Goal: Task Accomplishment & Management: Manage account settings

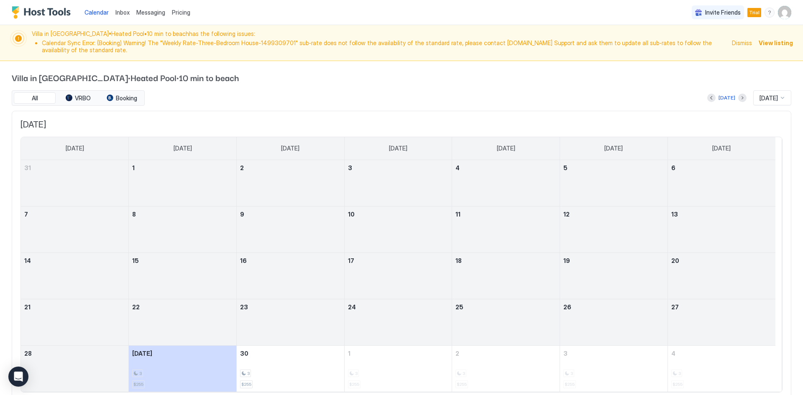
click at [743, 45] on span "Dismiss" at bounding box center [742, 42] width 20 height 9
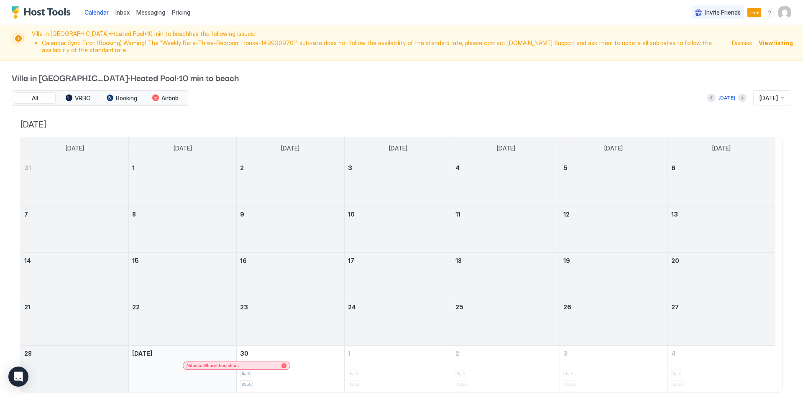
click at [742, 46] on span "Dismiss" at bounding box center [742, 42] width 20 height 9
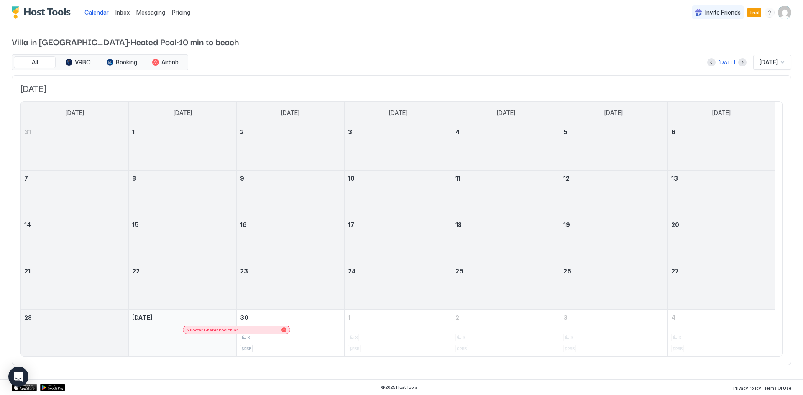
click at [553, 17] on div "Calendar Inbox Messaging Pricing Invite Friends Trial EM" at bounding box center [401, 12] width 803 height 25
click at [123, 17] on div "Inbox" at bounding box center [122, 12] width 21 height 15
click at [180, 13] on span "Pricing" at bounding box center [181, 13] width 18 height 8
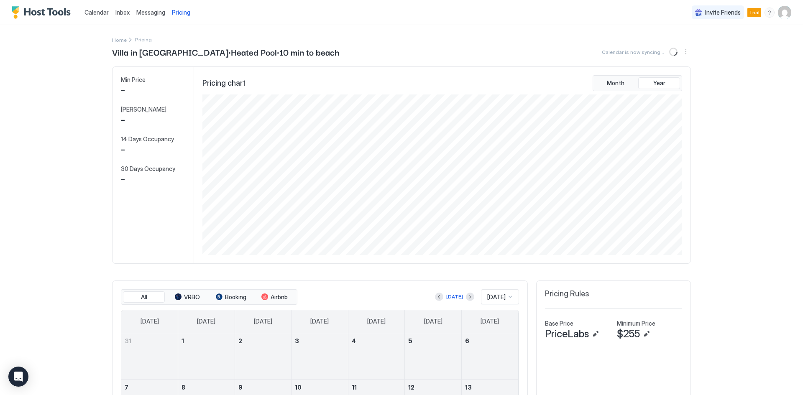
scroll to position [161, 481]
click at [148, 15] on span "Messaging" at bounding box center [150, 12] width 29 height 7
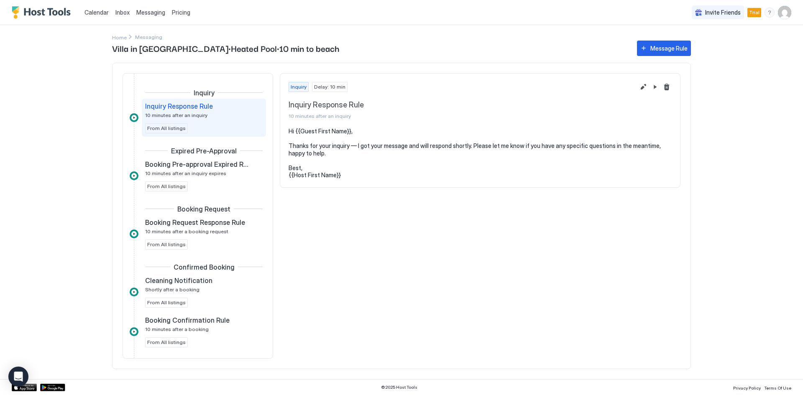
click at [307, 129] on pre "Hi {{Guest First Name}}, Thanks for your inquiry — I got your message and will …" at bounding box center [480, 153] width 383 height 51
drag, startPoint x: 294, startPoint y: 177, endPoint x: 334, endPoint y: 177, distance: 40.6
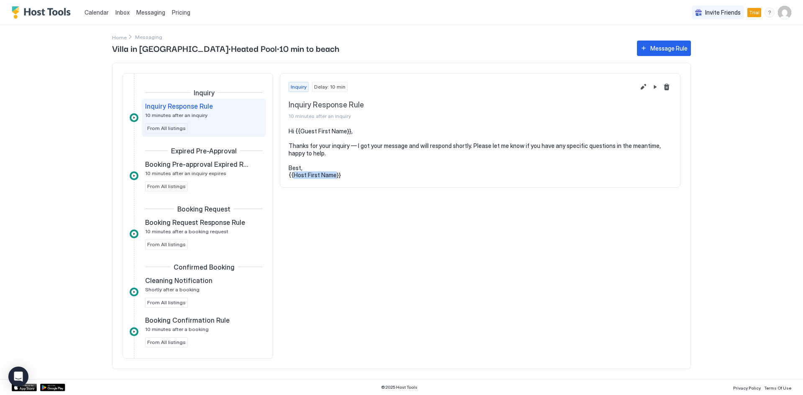
click at [334, 177] on pre "Hi {{Guest First Name}}, Thanks for your inquiry — I got your message and will …" at bounding box center [480, 153] width 383 height 51
copy pre "Host First Name"
click at [152, 11] on span "Messaging" at bounding box center [150, 12] width 29 height 7
click at [183, 15] on span "Pricing" at bounding box center [181, 13] width 18 height 8
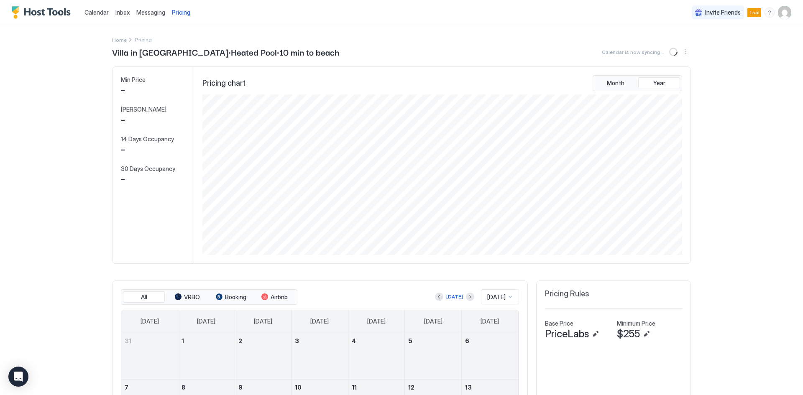
scroll to position [161, 481]
click at [157, 15] on span "Messaging" at bounding box center [150, 12] width 29 height 7
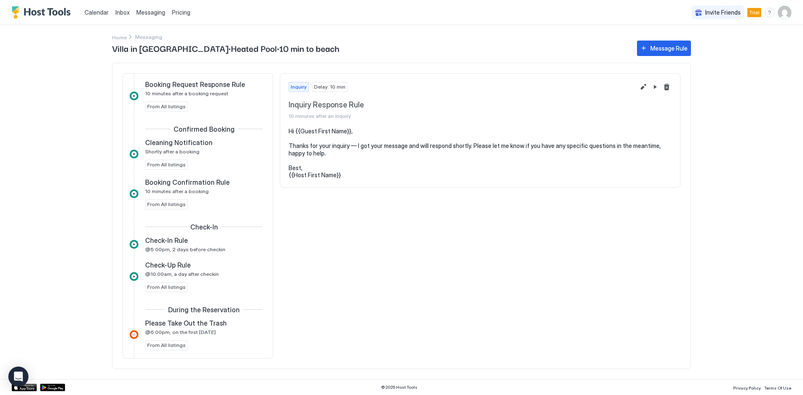
scroll to position [223, 0]
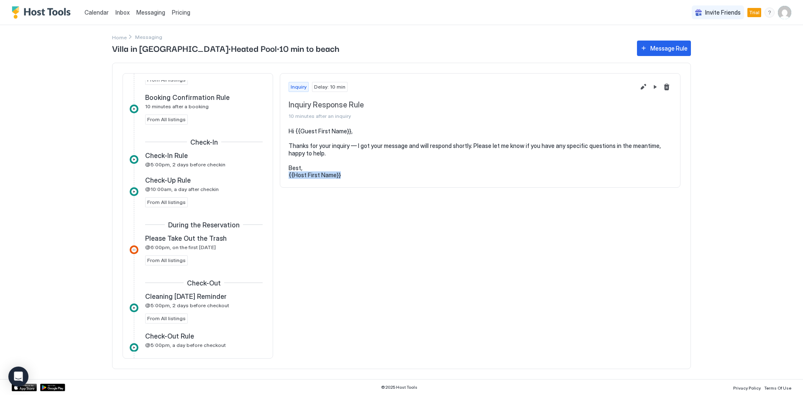
drag, startPoint x: 289, startPoint y: 174, endPoint x: 371, endPoint y: 178, distance: 82.9
click at [371, 178] on pre "Hi {{Guest First Name}}, Thanks for your inquiry — I got your message and will …" at bounding box center [480, 153] width 383 height 51
drag, startPoint x: 322, startPoint y: 171, endPoint x: 290, endPoint y: 179, distance: 33.2
click at [290, 179] on pre "Hi {{Guest First Name}}, Thanks for your inquiry — I got your message and will …" at bounding box center [480, 153] width 383 height 51
click at [291, 179] on pre "Hi {{Guest First Name}}, Thanks for your inquiry — I got your message and will …" at bounding box center [480, 153] width 383 height 51
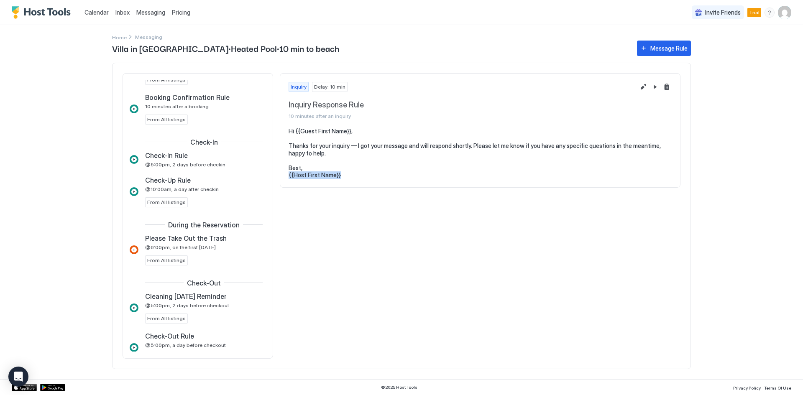
click at [291, 179] on pre "Hi {{Guest First Name}}, Thanks for your inquiry — I got your message and will …" at bounding box center [480, 153] width 383 height 51
copy pre "{{Host First Name}}"
click at [143, 14] on span "Messaging" at bounding box center [150, 12] width 29 height 7
click at [345, 177] on pre "Hi {{Guest First Name}}, Thanks for your inquiry — I got your message and will …" at bounding box center [480, 153] width 383 height 51
click at [642, 88] on button "Edit message rule" at bounding box center [643, 87] width 10 height 10
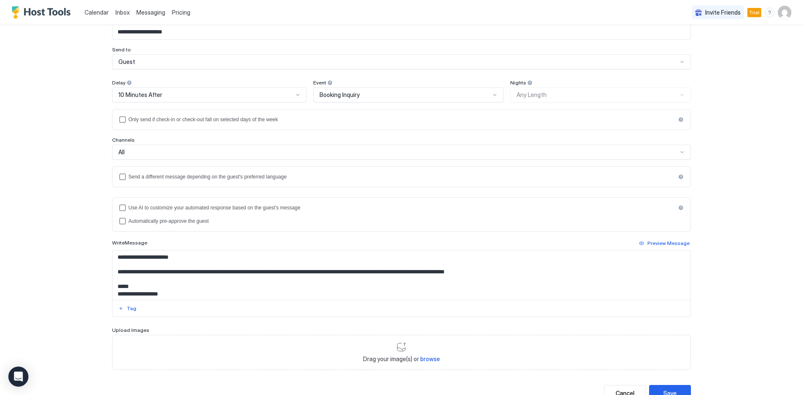
scroll to position [84, 0]
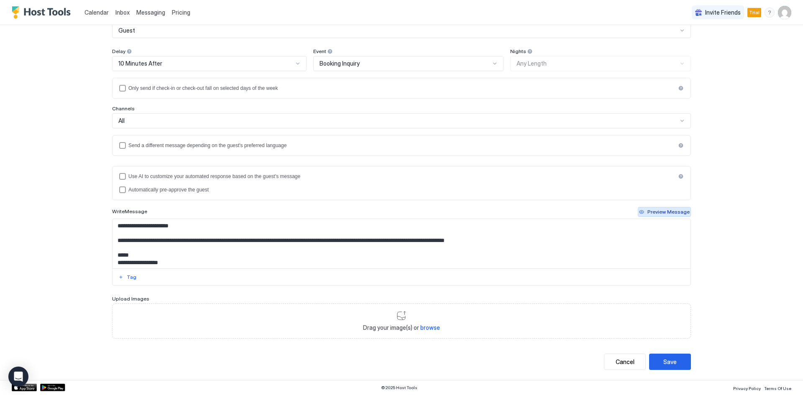
click at [661, 211] on div "Preview Message" at bounding box center [668, 212] width 42 height 8
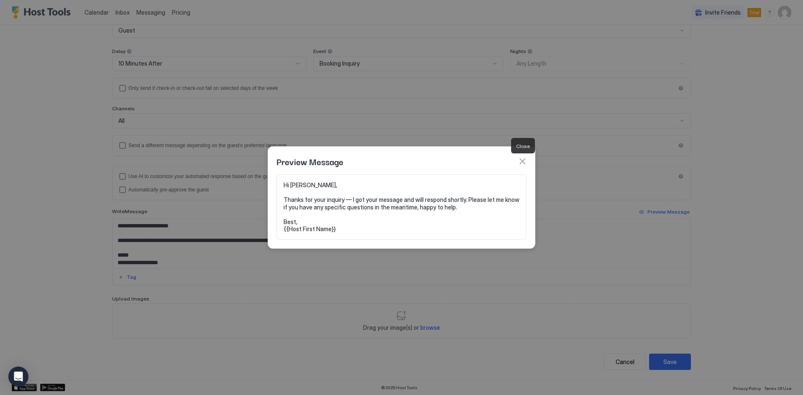
click at [523, 162] on button "button" at bounding box center [522, 161] width 8 height 8
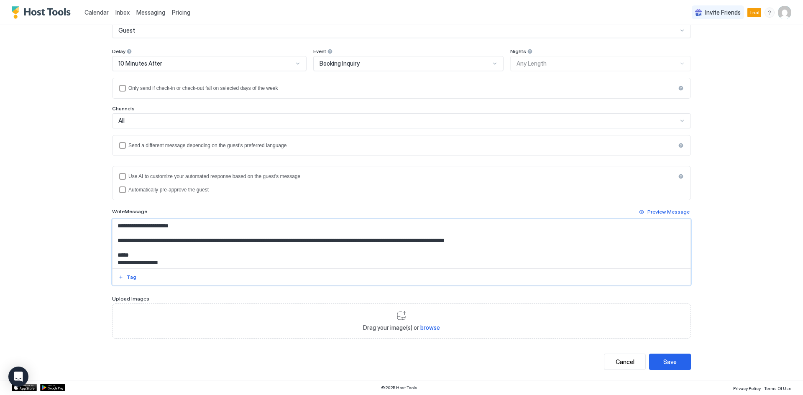
click at [144, 265] on textarea "**********" at bounding box center [402, 243] width 578 height 49
type textarea "**********"
click at [611, 362] on button "Cancel" at bounding box center [625, 362] width 42 height 16
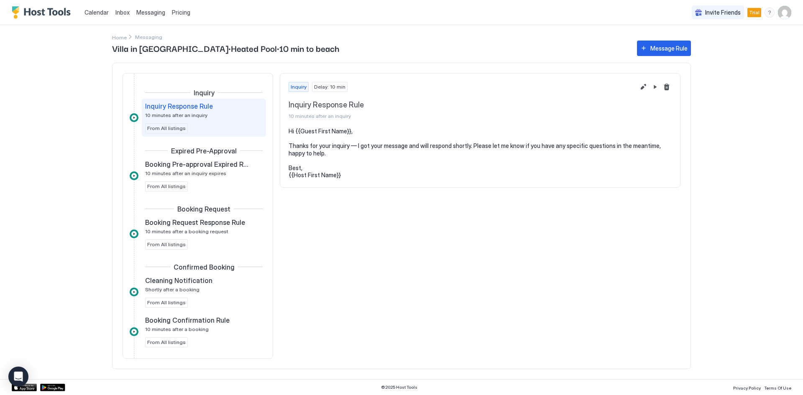
click at [139, 13] on span "Messaging" at bounding box center [150, 12] width 29 height 7
click at [118, 39] on div "Villa in Wilton Manors•Heated Pool•10 min to beach Message Rule Inquiry Inquiry…" at bounding box center [401, 209] width 579 height 341
click at [118, 37] on span "Home" at bounding box center [119, 37] width 15 height 6
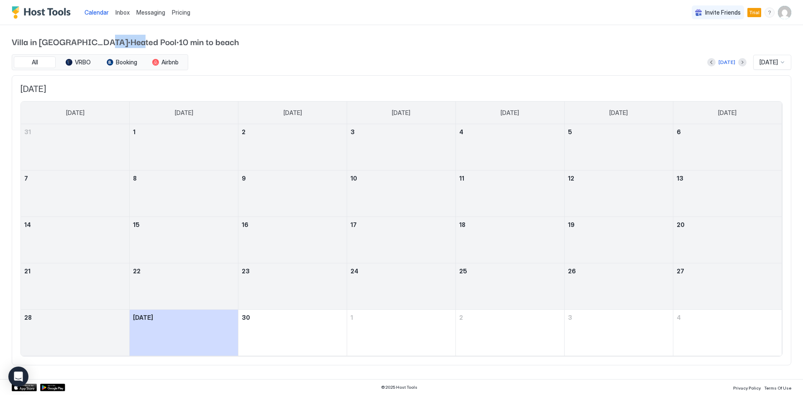
click at [118, 37] on span "Villa in [GEOGRAPHIC_DATA]•Heated Pool•10 min to beach" at bounding box center [402, 41] width 780 height 13
click at [110, 33] on div "Villa in Wilton Manors•Heated Pool•10 min to beach All VRBO Booking Airbnb Toda…" at bounding box center [402, 200] width 780 height 351
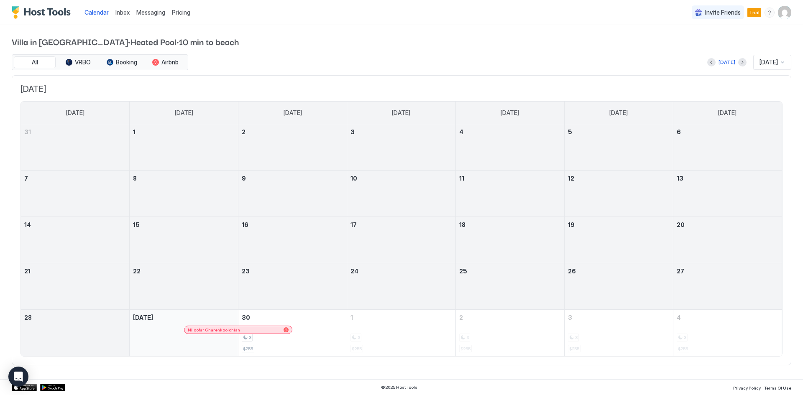
click at [784, 14] on img "User profile" at bounding box center [784, 12] width 13 height 13
click at [720, 47] on div "Settings" at bounding box center [738, 47] width 106 height 15
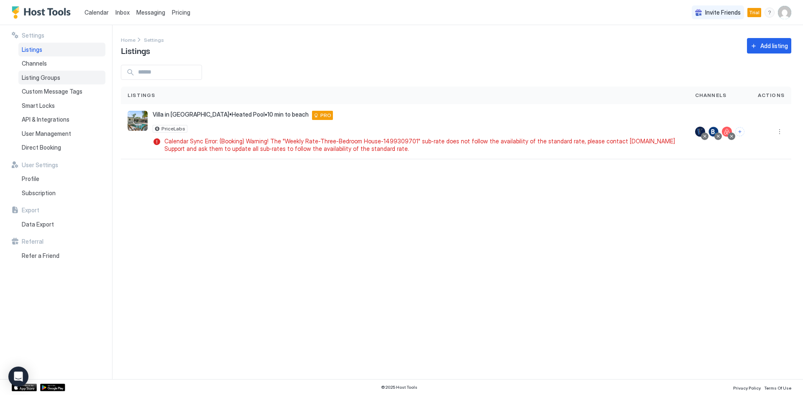
click at [43, 81] on div "Listing Groups" at bounding box center [61, 78] width 87 height 14
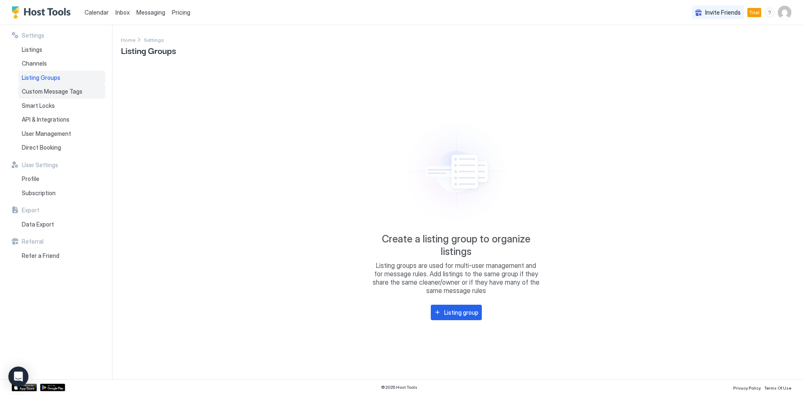
click at [45, 92] on span "Custom Message Tags" at bounding box center [52, 92] width 61 height 8
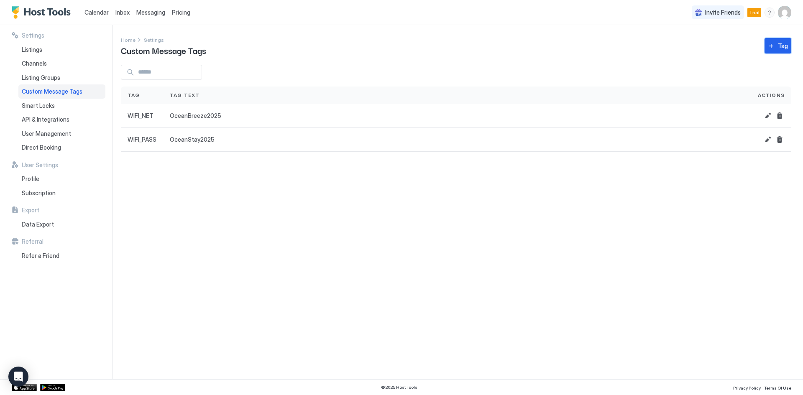
click at [772, 48] on button "Tag" at bounding box center [778, 45] width 27 height 15
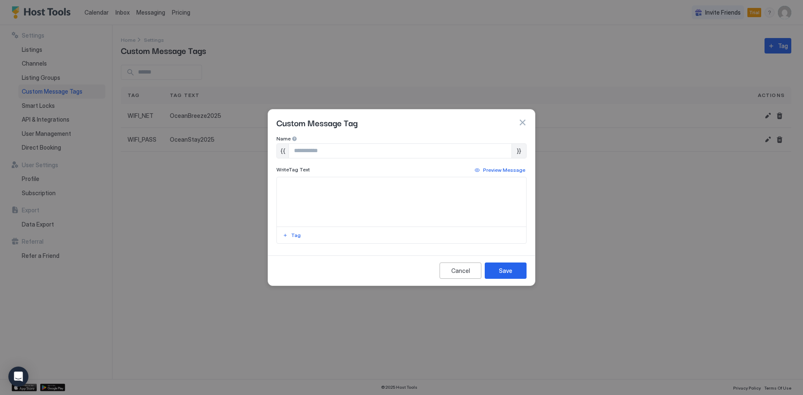
click at [307, 154] on input "Input Field" at bounding box center [400, 151] width 223 height 14
paste input "**********"
click at [298, 152] on input "**********" at bounding box center [400, 151] width 223 height 14
click at [372, 151] on input "**********" at bounding box center [400, 151] width 223 height 14
type input "**********"
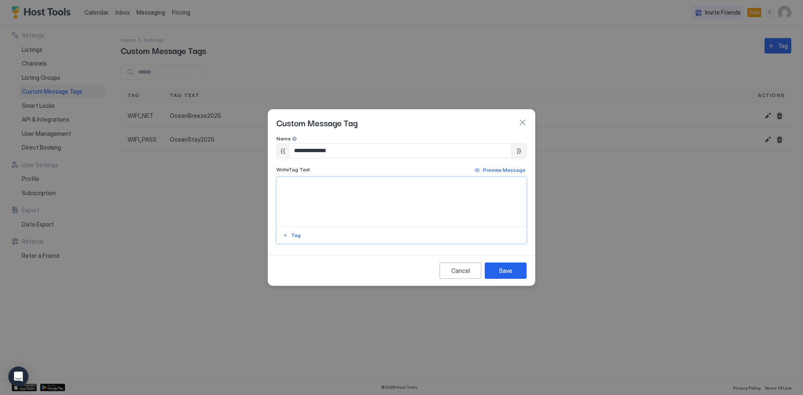
click at [317, 184] on textarea "Input Field" at bounding box center [401, 201] width 249 height 49
type textarea "***"
click at [525, 264] on button "Save" at bounding box center [506, 271] width 42 height 16
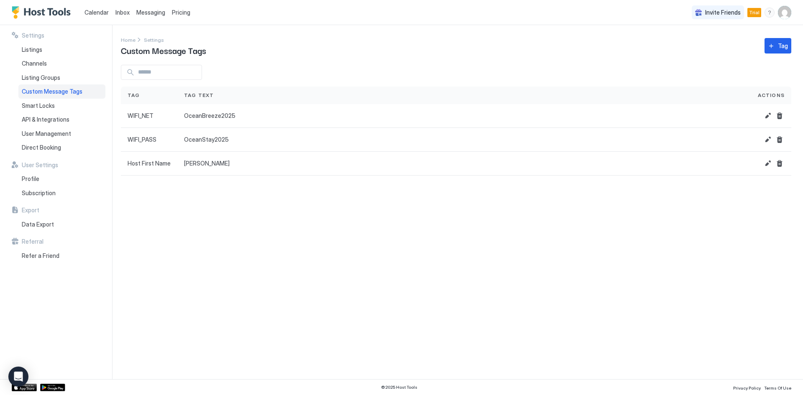
click at [148, 11] on span "Messaging" at bounding box center [150, 12] width 29 height 7
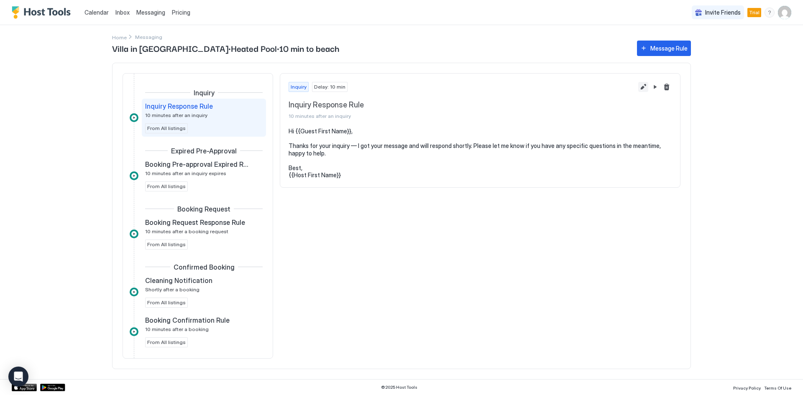
click at [640, 87] on button "Edit message rule" at bounding box center [643, 87] width 10 height 10
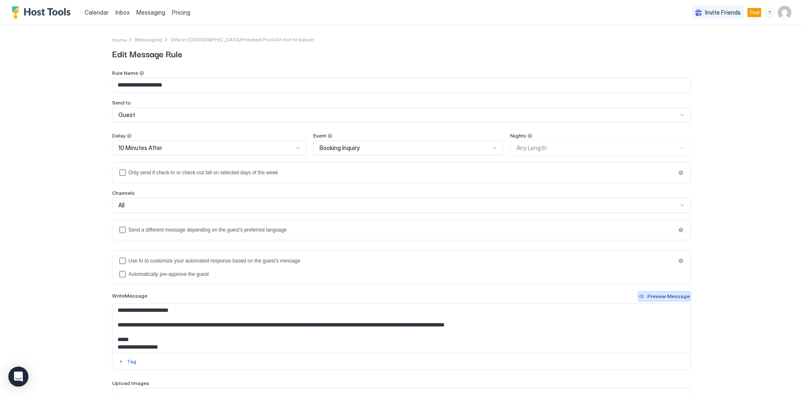
click at [669, 297] on div "Preview Message" at bounding box center [668, 297] width 42 height 8
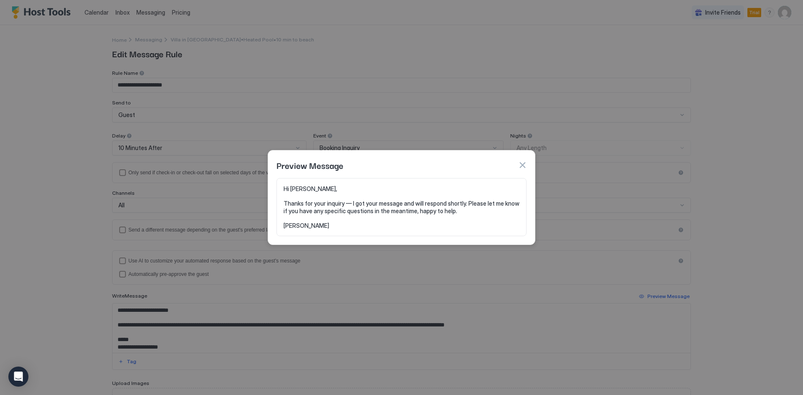
click at [524, 159] on div "Preview Message" at bounding box center [401, 165] width 250 height 13
click at [521, 164] on button "button" at bounding box center [522, 165] width 8 height 8
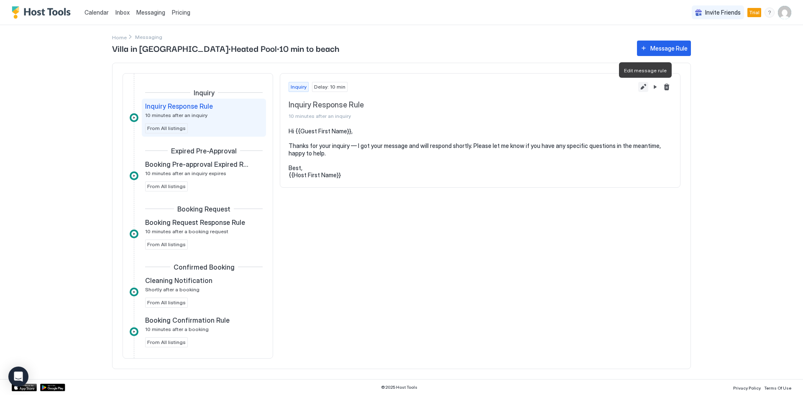
click at [644, 88] on button "Edit message rule" at bounding box center [643, 87] width 10 height 10
drag, startPoint x: 295, startPoint y: 131, endPoint x: 349, endPoint y: 131, distance: 54.0
click at [349, 131] on pre "Hi {{Guest First Name}}, Thanks for your inquiry — I got your message and will …" at bounding box center [480, 153] width 383 height 51
drag, startPoint x: 66, startPoint y: 182, endPoint x: 67, endPoint y: 187, distance: 4.4
click at [67, 186] on div "Calendar Inbox Messaging Pricing Invite Friends Trial EM Home Messaging Villa i…" at bounding box center [401, 197] width 803 height 395
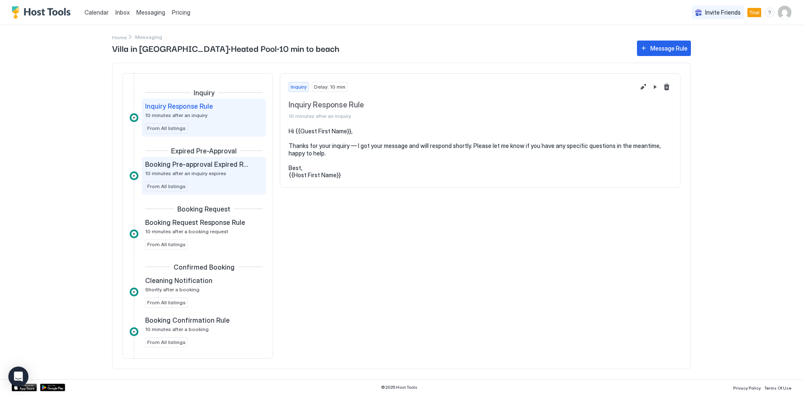
click at [230, 168] on span "Booking Pre-approval Expired Rule" at bounding box center [197, 164] width 104 height 8
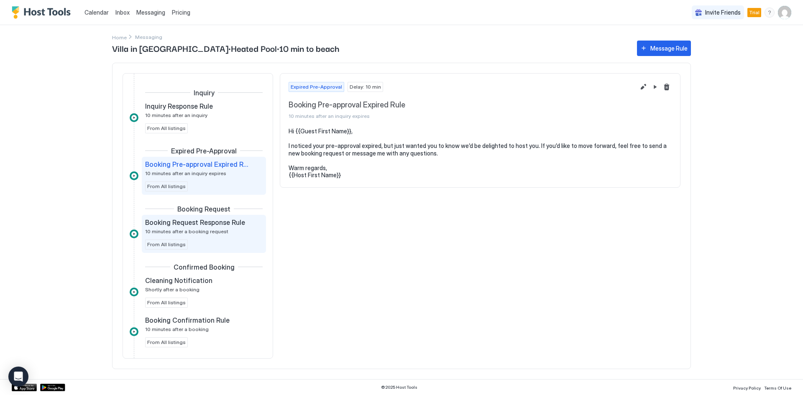
click at [213, 227] on div "Booking Request Response Rule 10 minutes after a booking request" at bounding box center [198, 226] width 106 height 16
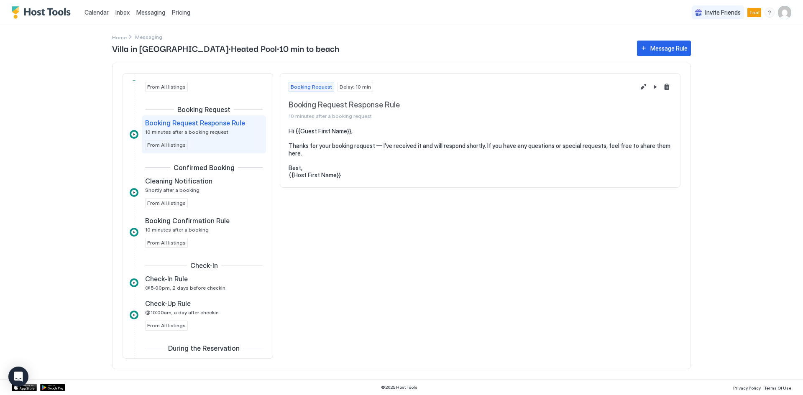
scroll to position [112, 0]
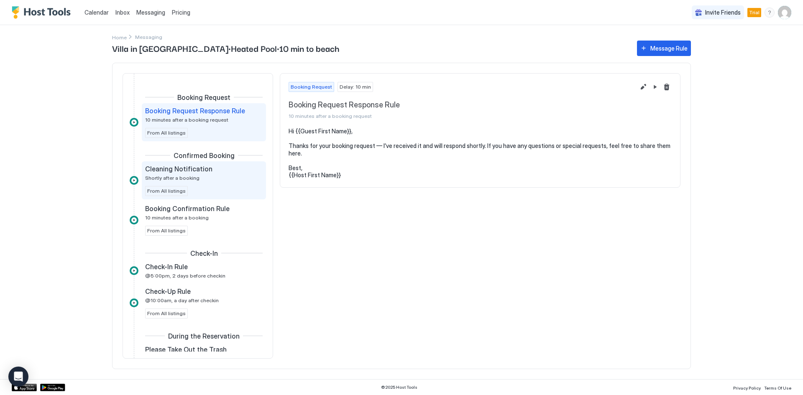
click at [228, 171] on div "Cleaning Notification" at bounding box center [198, 169] width 106 height 8
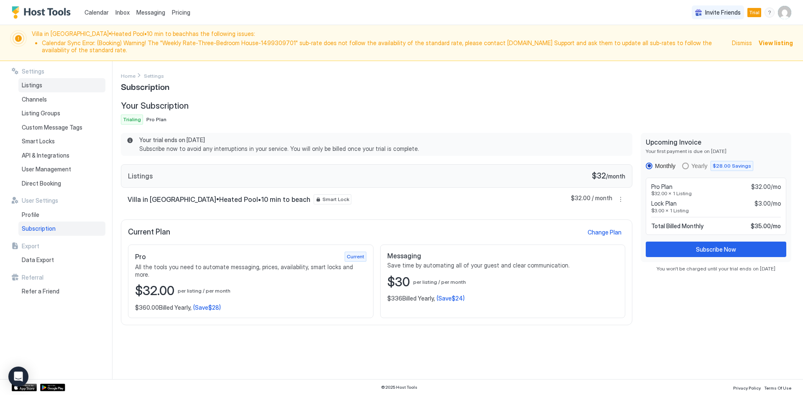
click at [41, 86] on span "Listings" at bounding box center [32, 86] width 20 height 8
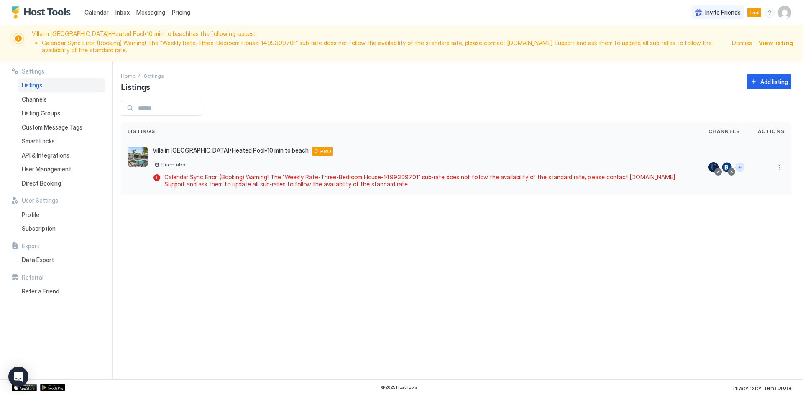
click at [742, 167] on button "Connect channels" at bounding box center [739, 167] width 9 height 9
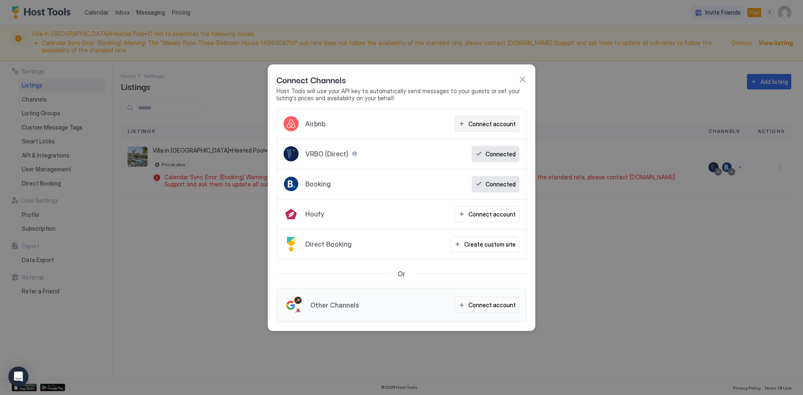
click at [481, 124] on div "Connect account" at bounding box center [491, 124] width 47 height 9
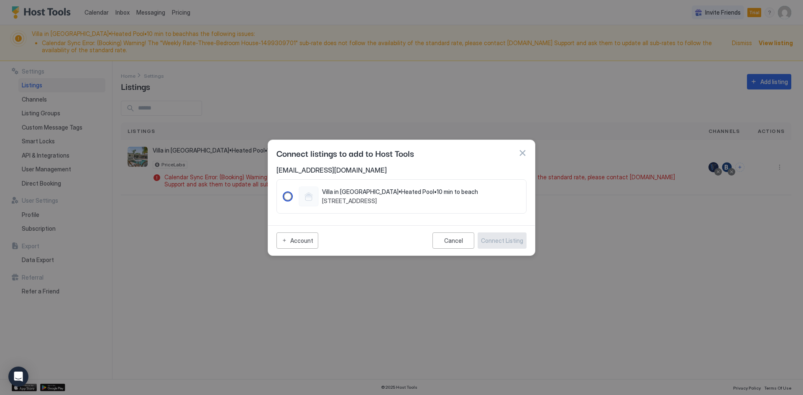
click at [348, 192] on span "Villa in [GEOGRAPHIC_DATA]•Heated Pool•10 min to beach" at bounding box center [400, 192] width 156 height 8
click at [516, 241] on div "Connect Listing" at bounding box center [502, 240] width 42 height 9
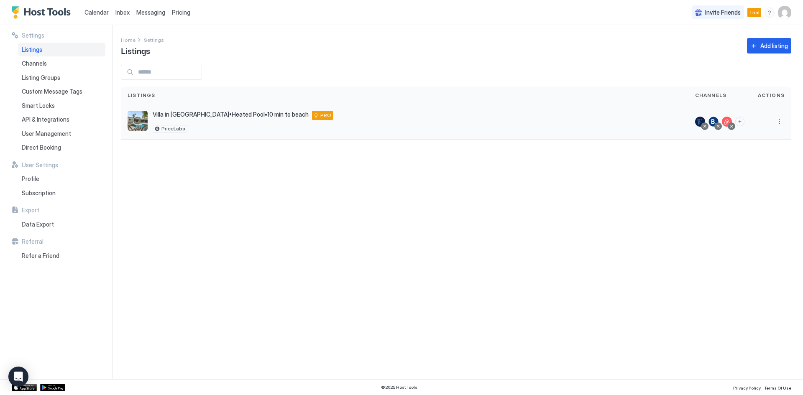
click at [338, 121] on div "Villa in Wilton Manors•Heated Pool•10 min to beach 1908 Northeast 27th Street W…" at bounding box center [405, 122] width 554 height 22
click at [783, 124] on button "More options" at bounding box center [780, 122] width 10 height 10
click at [763, 189] on span "Airbnb Settings" at bounding box center [759, 187] width 37 height 6
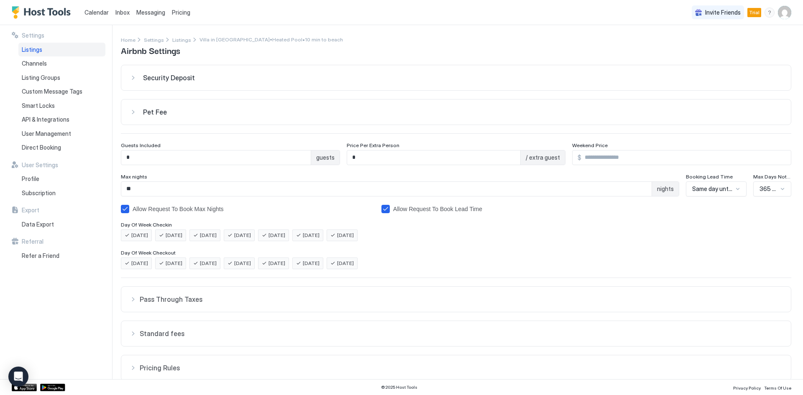
click at [132, 107] on button "Pet Fee" at bounding box center [456, 112] width 670 height 25
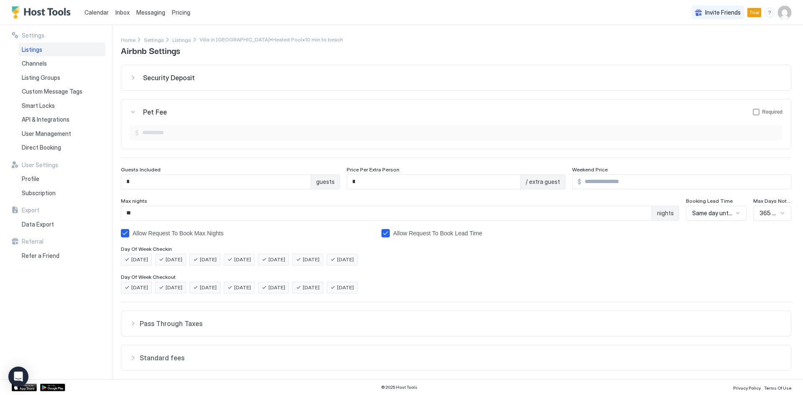
click at [132, 107] on button "Pet Fee Required" at bounding box center [456, 112] width 670 height 25
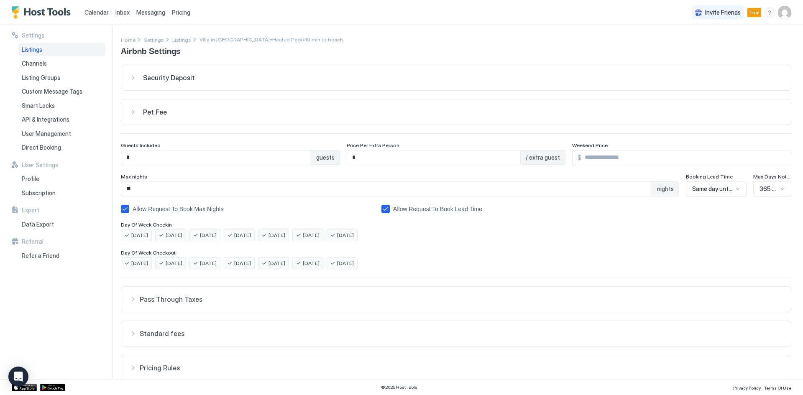
click at [133, 82] on button "Security Deposit" at bounding box center [456, 77] width 670 height 25
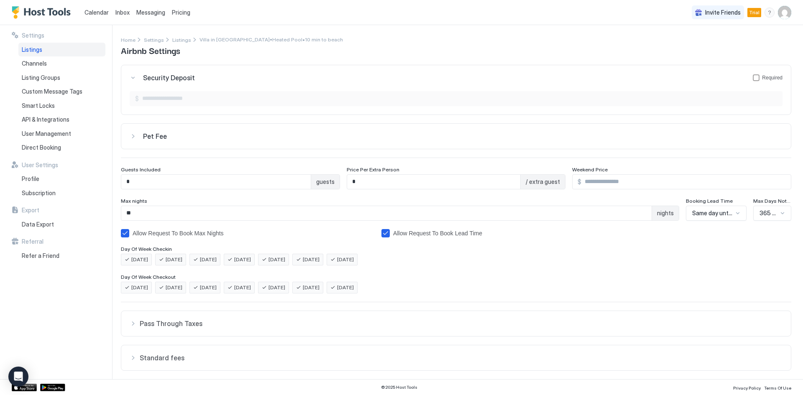
click at [133, 78] on div "Security Deposit Required" at bounding box center [456, 78] width 653 height 8
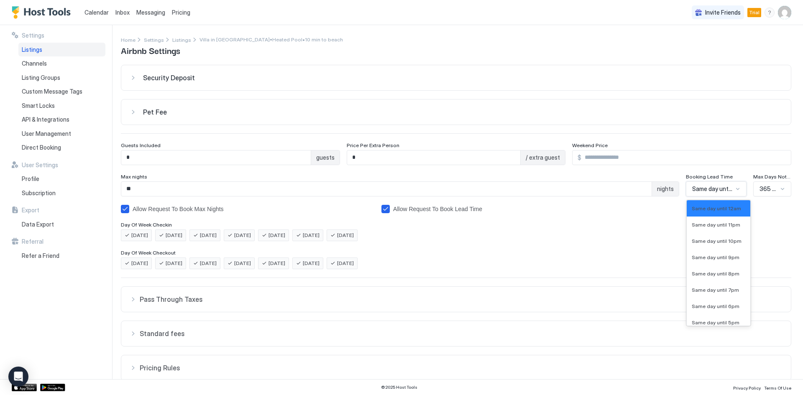
click at [717, 187] on span "Same day until 12am" at bounding box center [712, 189] width 41 height 8
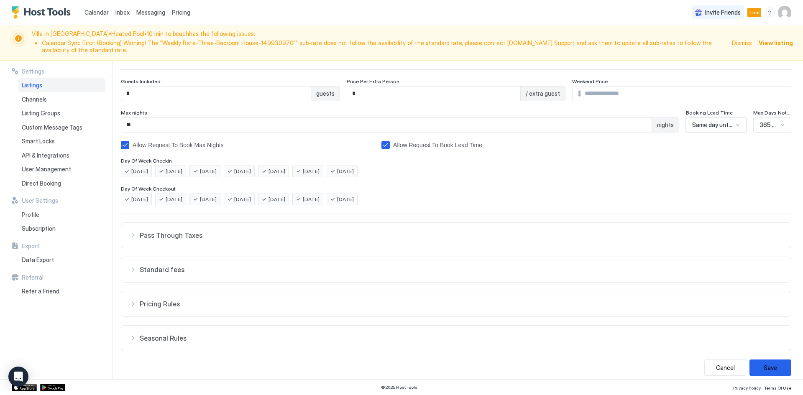
scroll to position [106, 0]
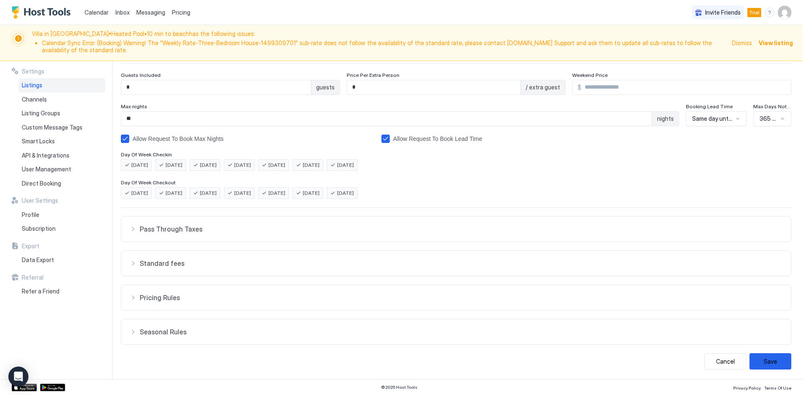
click at [184, 297] on span "Pricing Rules" at bounding box center [461, 298] width 643 height 8
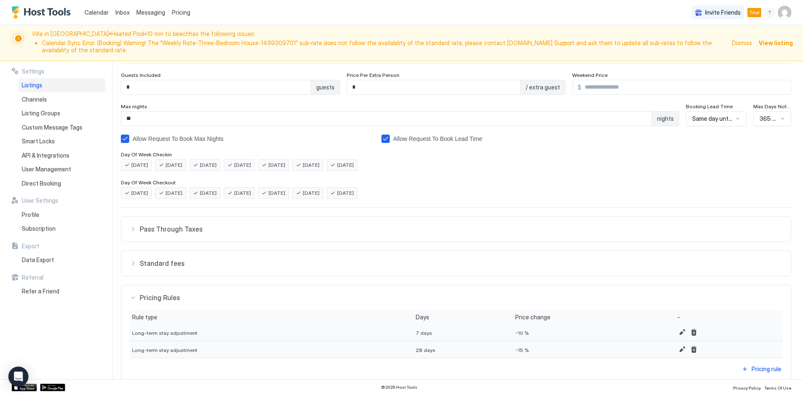
click at [184, 297] on span "Pricing Rules" at bounding box center [461, 298] width 643 height 8
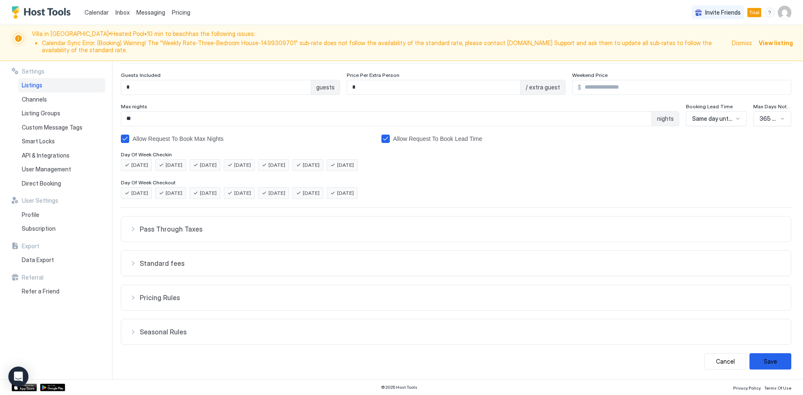
click at [177, 297] on span "Pricing Rules" at bounding box center [461, 298] width 643 height 8
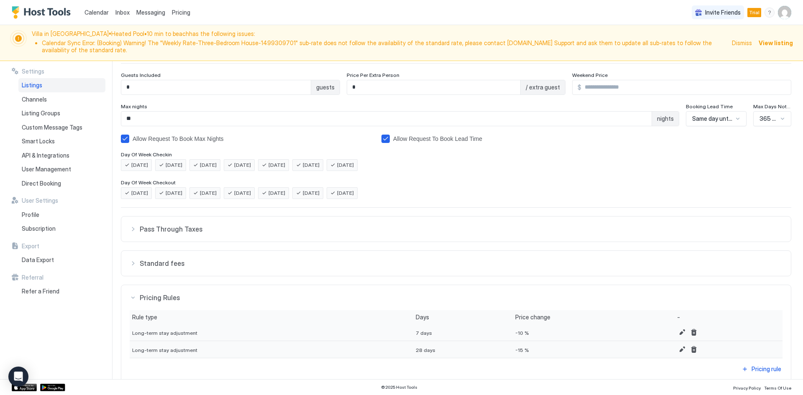
click at [177, 297] on span "Pricing Rules" at bounding box center [461, 298] width 643 height 8
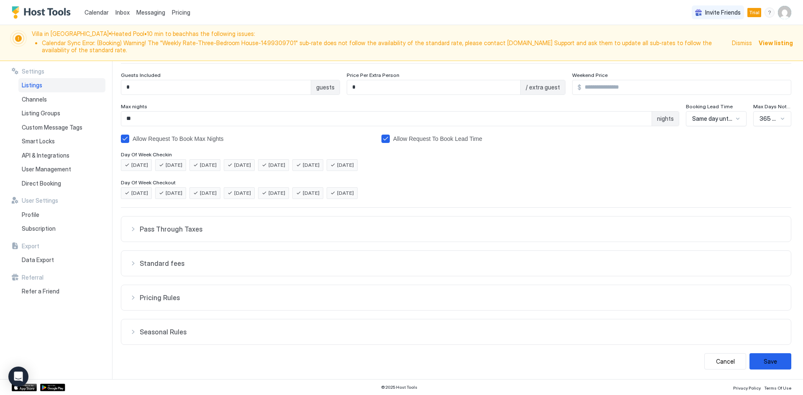
click at [190, 340] on button "Seasonal Rules" at bounding box center [456, 332] width 670 height 25
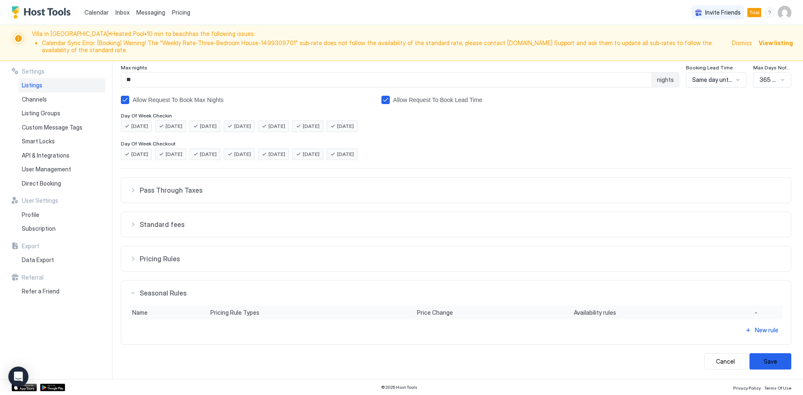
click at [208, 298] on button "Seasonal Rules" at bounding box center [456, 293] width 670 height 25
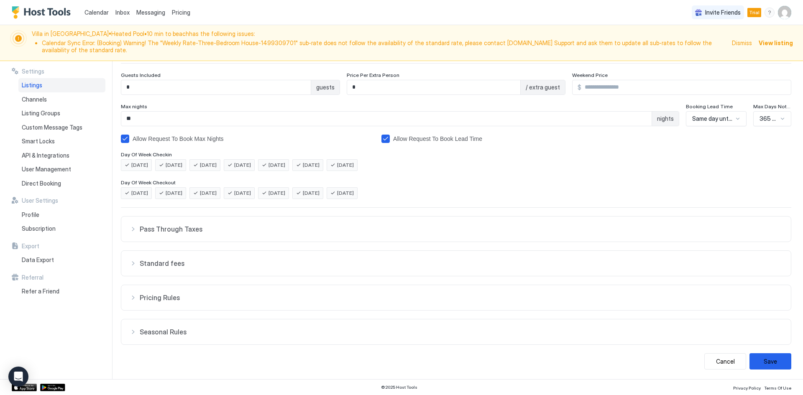
scroll to position [0, 0]
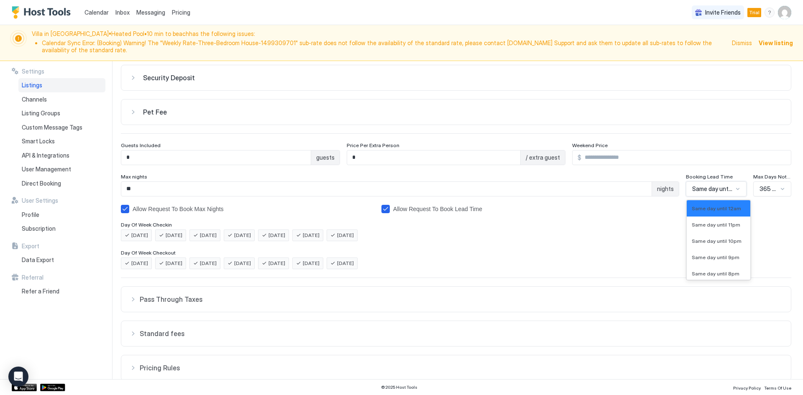
click at [719, 197] on div "28 results available. Use Up and Down to choose options, press Enter to select …" at bounding box center [716, 189] width 61 height 15
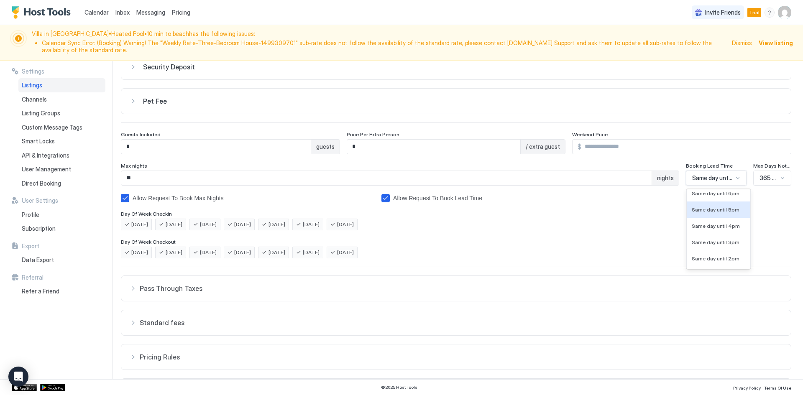
scroll to position [95, 0]
click at [727, 203] on span "Same day until 6pm" at bounding box center [716, 200] width 48 height 6
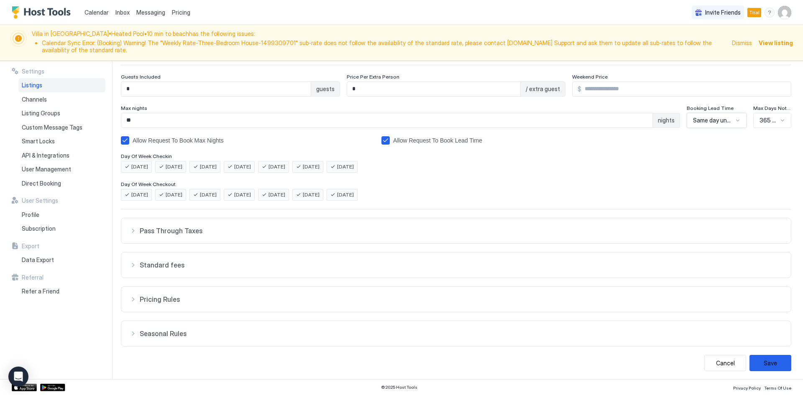
scroll to position [106, 0]
click at [763, 361] on button "Save" at bounding box center [771, 361] width 42 height 16
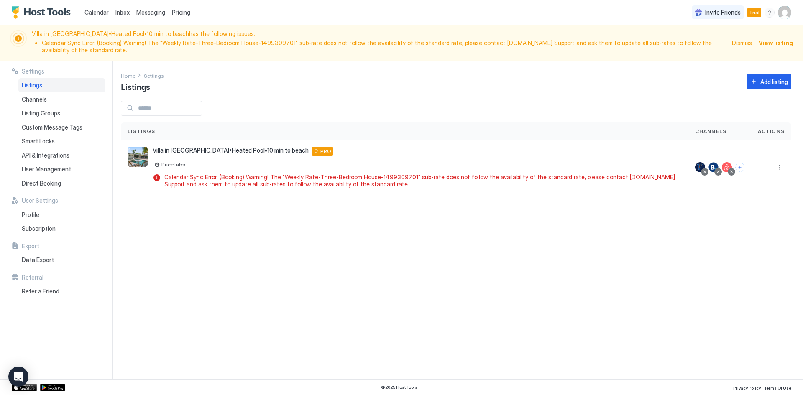
click at [747, 43] on span "Dismiss" at bounding box center [742, 42] width 20 height 9
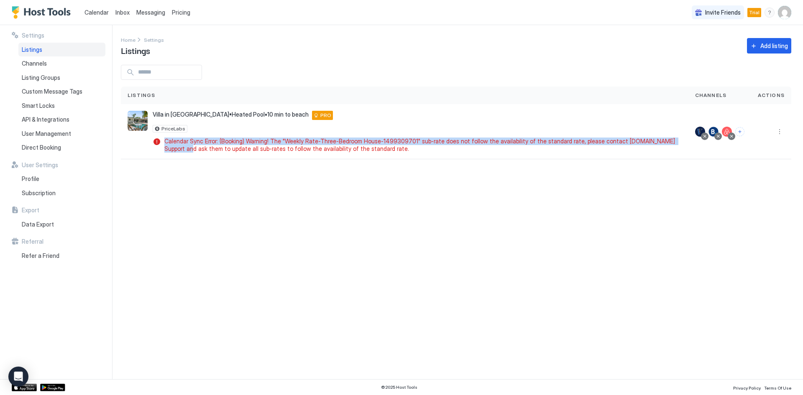
drag, startPoint x: 148, startPoint y: 167, endPoint x: 166, endPoint y: 179, distance: 21.3
click at [156, 180] on div "Settings Home Settings Listings Add listing Listings Channels Actions Villa in …" at bounding box center [462, 202] width 682 height 354
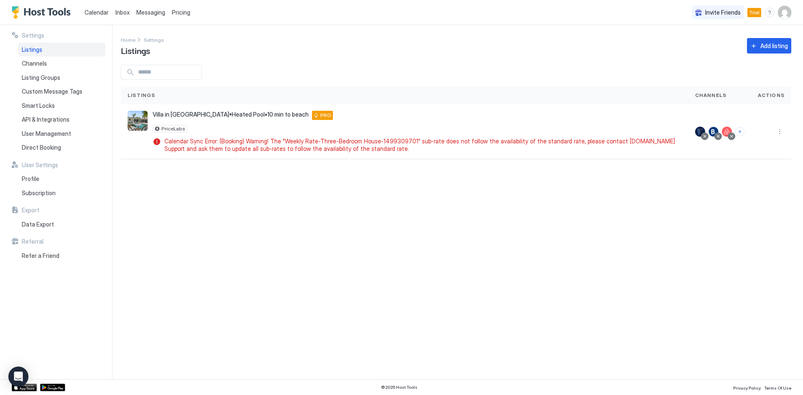
click at [201, 196] on div "Settings Home Settings Listings Add listing Listings Channels Actions Villa in …" at bounding box center [462, 202] width 682 height 354
drag, startPoint x: 201, startPoint y: 195, endPoint x: 203, endPoint y: 242, distance: 46.9
click at [203, 242] on div "Settings Home Settings Listings Add listing Listings Channels Actions Villa in …" at bounding box center [462, 202] width 682 height 354
click at [780, 133] on button "More options" at bounding box center [780, 132] width 10 height 10
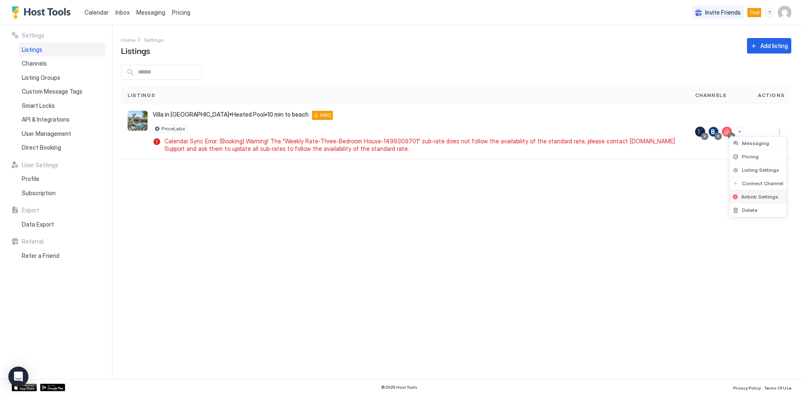
click at [758, 198] on span "Airbnb Settings" at bounding box center [759, 197] width 37 height 6
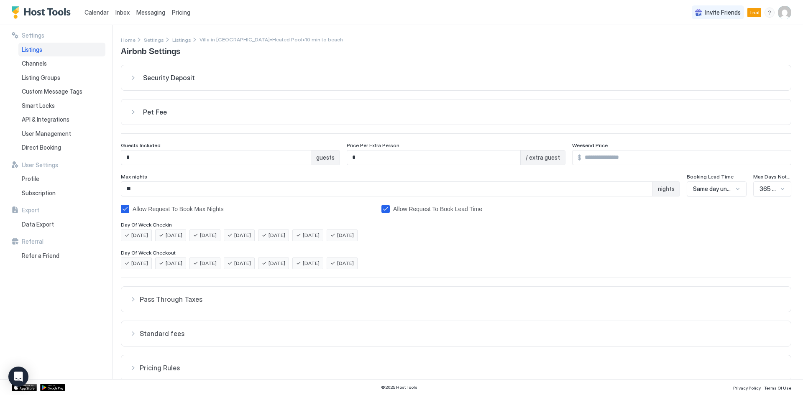
scroll to position [71, 0]
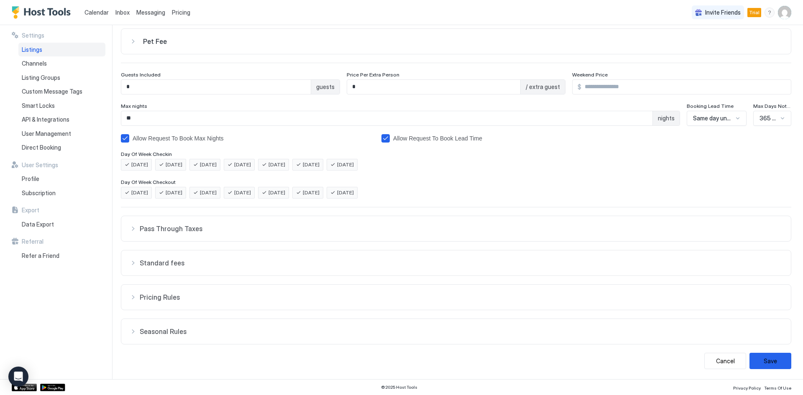
click at [209, 361] on div "Cancel Save" at bounding box center [456, 361] width 670 height 16
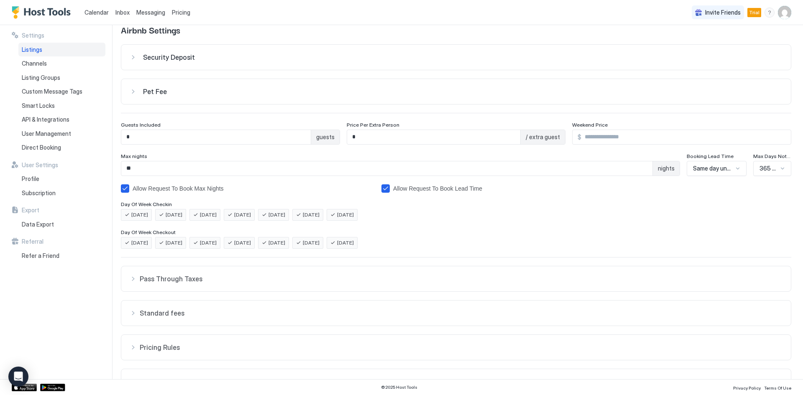
scroll to position [0, 0]
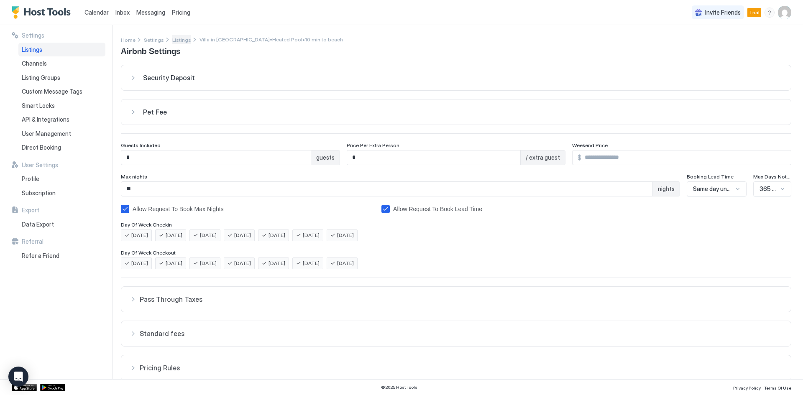
click at [179, 41] on span "Listings" at bounding box center [181, 40] width 19 height 6
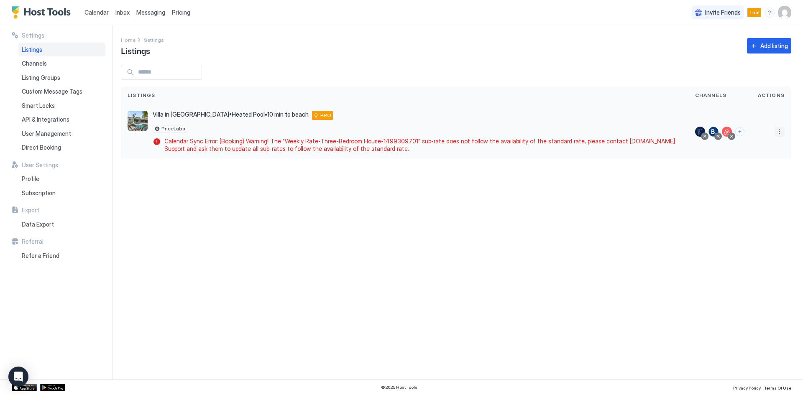
click at [781, 136] on button "More options" at bounding box center [780, 132] width 10 height 10
click at [757, 158] on span "Pricing" at bounding box center [750, 157] width 17 height 6
click at [781, 134] on button "More options" at bounding box center [780, 132] width 10 height 10
click at [759, 171] on span "Listing Settings" at bounding box center [760, 170] width 37 height 6
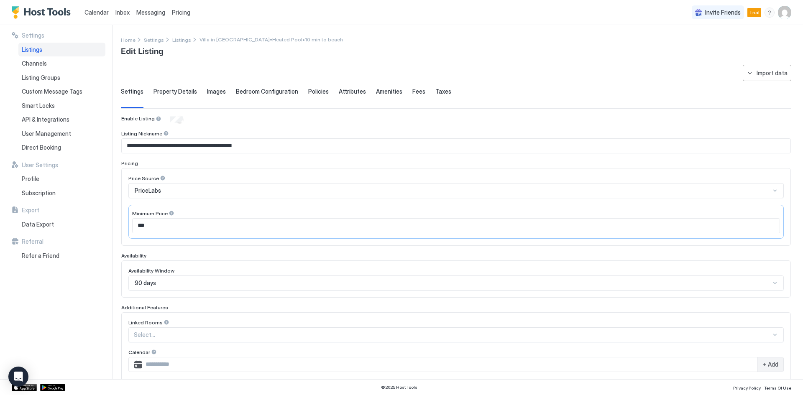
click at [174, 97] on div "Property Details" at bounding box center [175, 98] width 43 height 20
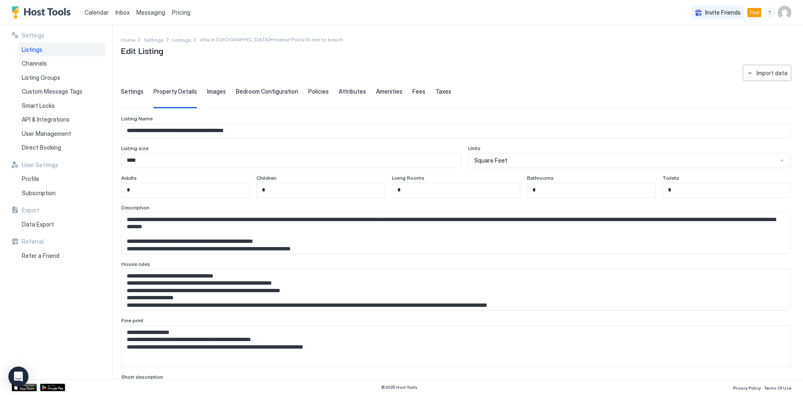
click at [213, 97] on div "Images" at bounding box center [216, 98] width 19 height 20
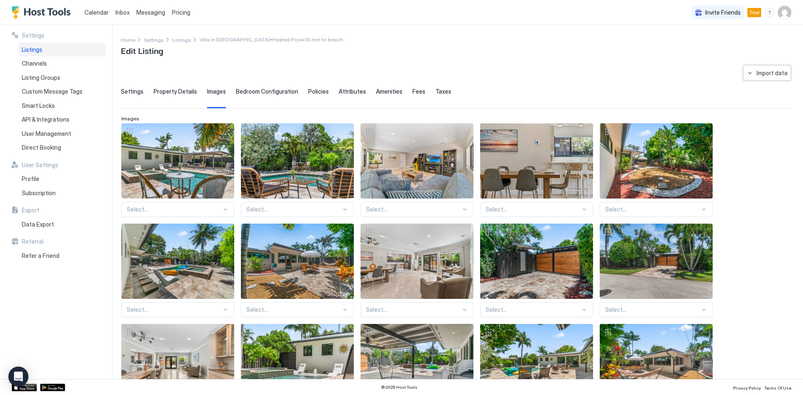
click at [167, 94] on span "Property Details" at bounding box center [175, 92] width 43 height 8
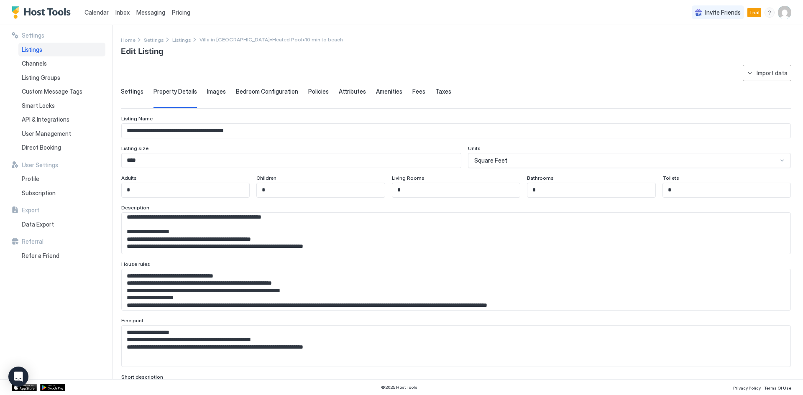
click at [214, 94] on span "Images" at bounding box center [216, 92] width 19 height 8
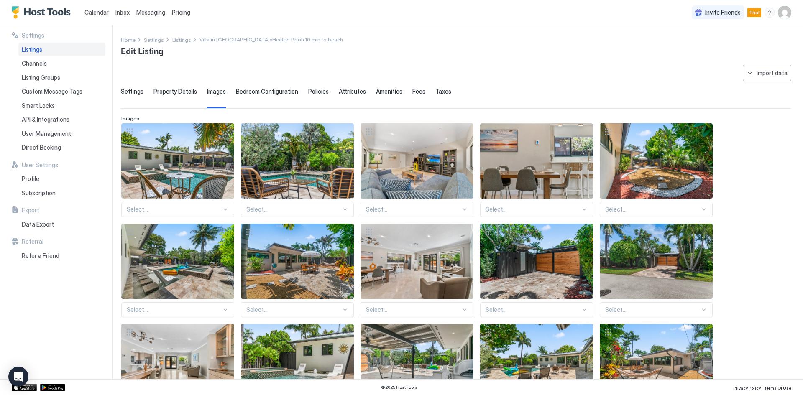
click at [271, 94] on span "Bedroom Configuration" at bounding box center [267, 92] width 62 height 8
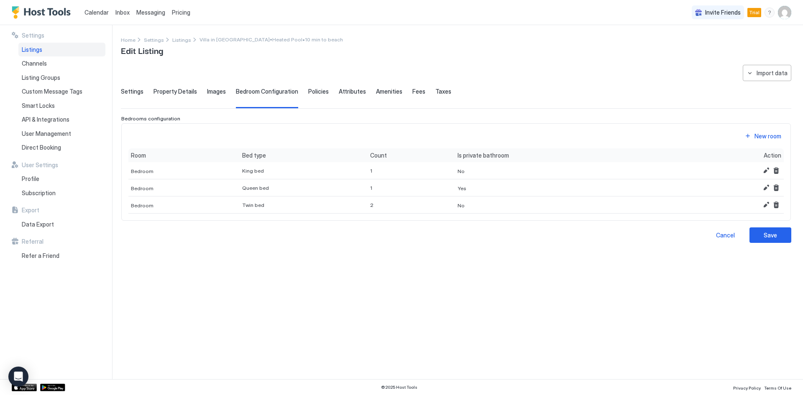
click at [311, 95] on span "Policies" at bounding box center [318, 92] width 20 height 8
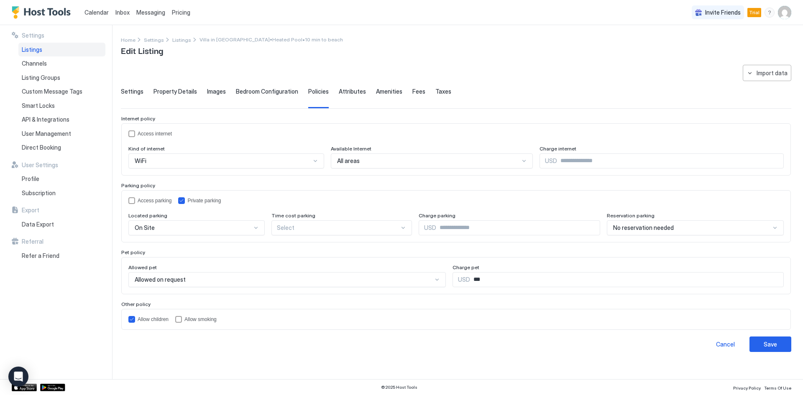
click at [361, 95] on div "Settings Property Details Images Bedroom Configuration Policies Attributes Amen…" at bounding box center [456, 98] width 670 height 20
click at [349, 95] on span "Attributes" at bounding box center [352, 92] width 27 height 8
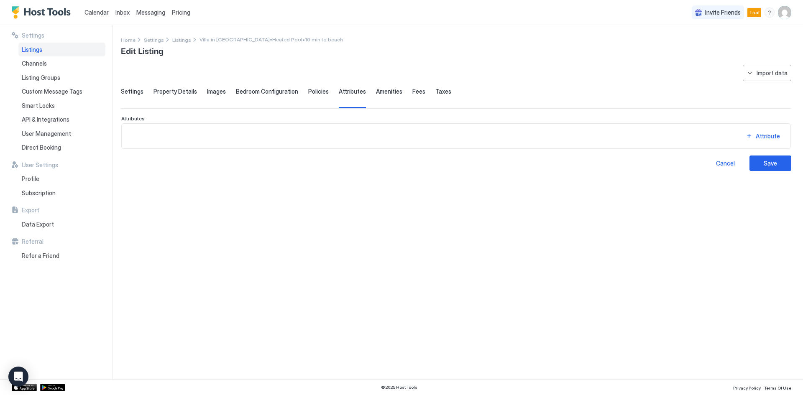
click at [384, 92] on span "Amenities" at bounding box center [389, 92] width 26 height 8
click at [412, 93] on span "Fees" at bounding box center [418, 92] width 13 height 8
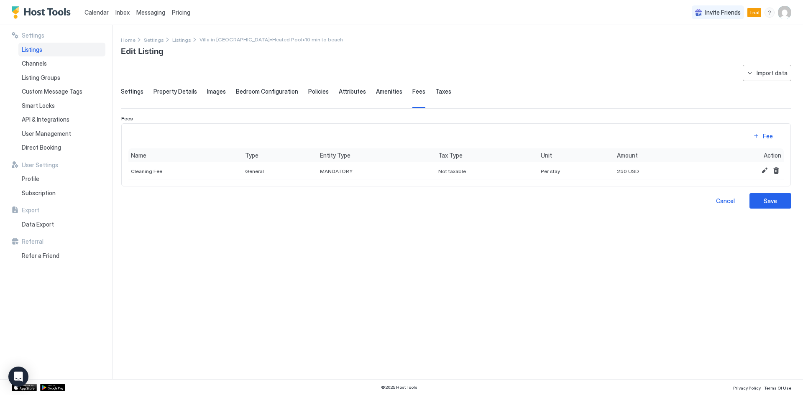
click at [438, 92] on span "Taxes" at bounding box center [443, 92] width 16 height 8
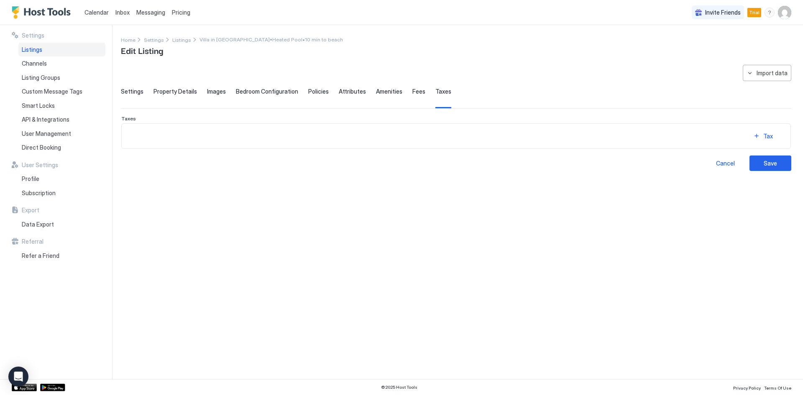
click at [134, 90] on span "Settings" at bounding box center [132, 92] width 23 height 8
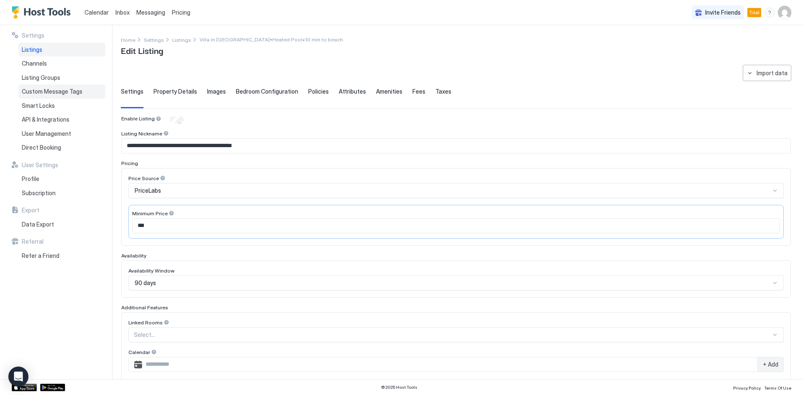
click at [58, 93] on span "Custom Message Tags" at bounding box center [52, 92] width 61 height 8
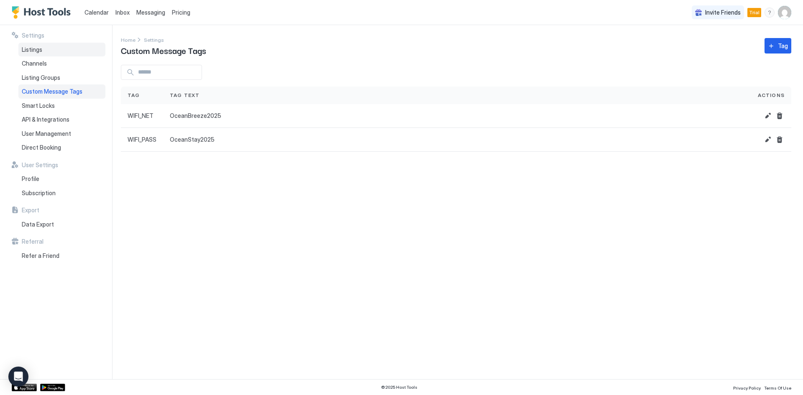
click at [46, 54] on div "Listings" at bounding box center [61, 50] width 87 height 14
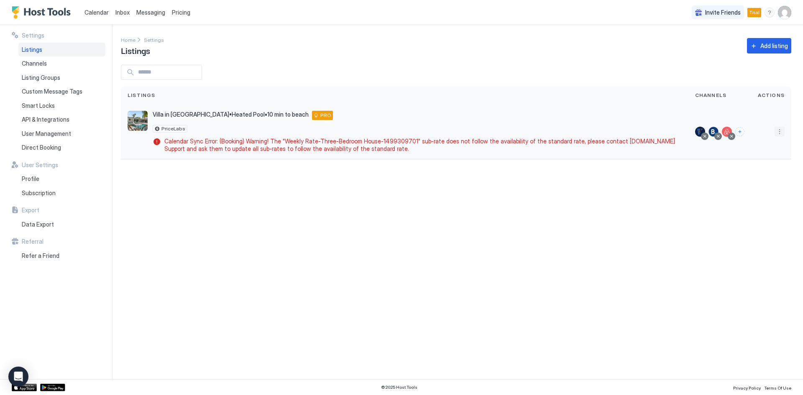
click at [780, 132] on button "More options" at bounding box center [780, 132] width 10 height 10
drag, startPoint x: 753, startPoint y: 144, endPoint x: 754, endPoint y: 164, distance: 20.1
click at [754, 164] on ul "Messaging Pricing Listing Settings Connect Channel Airbnb Settings Delete" at bounding box center [758, 176] width 58 height 81
click at [757, 171] on span "Listing Settings" at bounding box center [760, 170] width 37 height 6
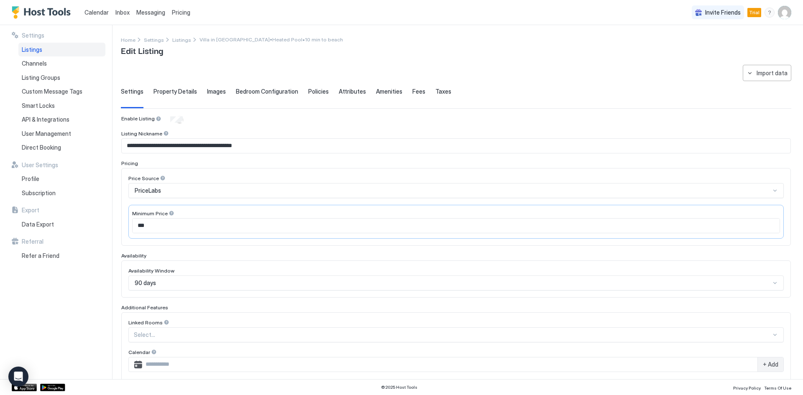
scroll to position [112, 0]
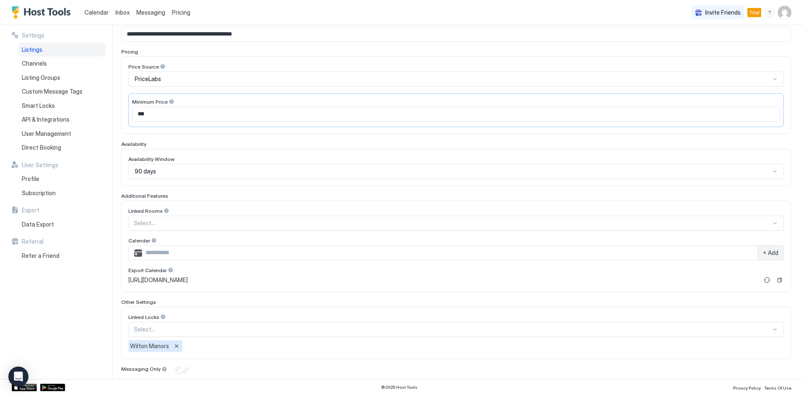
click at [192, 168] on div "90 days" at bounding box center [453, 172] width 636 height 8
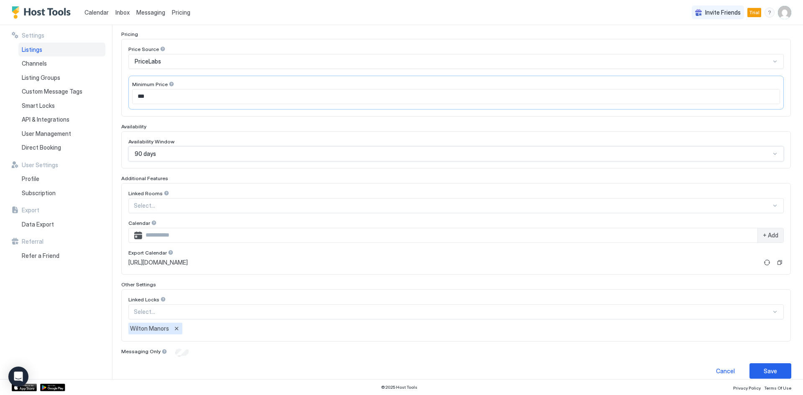
scroll to position [139, 0]
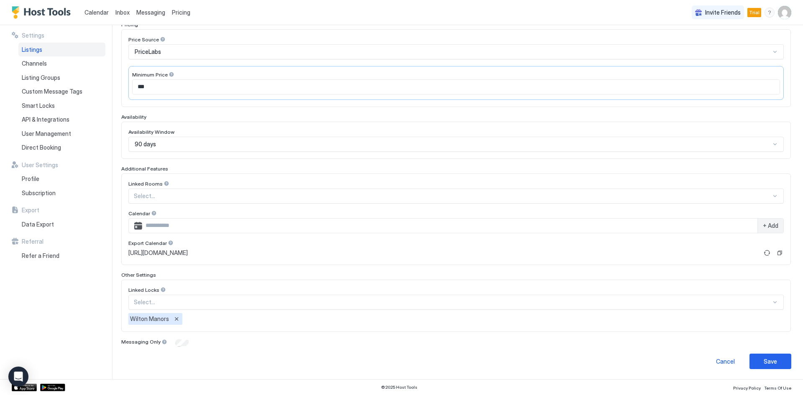
click at [41, 53] on span "Listings" at bounding box center [32, 50] width 20 height 8
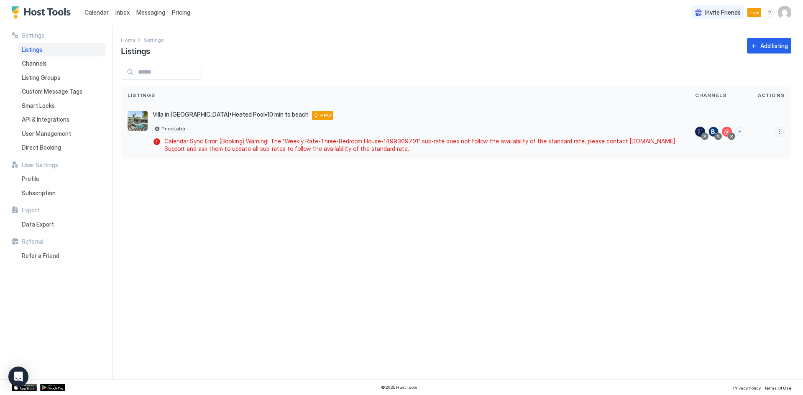
click at [781, 133] on button "More options" at bounding box center [780, 132] width 10 height 10
click at [758, 171] on span "Listing Settings" at bounding box center [760, 170] width 37 height 6
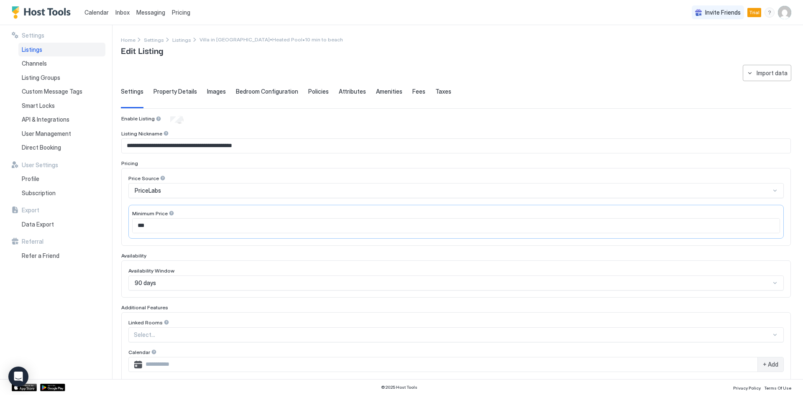
click at [177, 93] on span "Property Details" at bounding box center [175, 92] width 43 height 8
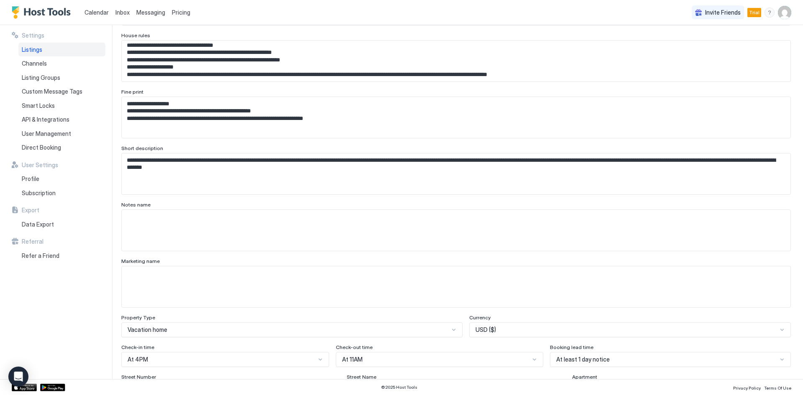
scroll to position [135, 0]
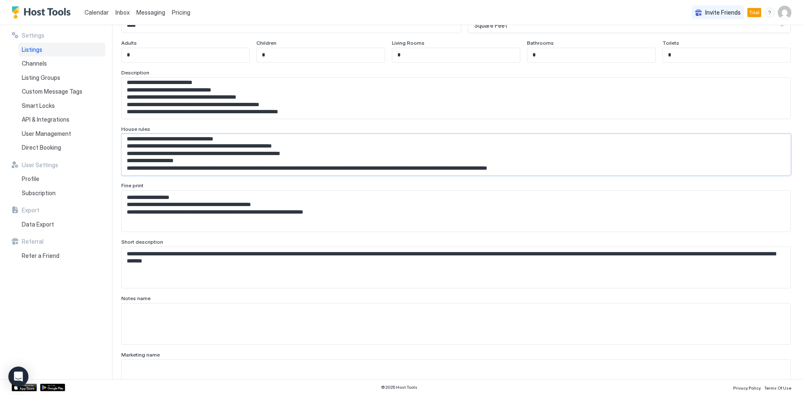
click at [193, 167] on textarea "**********" at bounding box center [453, 154] width 663 height 41
click at [568, 168] on textarea "**********" at bounding box center [453, 154] width 663 height 41
paste textarea "**********"
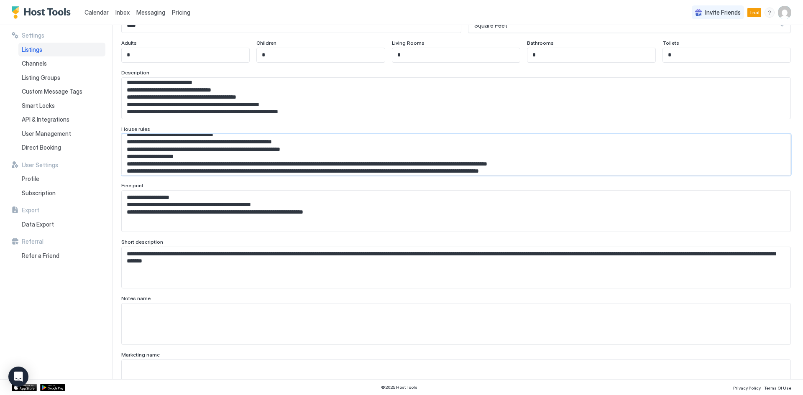
scroll to position [36, 0]
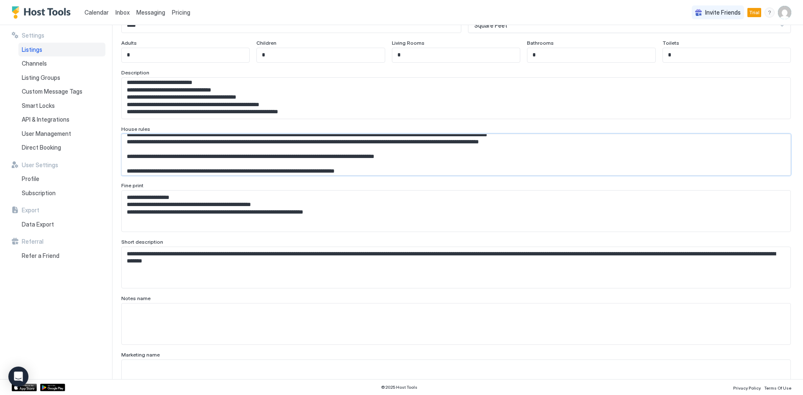
click at [125, 144] on textarea "**********" at bounding box center [453, 154] width 663 height 41
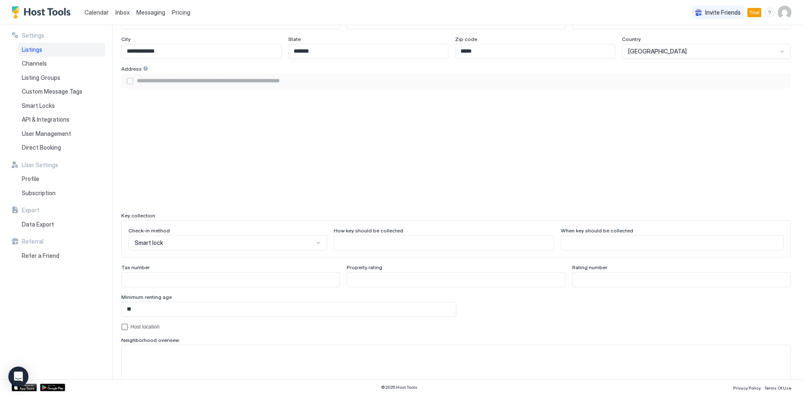
scroll to position [693, 0]
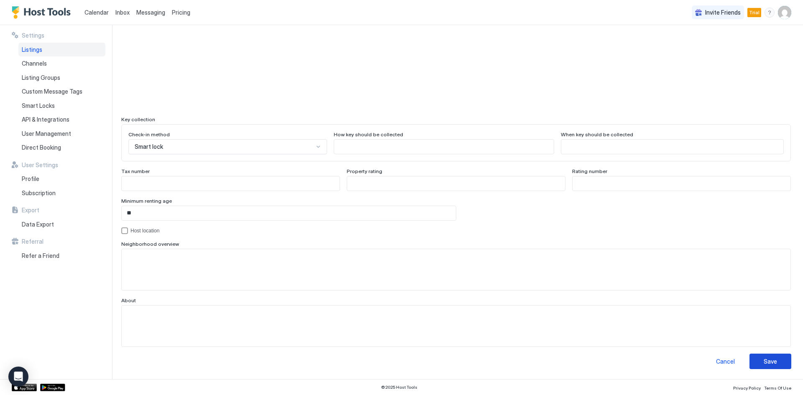
type textarea "**********"
click at [770, 363] on div "Save" at bounding box center [770, 361] width 13 height 9
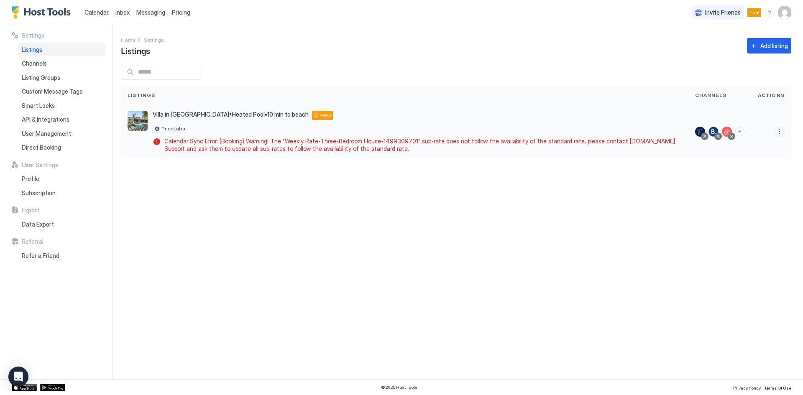
click at [780, 133] on button "More options" at bounding box center [780, 132] width 10 height 10
click at [757, 198] on span "Airbnb Settings" at bounding box center [759, 197] width 37 height 6
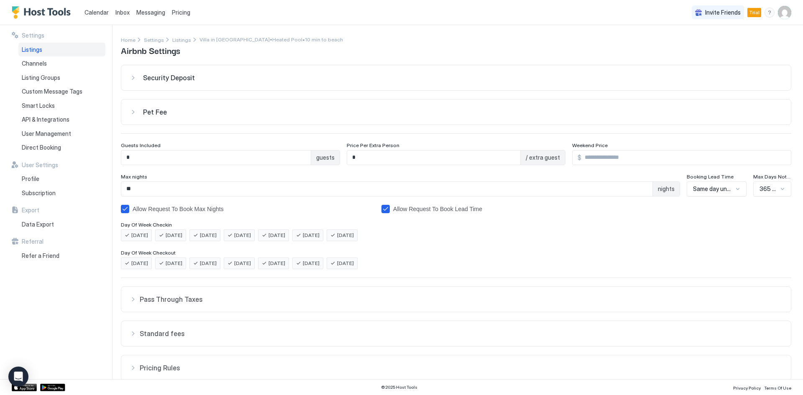
click at [365, 51] on div "Home Settings Listings Villa in Wilton Manors•Heated Pool•10 min to beach Airbn…" at bounding box center [456, 45] width 670 height 21
click at [234, 40] on span "Villa in [GEOGRAPHIC_DATA]•Heated Pool•10 min to beach" at bounding box center [271, 39] width 143 height 6
click at [46, 49] on div "Listings" at bounding box center [61, 50] width 87 height 14
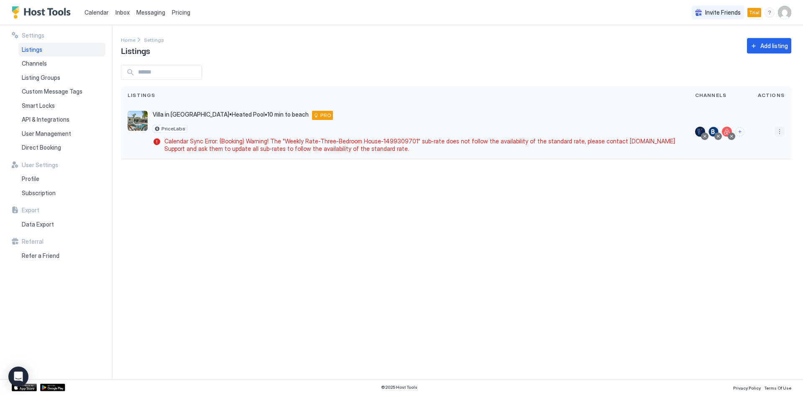
click at [777, 133] on button "More options" at bounding box center [780, 132] width 10 height 10
click at [754, 197] on span "Airbnb Settings" at bounding box center [759, 197] width 37 height 6
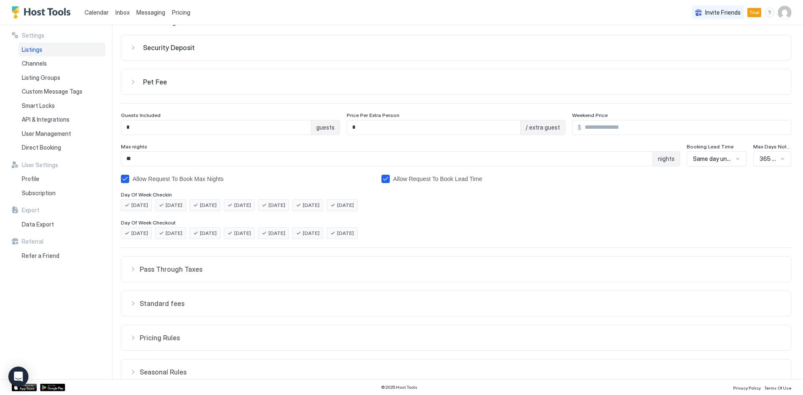
scroll to position [71, 0]
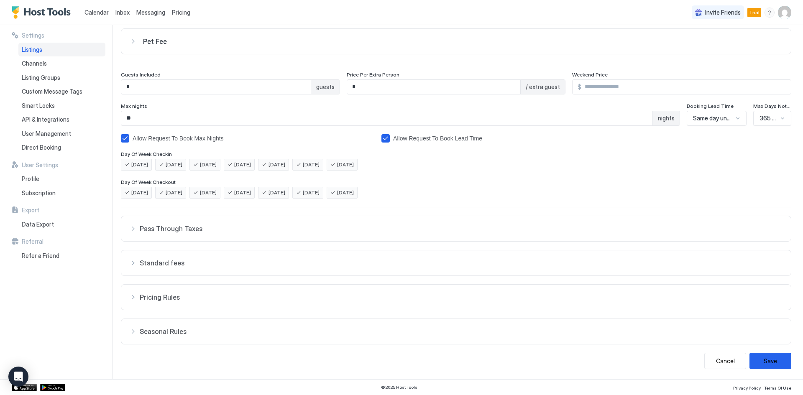
click at [218, 292] on button "Pricing Rules" at bounding box center [456, 297] width 670 height 25
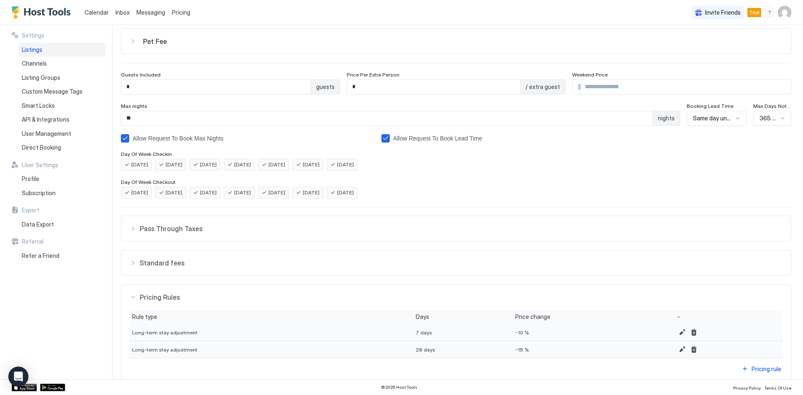
click at [218, 292] on button "Pricing Rules" at bounding box center [456, 297] width 670 height 25
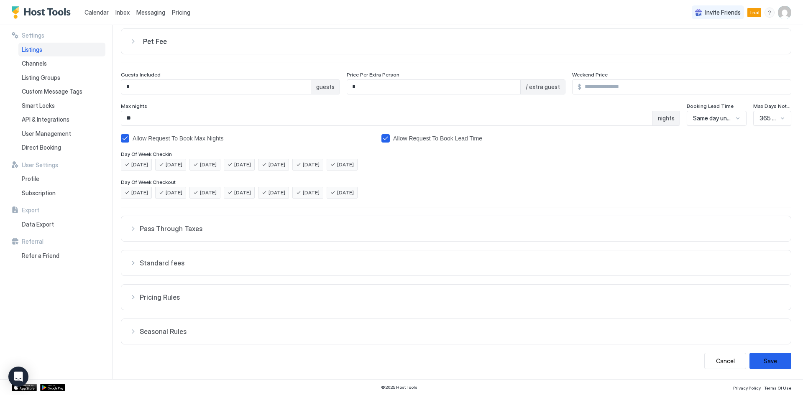
click at [217, 261] on span "Standard fees" at bounding box center [461, 263] width 643 height 8
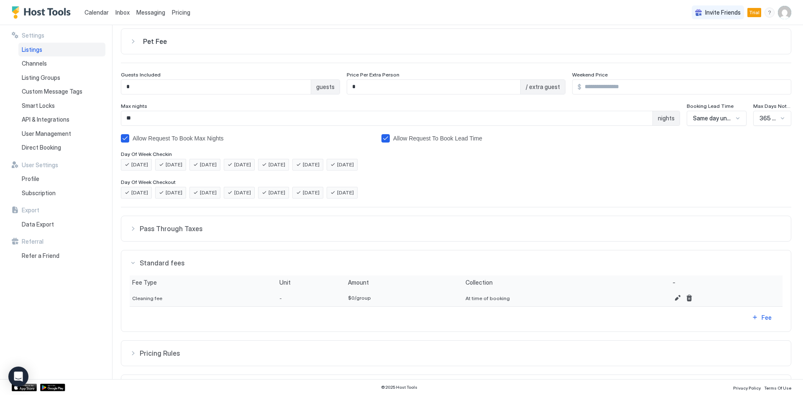
click at [217, 261] on span "Standard fees" at bounding box center [461, 263] width 643 height 8
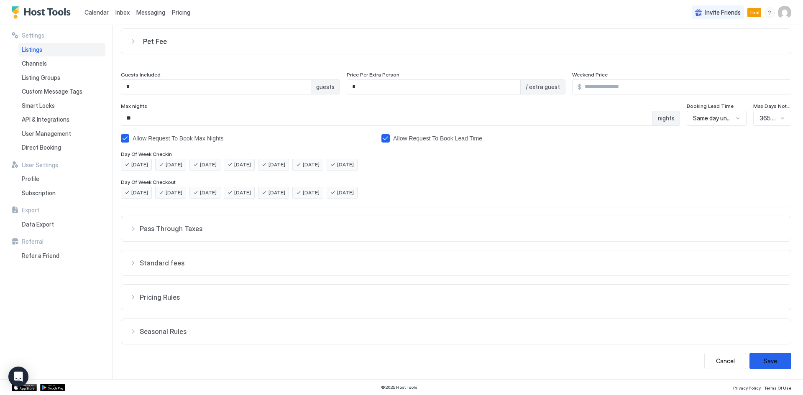
scroll to position [0, 0]
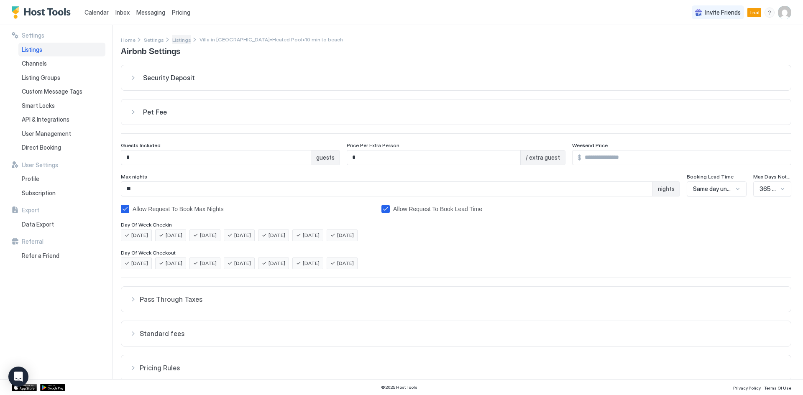
click at [175, 41] on span "Listings" at bounding box center [181, 40] width 19 height 6
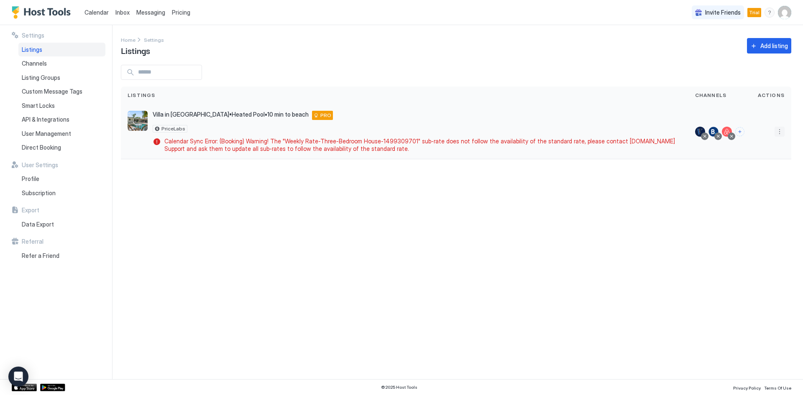
click at [781, 134] on button "More options" at bounding box center [780, 132] width 10 height 10
click at [757, 173] on span "Listing Settings" at bounding box center [760, 170] width 37 height 6
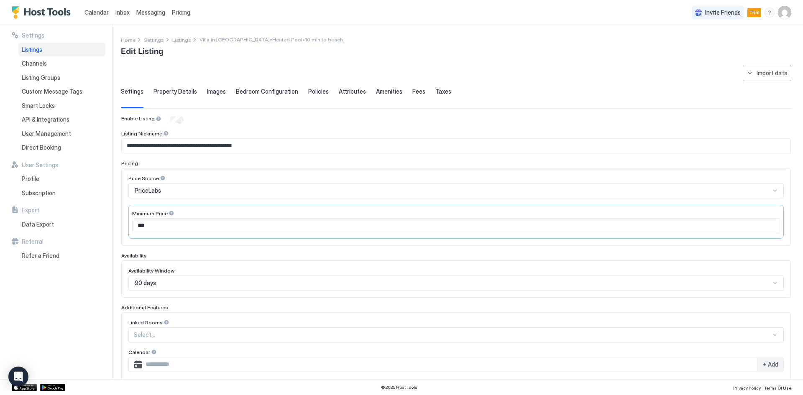
click at [161, 91] on span "Property Details" at bounding box center [175, 92] width 43 height 8
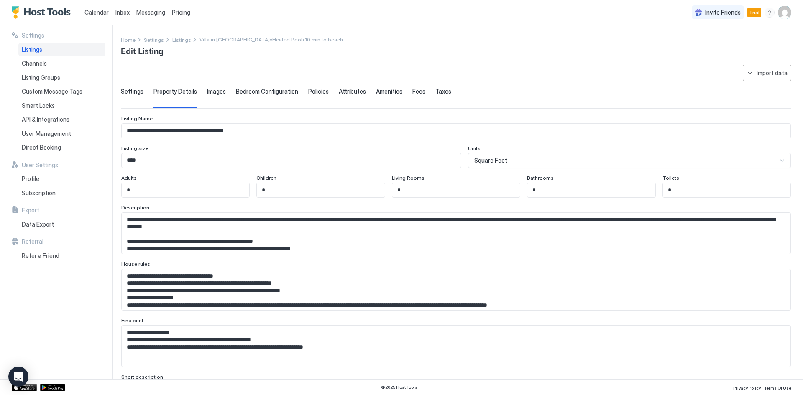
click at [317, 90] on span "Policies" at bounding box center [318, 92] width 20 height 8
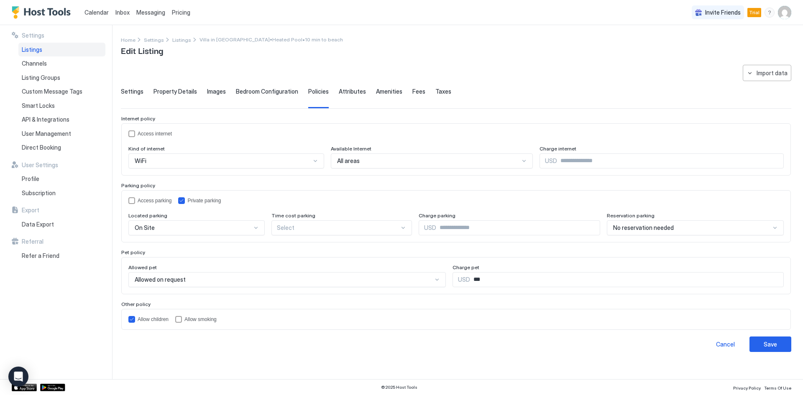
click at [353, 90] on span "Attributes" at bounding box center [352, 92] width 27 height 8
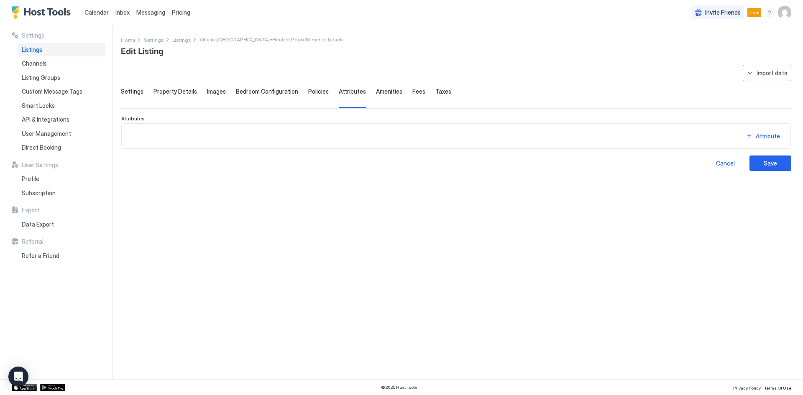
click at [398, 91] on div "Settings Property Details Images Bedroom Configuration Policies Attributes Amen…" at bounding box center [456, 98] width 670 height 20
click at [378, 94] on span "Amenities" at bounding box center [389, 92] width 26 height 8
click at [412, 94] on span "Fees" at bounding box center [418, 92] width 13 height 8
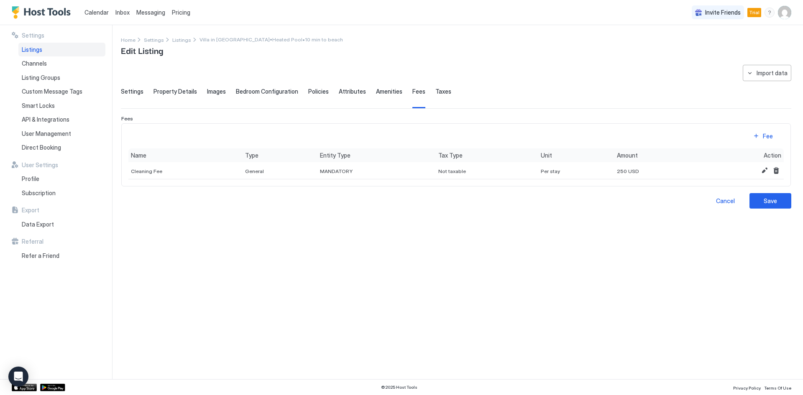
click at [438, 93] on span "Taxes" at bounding box center [443, 92] width 16 height 8
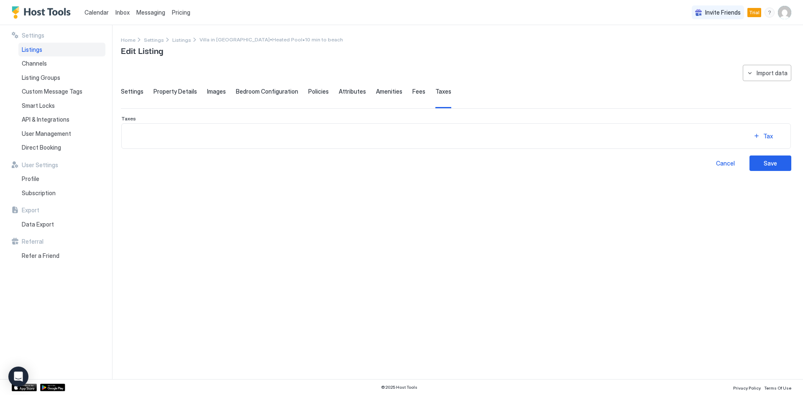
click at [281, 93] on span "Bedroom Configuration" at bounding box center [267, 92] width 62 height 8
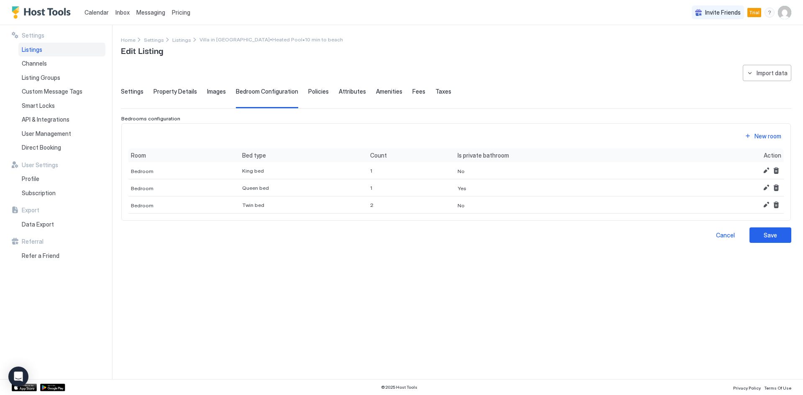
click at [212, 90] on span "Images" at bounding box center [216, 92] width 19 height 8
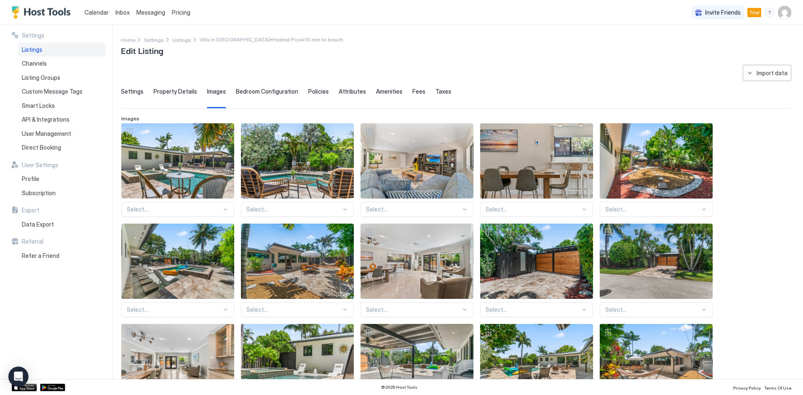
click at [186, 93] on span "Property Details" at bounding box center [175, 92] width 43 height 8
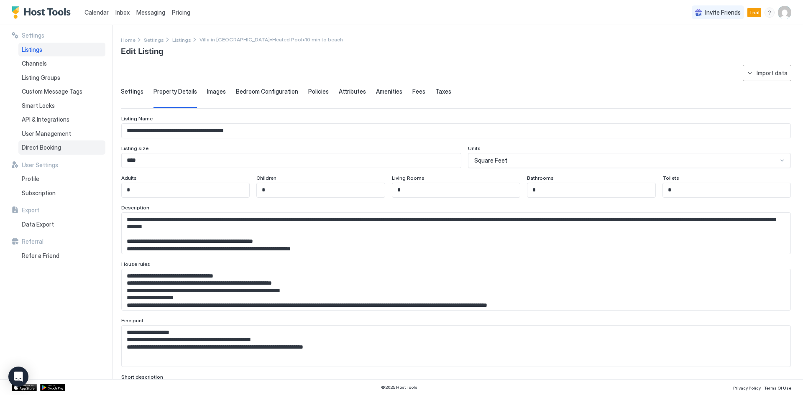
click at [42, 154] on div "Direct Booking" at bounding box center [61, 148] width 87 height 14
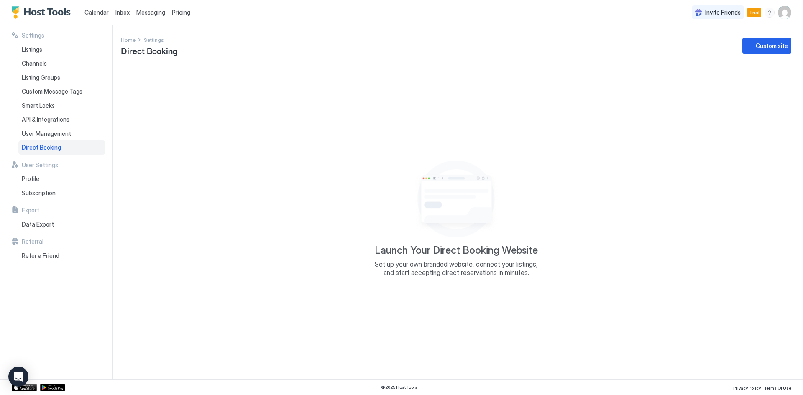
click at [412, 264] on span "Set up your own branded website, connect your listings, and start accepting dir…" at bounding box center [456, 268] width 167 height 17
click at [759, 49] on div "Custom site" at bounding box center [772, 45] width 32 height 9
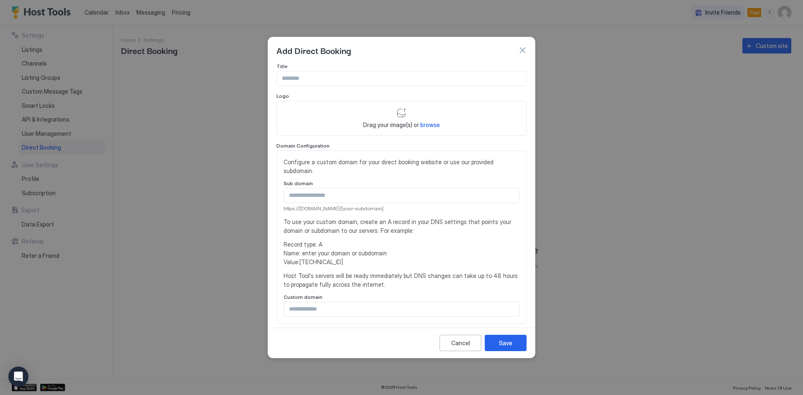
click at [524, 52] on button "button" at bounding box center [522, 50] width 8 height 8
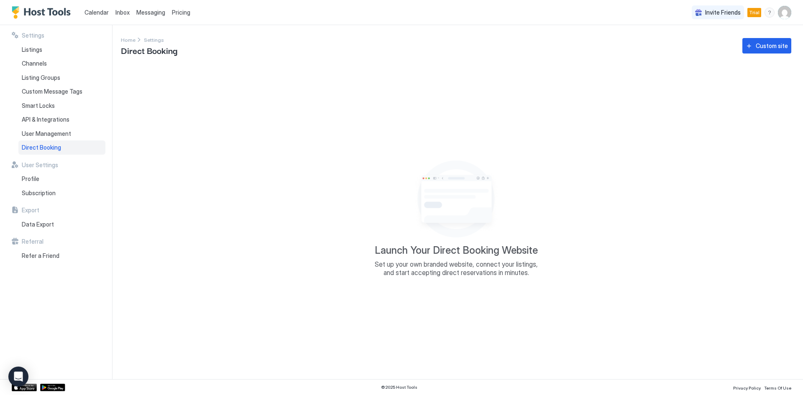
click at [294, 177] on div "Launch Your Direct Booking Website Set up your own branded website, connect you…" at bounding box center [456, 217] width 670 height 304
click at [51, 150] on span "Direct Booking" at bounding box center [41, 148] width 39 height 8
click at [47, 134] on span "User Management" at bounding box center [46, 134] width 49 height 8
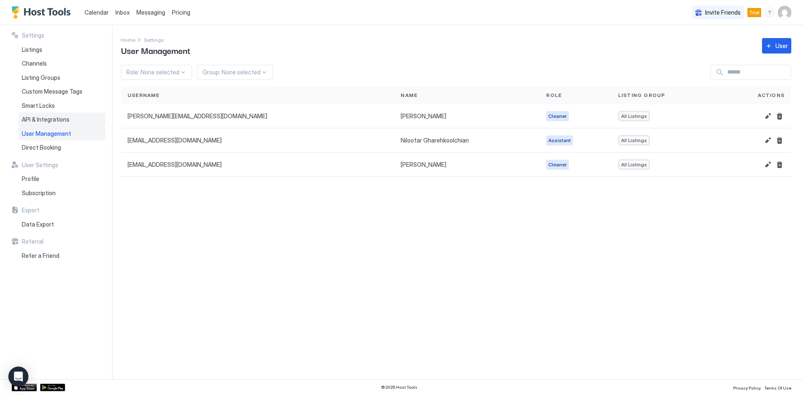
click at [51, 124] on div "API & Integrations" at bounding box center [61, 120] width 87 height 14
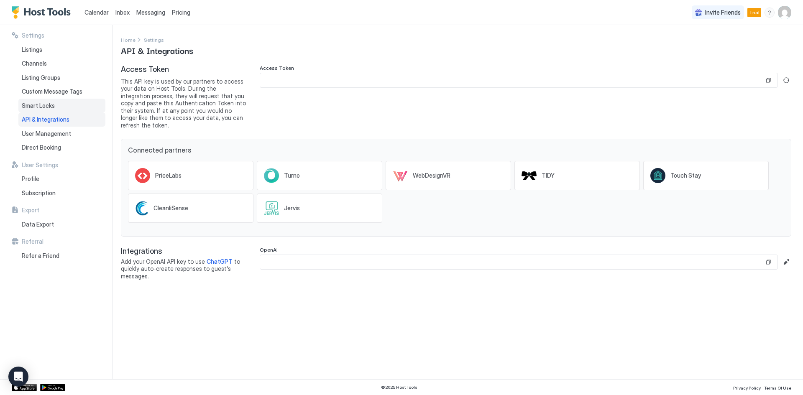
click at [54, 104] on span "Smart Locks" at bounding box center [38, 106] width 33 height 8
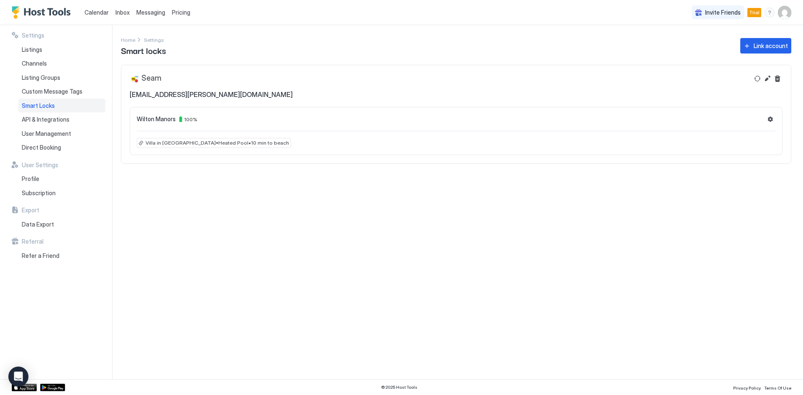
click at [54, 104] on span "Smart Locks" at bounding box center [38, 106] width 33 height 8
click at [58, 93] on span "Custom Message Tags" at bounding box center [52, 92] width 61 height 8
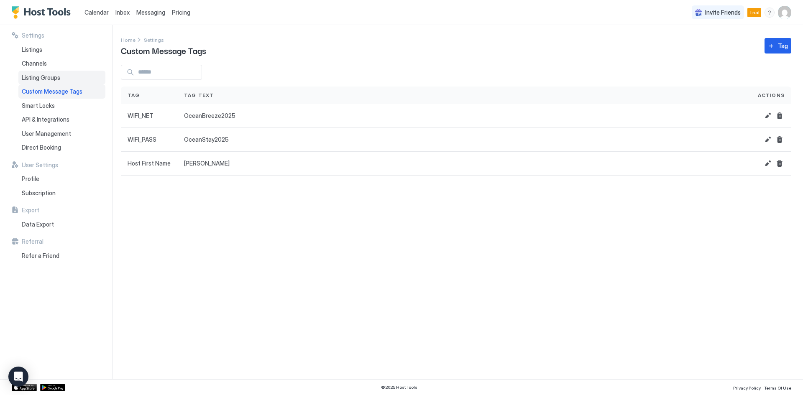
click at [54, 76] on span "Listing Groups" at bounding box center [41, 78] width 38 height 8
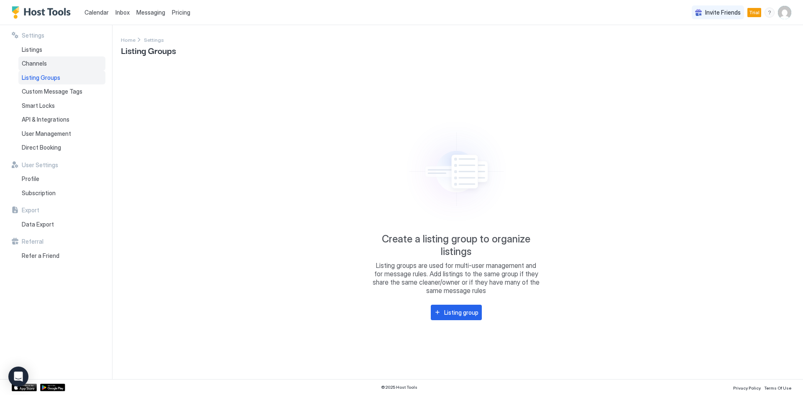
click at [56, 62] on div "Channels" at bounding box center [61, 63] width 87 height 14
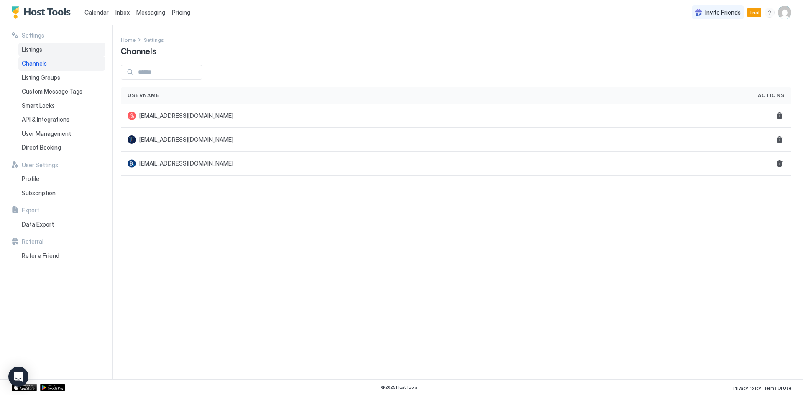
click at [56, 51] on div "Listings" at bounding box center [61, 50] width 87 height 14
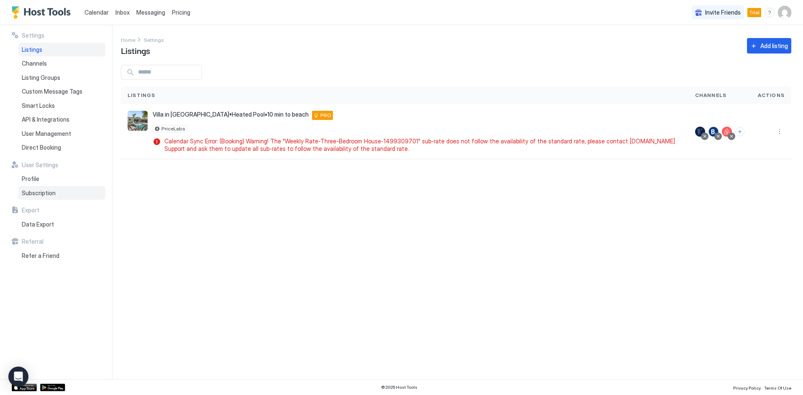
click at [54, 193] on span "Subscription" at bounding box center [39, 193] width 34 height 8
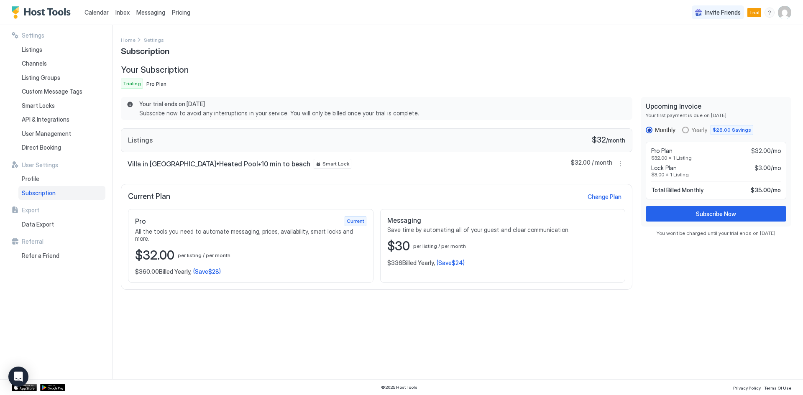
click at [315, 89] on div "Your Subscription Trialing Pro Plan Your trial ends on Oct 07, 2025 Subscribe n…" at bounding box center [456, 177] width 670 height 225
click at [54, 103] on span "Smart Locks" at bounding box center [38, 106] width 33 height 8
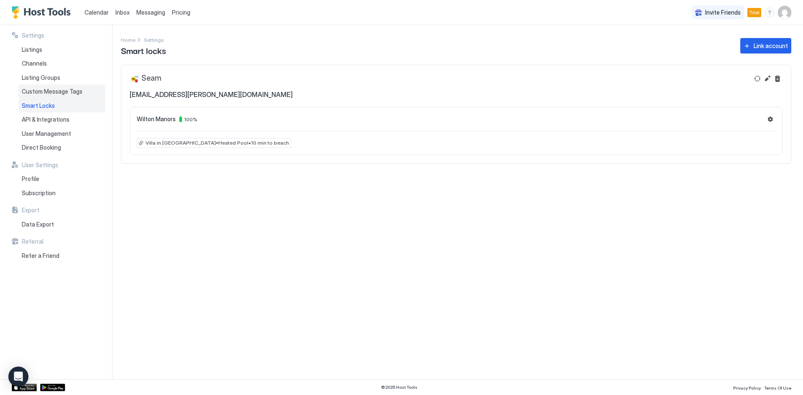
click at [54, 90] on span "Custom Message Tags" at bounding box center [52, 92] width 61 height 8
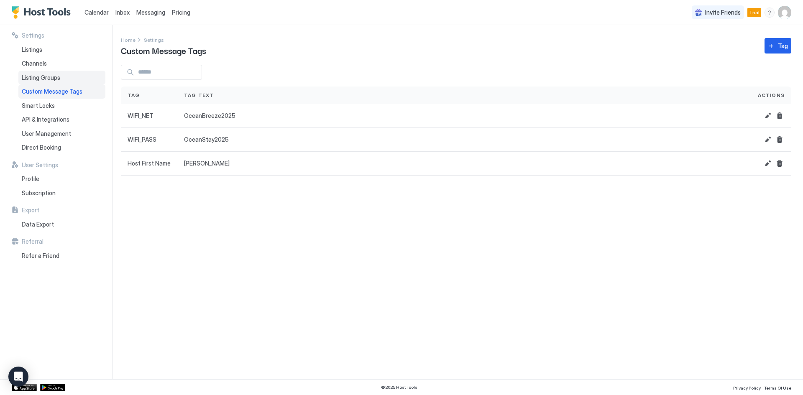
click at [55, 79] on span "Listing Groups" at bounding box center [41, 78] width 38 height 8
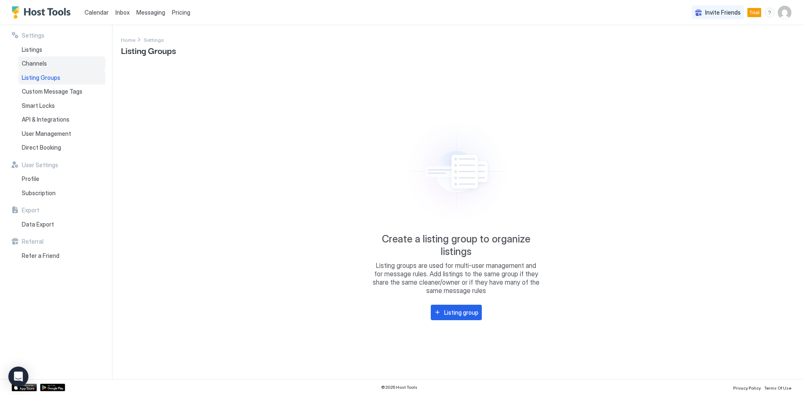
click at [56, 62] on div "Channels" at bounding box center [61, 63] width 87 height 14
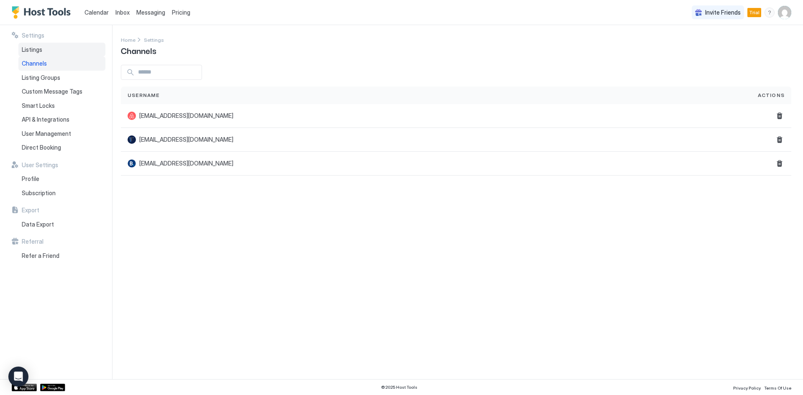
click at [56, 54] on div "Listings" at bounding box center [61, 50] width 87 height 14
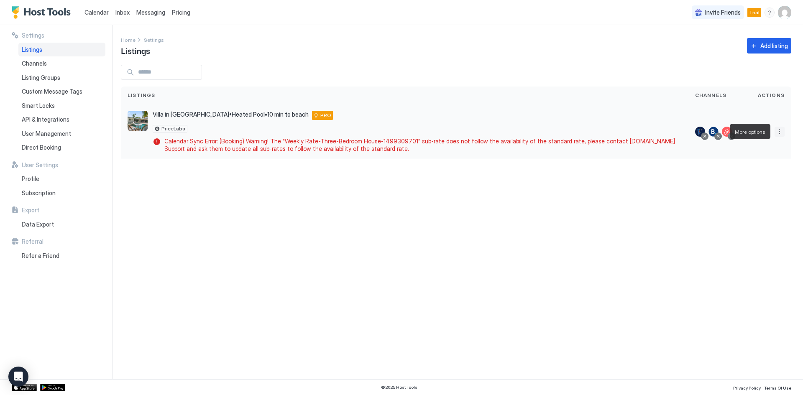
click at [781, 131] on button "More options" at bounding box center [780, 132] width 10 height 10
click at [238, 118] on div at bounding box center [401, 197] width 803 height 395
click at [229, 115] on div at bounding box center [401, 197] width 803 height 395
drag, startPoint x: 226, startPoint y: 113, endPoint x: 153, endPoint y: 119, distance: 73.0
click at [153, 120] on div "Villa in Wilton Manors•Heated Pool•10 min to beach 1908 Northeast 27th Street W…" at bounding box center [417, 115] width 529 height 9
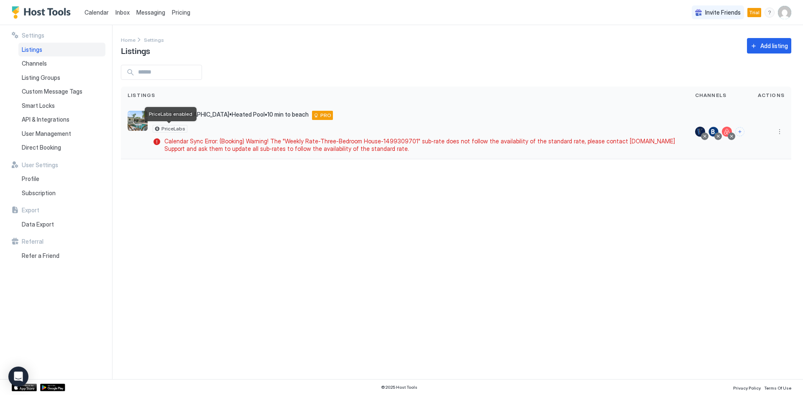
click at [164, 129] on span "PriceLabs" at bounding box center [173, 129] width 24 height 0
click at [135, 117] on img "listing image" at bounding box center [138, 121] width 20 height 20
click at [703, 130] on div at bounding box center [700, 132] width 10 height 10
click at [784, 130] on button "More options" at bounding box center [780, 132] width 10 height 10
click at [765, 171] on span "Listing Settings" at bounding box center [760, 170] width 37 height 6
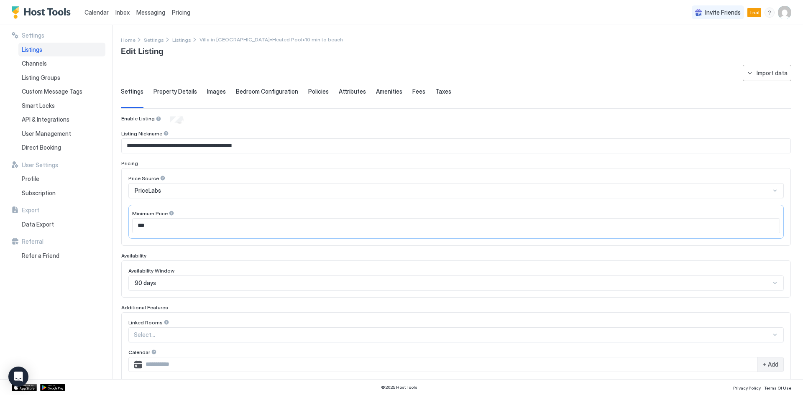
click at [141, 11] on span "Messaging" at bounding box center [150, 12] width 29 height 7
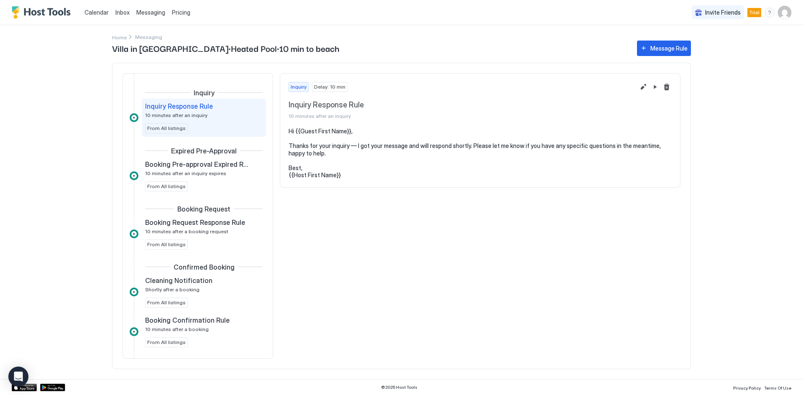
click at [118, 12] on span "Inbox" at bounding box center [122, 12] width 14 height 7
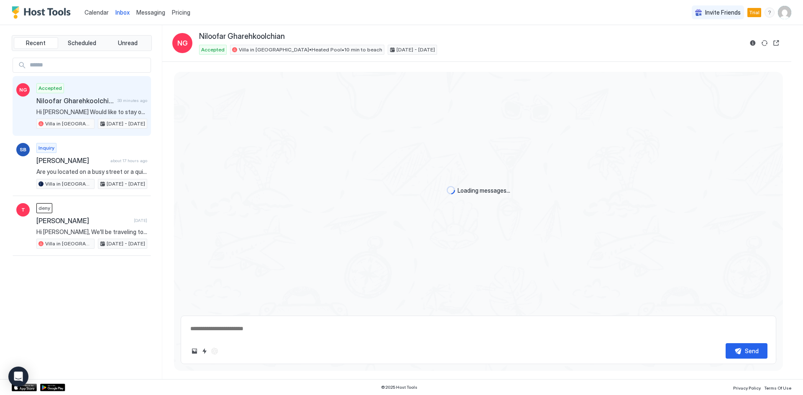
click at [92, 14] on span "Calendar" at bounding box center [96, 12] width 24 height 7
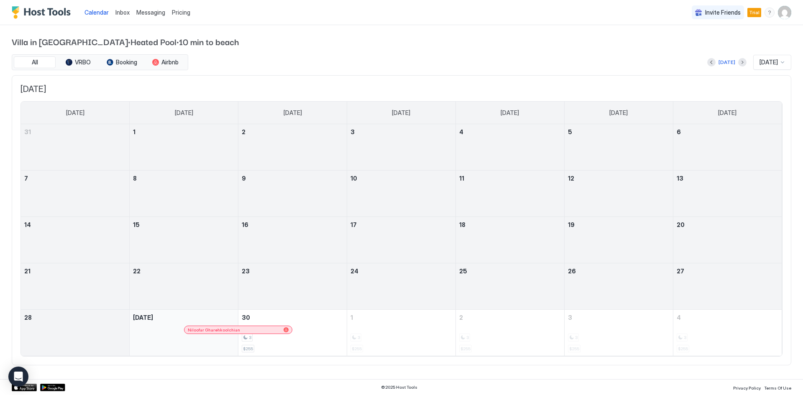
click at [150, 12] on span "Messaging" at bounding box center [150, 12] width 29 height 7
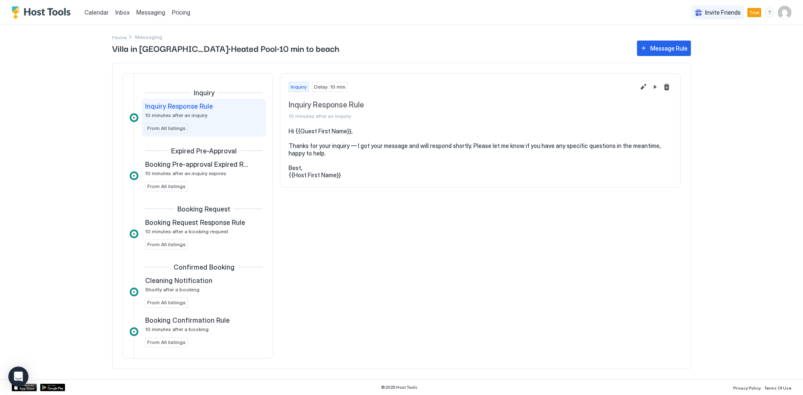
click at [65, 15] on img "Host Tools Logo" at bounding box center [43, 12] width 63 height 13
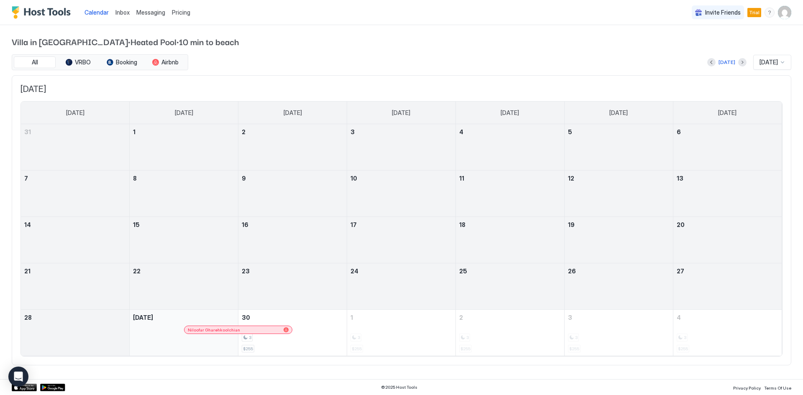
click at [65, 10] on img "Host Tools Logo" at bounding box center [43, 12] width 63 height 13
click at [786, 10] on img "User profile" at bounding box center [784, 12] width 13 height 13
click at [724, 49] on div "Settings" at bounding box center [738, 47] width 106 height 15
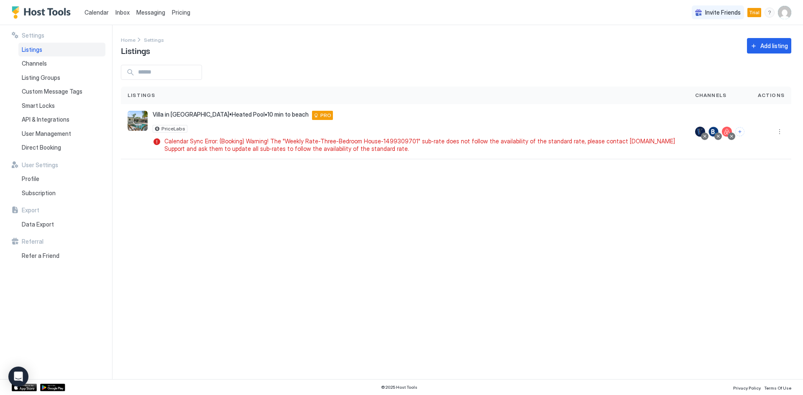
click at [67, 47] on div "Listings" at bounding box center [61, 50] width 87 height 14
click at [782, 136] on button "More options" at bounding box center [780, 132] width 10 height 10
click at [253, 244] on div at bounding box center [401, 197] width 803 height 395
click at [64, 132] on span "User Management" at bounding box center [46, 134] width 49 height 8
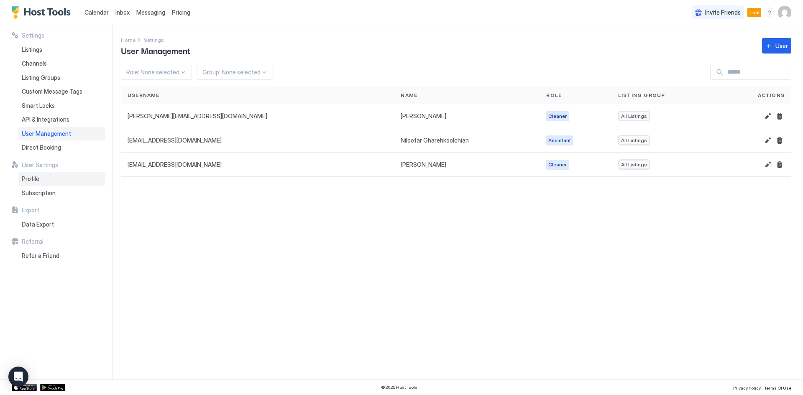
click at [50, 176] on div "Profile" at bounding box center [61, 179] width 87 height 14
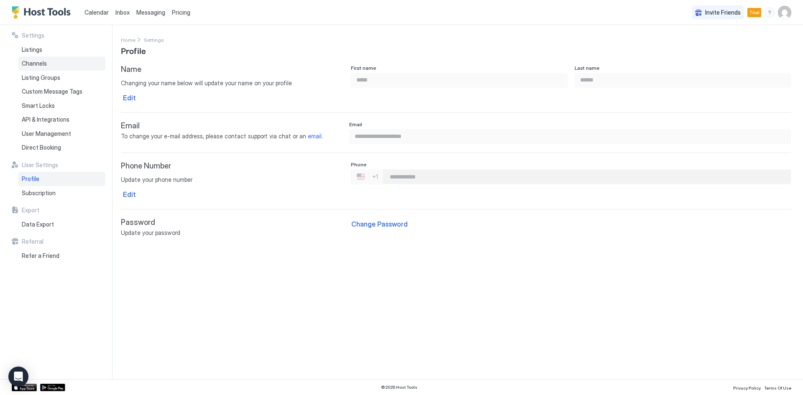
click at [48, 65] on div "Channels" at bounding box center [61, 63] width 87 height 14
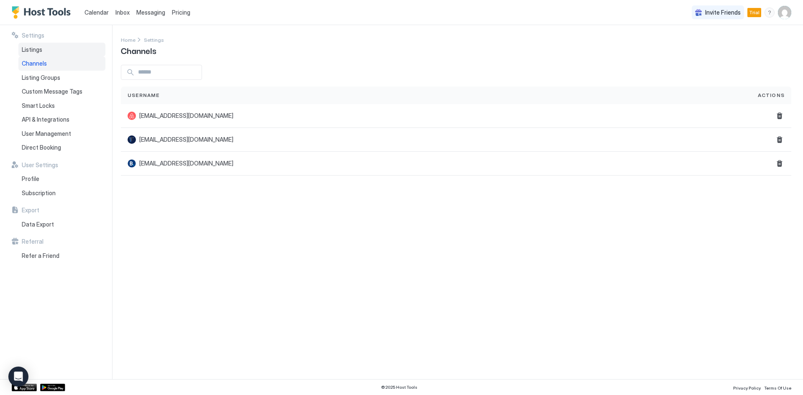
click at [44, 49] on div "Listings" at bounding box center [61, 50] width 87 height 14
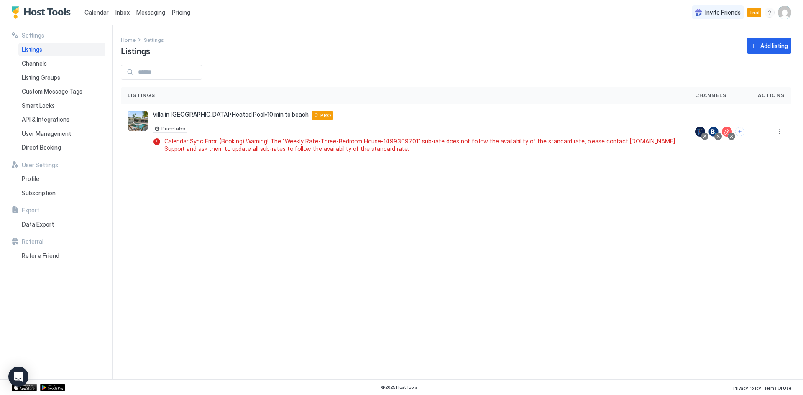
click at [17, 364] on div "Settings Listings Channels Listing Groups Custom Message Tags Smart Locks API &…" at bounding box center [62, 202] width 100 height 354
click at [16, 374] on icon "Open Intercom Messenger" at bounding box center [18, 376] width 10 height 11
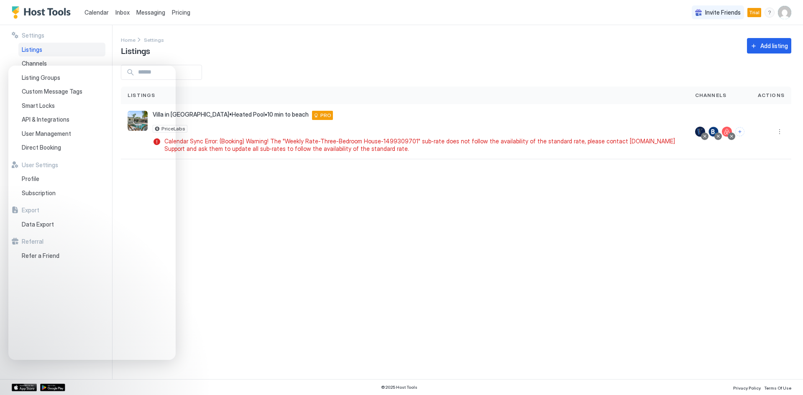
click at [787, 12] on img "User profile" at bounding box center [784, 12] width 13 height 13
click at [711, 47] on span "Settings" at bounding box center [709, 47] width 23 height 8
click at [725, 129] on div at bounding box center [727, 132] width 10 height 10
click at [727, 130] on div at bounding box center [727, 132] width 10 height 10
click at [714, 130] on div at bounding box center [714, 132] width 10 height 10
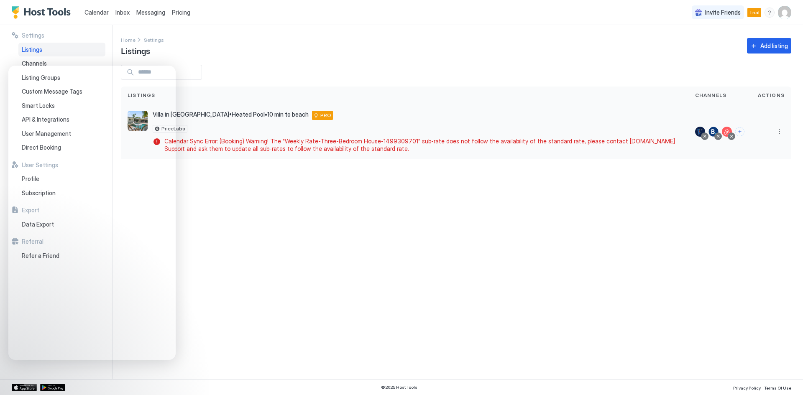
click at [701, 130] on div at bounding box center [700, 132] width 10 height 10
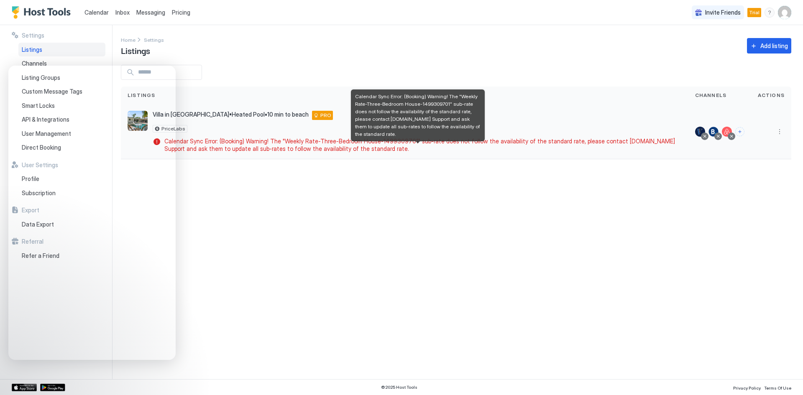
click at [259, 146] on span "Calendar Sync Error: (Booking) Warning! The "Weekly Rate-Three-Bedroom House-14…" at bounding box center [421, 145] width 514 height 15
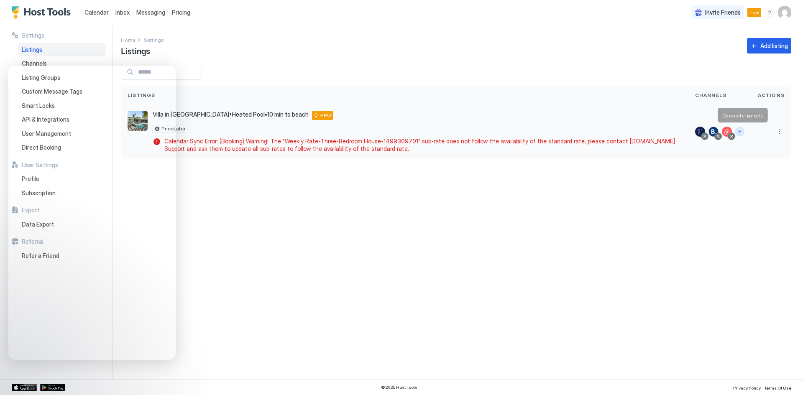
click at [741, 134] on button "Connect channels" at bounding box center [739, 131] width 9 height 9
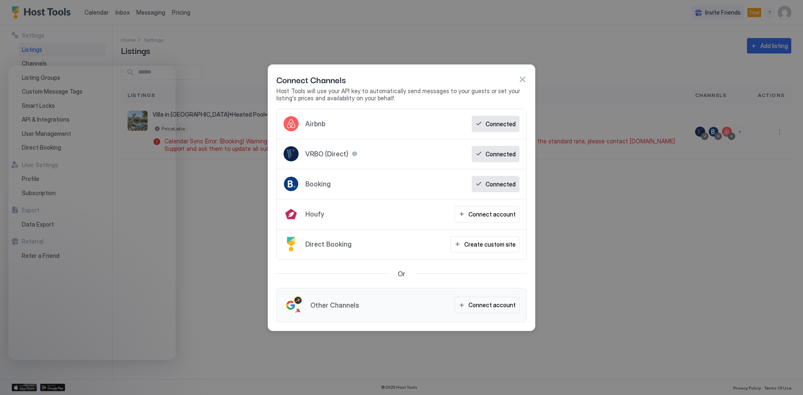
click at [521, 81] on button "button" at bounding box center [522, 79] width 8 height 8
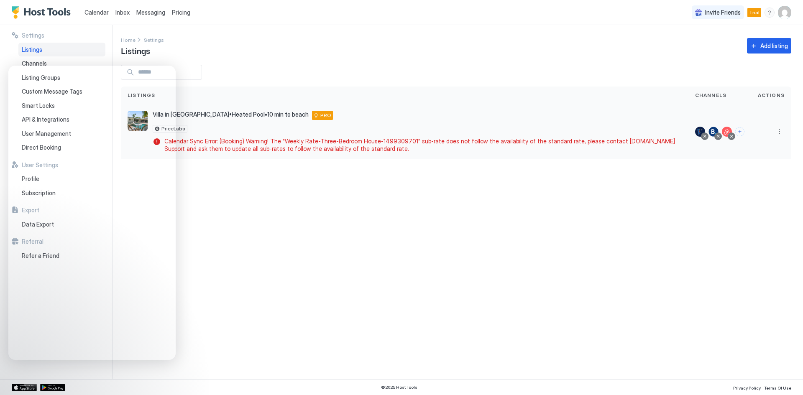
click at [700, 132] on div at bounding box center [700, 132] width 10 height 10
click at [711, 128] on div at bounding box center [714, 132] width 10 height 10
click at [778, 131] on button "More options" at bounding box center [780, 132] width 10 height 10
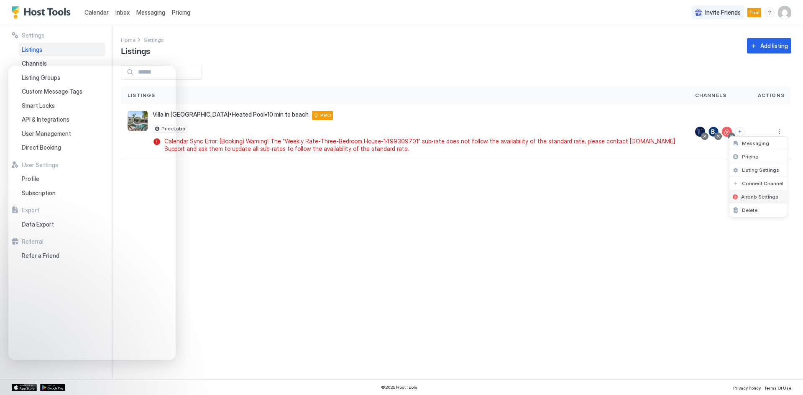
click at [744, 196] on span "Airbnb Settings" at bounding box center [759, 197] width 37 height 6
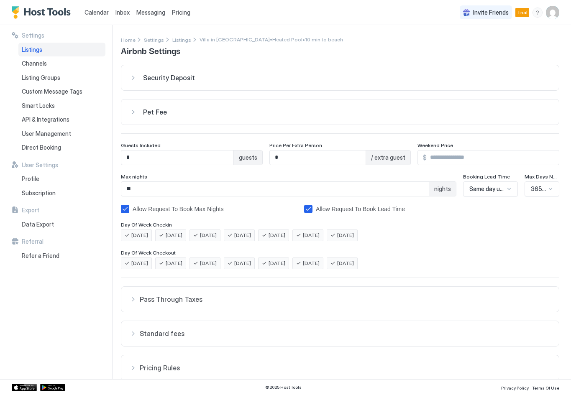
scroll to position [71, 0]
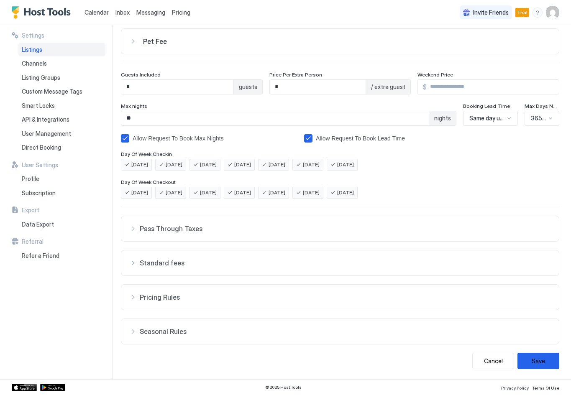
click at [173, 329] on span "Seasonal Rules" at bounding box center [345, 332] width 411 height 8
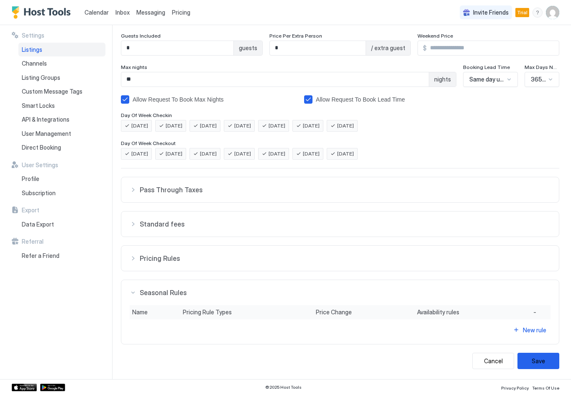
click at [435, 310] on span "Availability rules" at bounding box center [438, 313] width 42 height 8
click at [206, 308] on div "Pricing Rule Types" at bounding box center [246, 312] width 133 height 14
click at [526, 332] on div "New rule" at bounding box center [534, 330] width 23 height 9
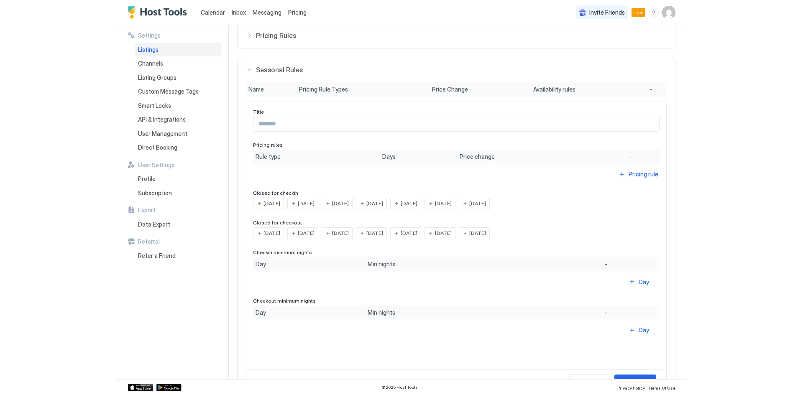
scroll to position [394, 0]
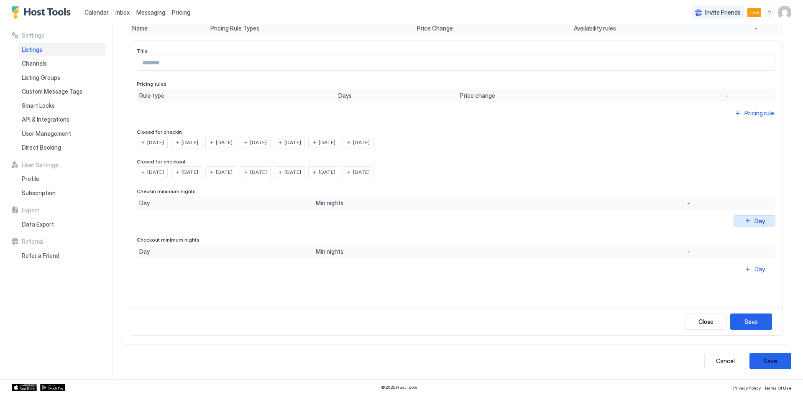
click at [755, 221] on div "Day" at bounding box center [760, 221] width 10 height 9
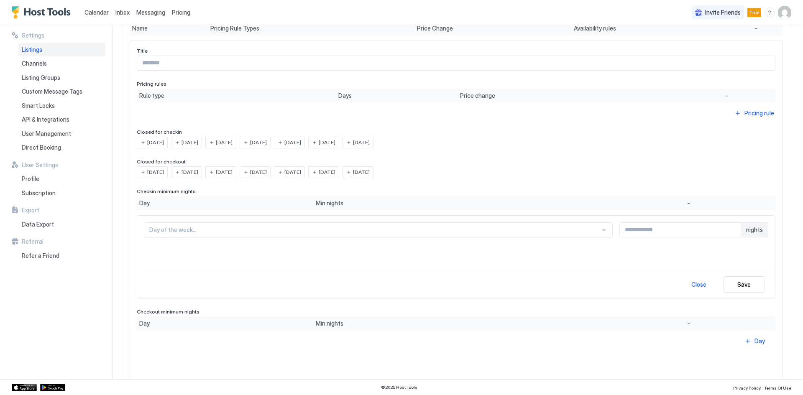
click at [231, 231] on div "Day of the week..." at bounding box center [378, 230] width 469 height 15
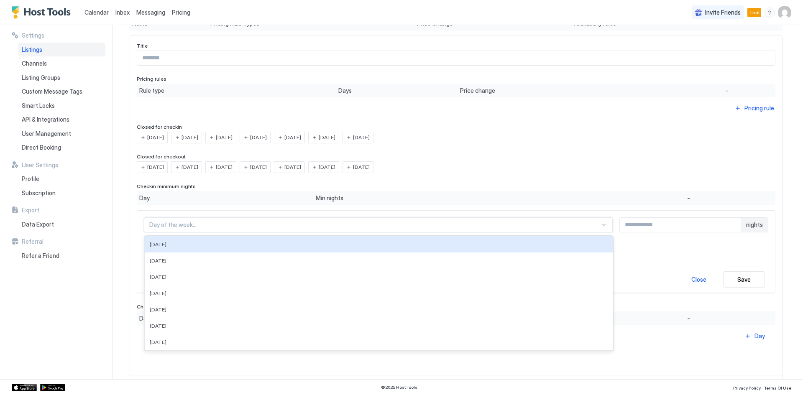
click at [238, 215] on div "7 results available. Use Up and Down to choose options, press Enter to select t…" at bounding box center [456, 238] width 638 height 55
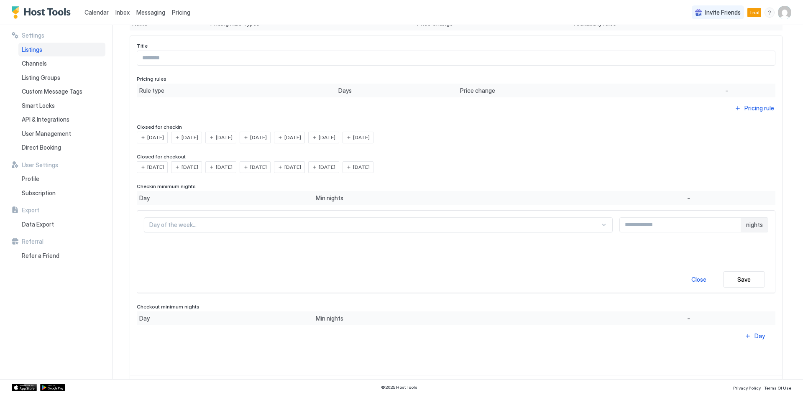
click at [650, 230] on input "Input Field" at bounding box center [680, 225] width 121 height 14
type input "*"
click at [742, 276] on div "Save" at bounding box center [743, 279] width 13 height 9
click at [262, 226] on div at bounding box center [374, 225] width 451 height 8
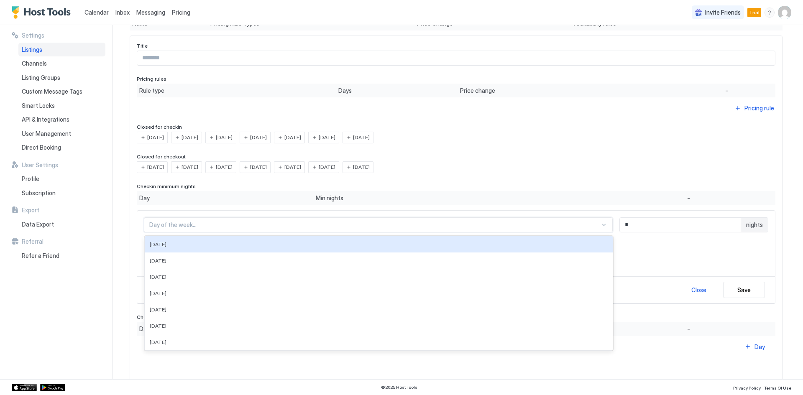
click at [261, 210] on div "7 results available. Use Up and Down to choose options, press Enter to select t…" at bounding box center [456, 257] width 639 height 94
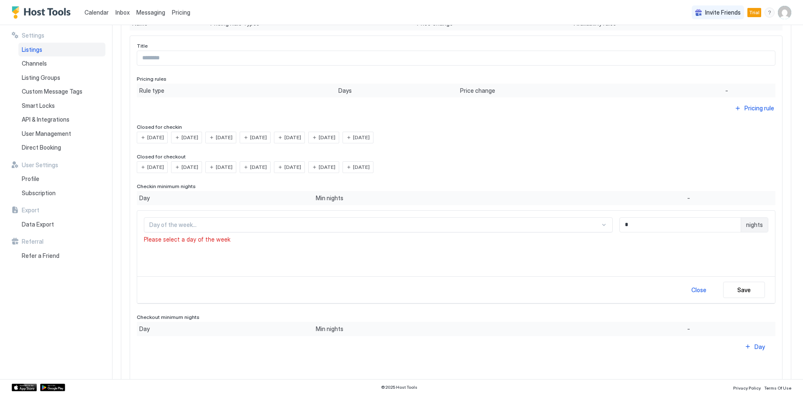
click at [264, 230] on div "Day of the week..." at bounding box center [378, 224] width 469 height 15
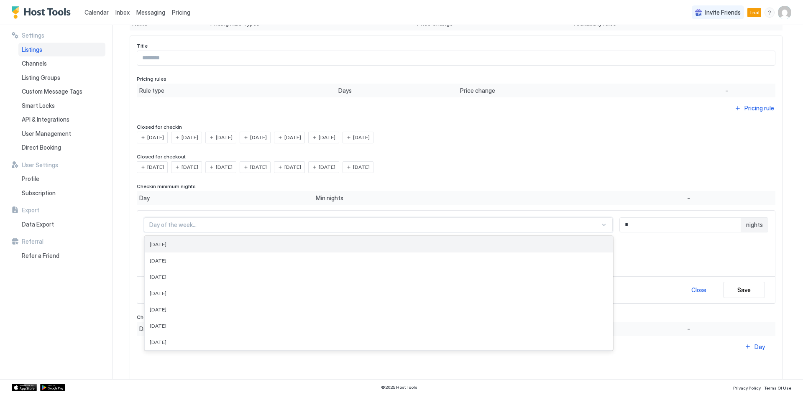
click at [233, 248] on div "On Monday" at bounding box center [379, 244] width 468 height 16
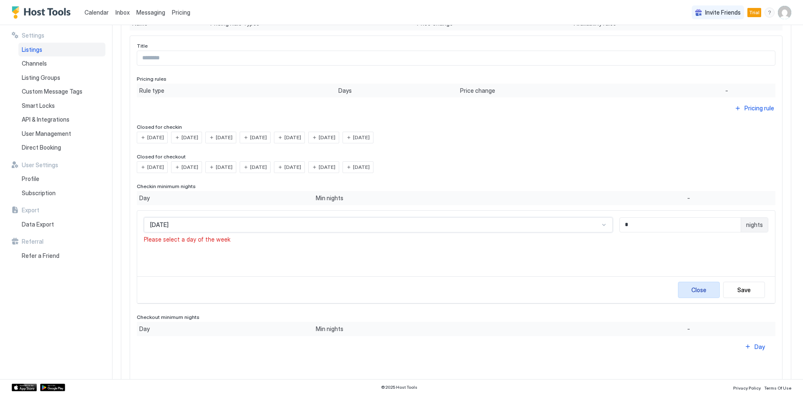
click at [691, 291] on div "Close" at bounding box center [698, 290] width 15 height 9
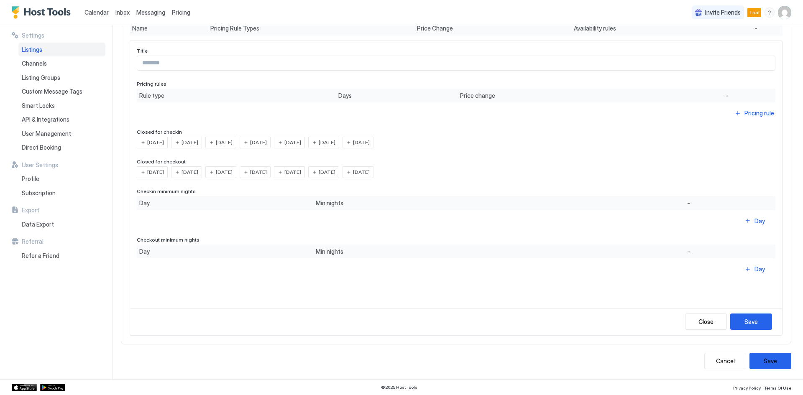
scroll to position [394, 0]
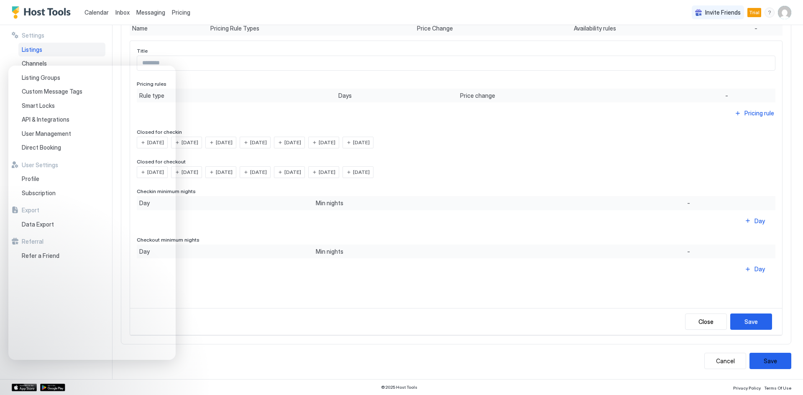
click at [483, 175] on div "Monday Tuesday Wednesday Thursday Friday Saturday Sunday" at bounding box center [456, 172] width 639 height 12
click at [686, 324] on button "Close" at bounding box center [706, 322] width 42 height 16
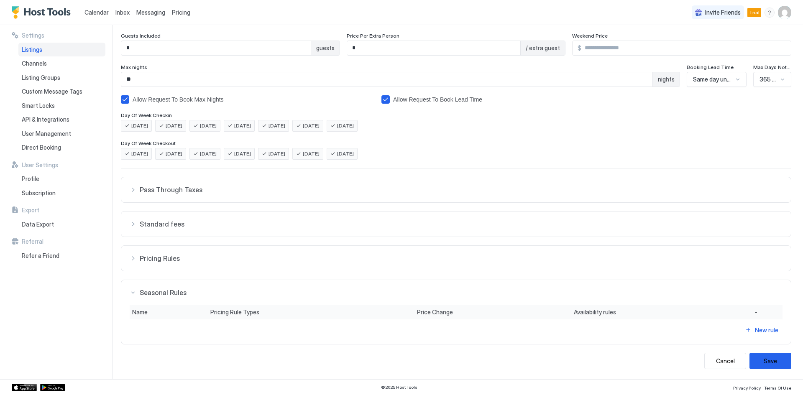
click at [184, 259] on span "Pricing Rules" at bounding box center [461, 258] width 643 height 8
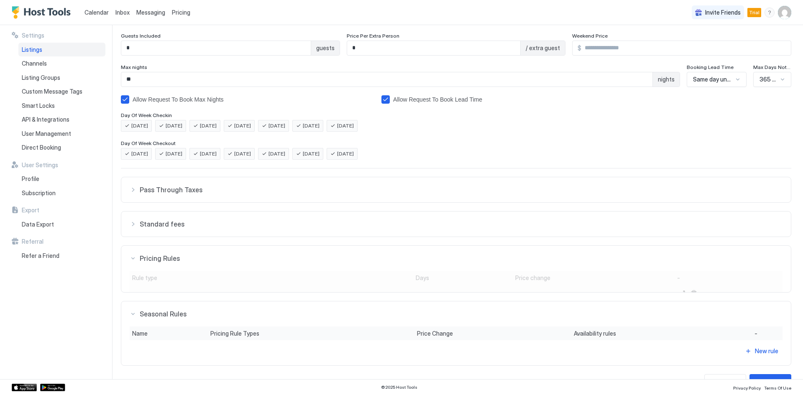
scroll to position [183, 0]
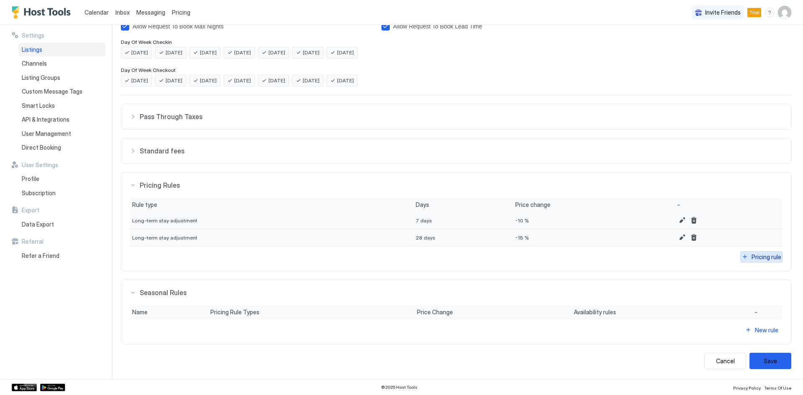
click at [764, 257] on div "Pricing rule" at bounding box center [767, 257] width 30 height 9
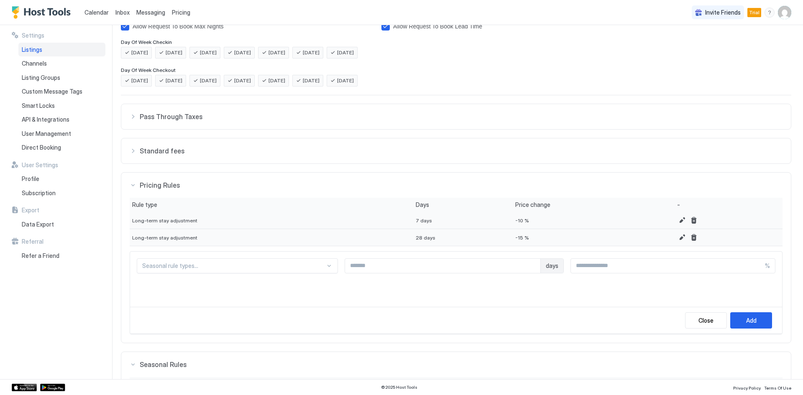
scroll to position [255, 0]
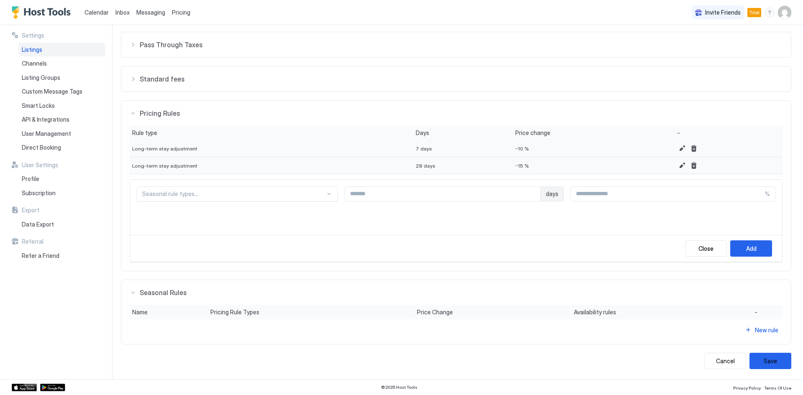
click at [262, 200] on div "Seasonal rule types..." at bounding box center [237, 194] width 201 height 15
click at [205, 227] on div "Long-term stay adjustment" at bounding box center [238, 230] width 190 height 6
click at [223, 195] on div "Long-term stay adjustment" at bounding box center [240, 194] width 194 height 8
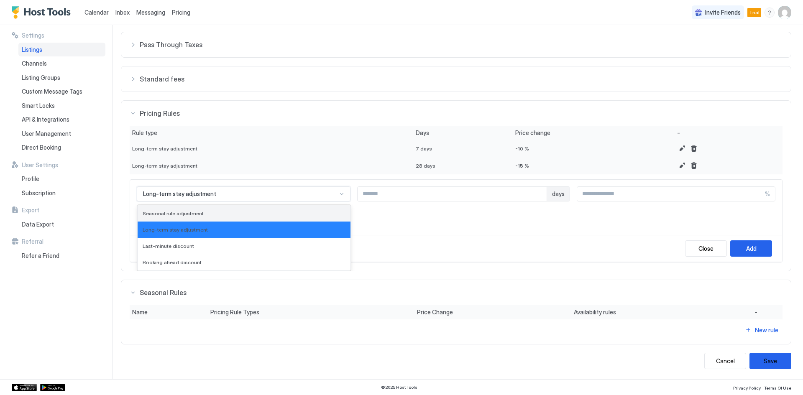
click at [207, 213] on div "Seasonal rule adjustment" at bounding box center [244, 213] width 203 height 6
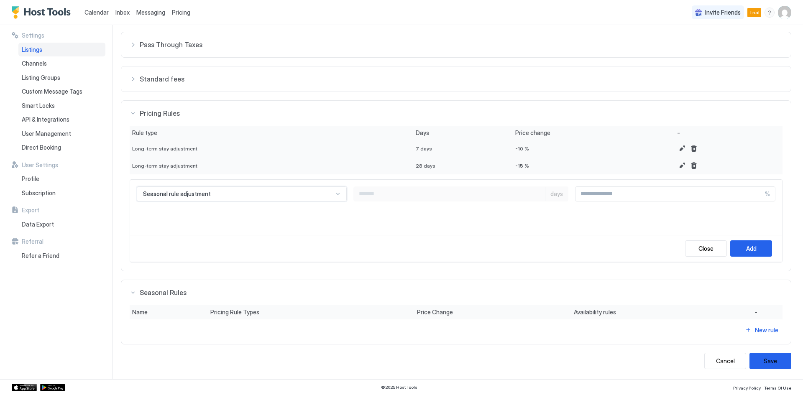
click at [219, 192] on div "Seasonal rule adjustment" at bounding box center [238, 194] width 190 height 8
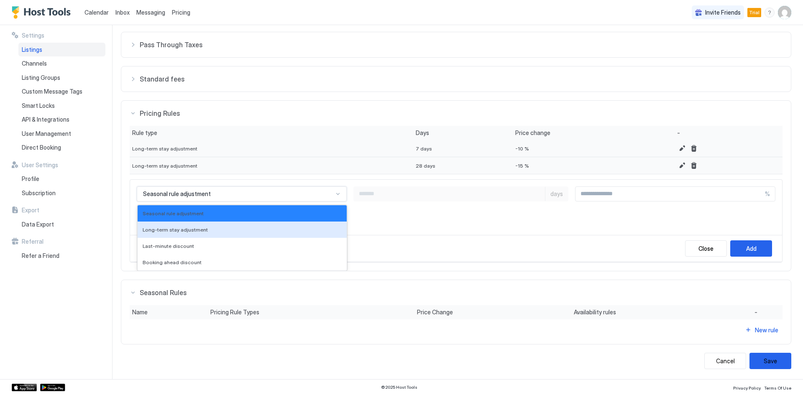
click at [517, 250] on div "Close Add" at bounding box center [456, 248] width 652 height 27
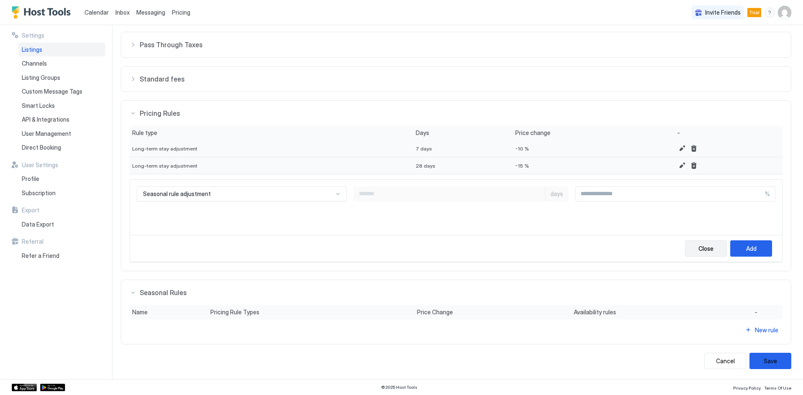
click at [685, 253] on button "Close" at bounding box center [706, 249] width 42 height 16
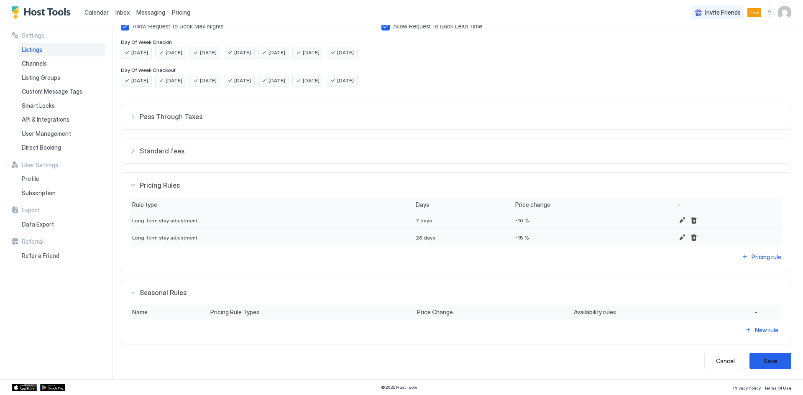
click at [172, 156] on button "Standard fees" at bounding box center [456, 150] width 670 height 25
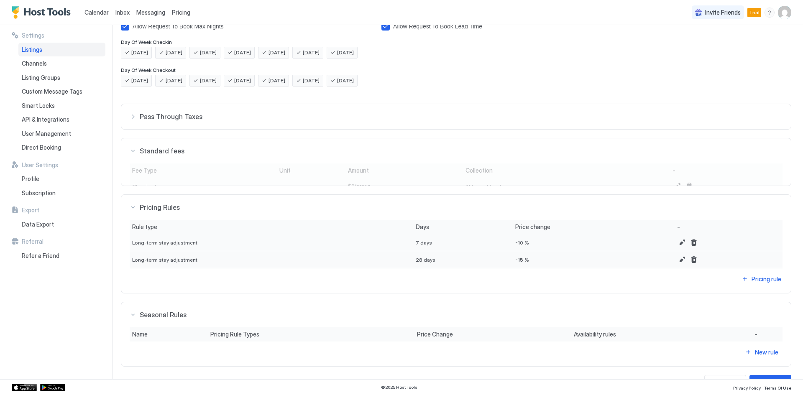
scroll to position [239, 0]
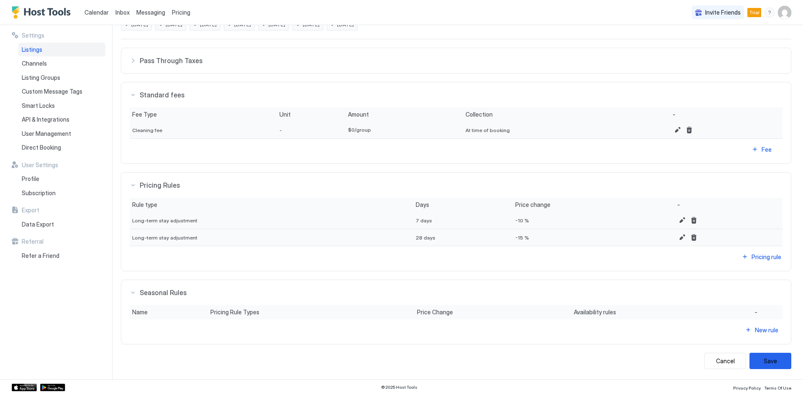
click at [167, 92] on span "Standard fees" at bounding box center [461, 95] width 643 height 8
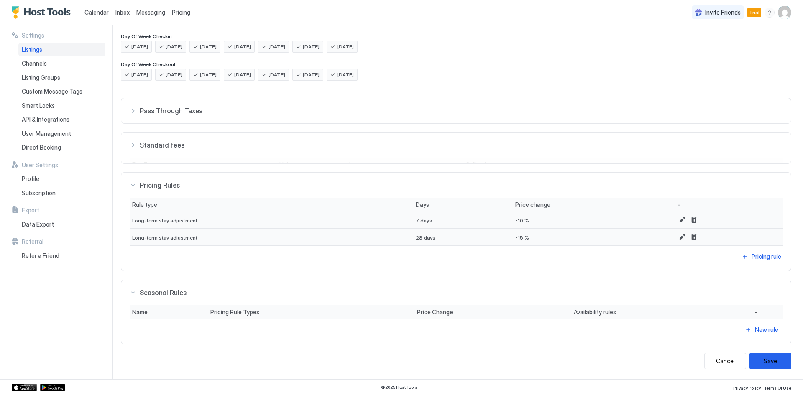
scroll to position [183, 0]
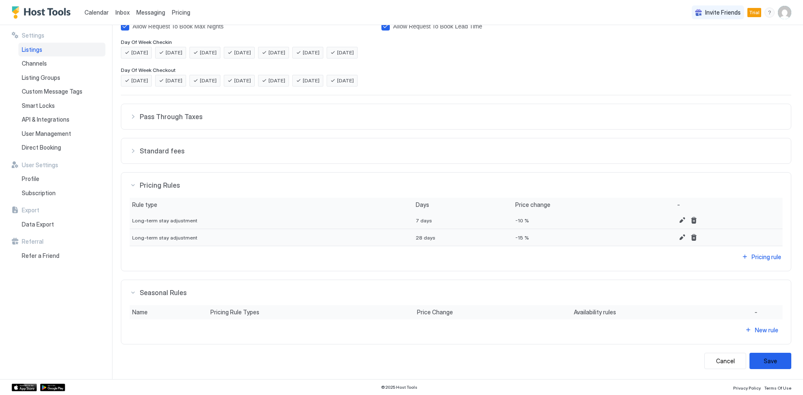
click at [133, 188] on div "Pricing Rules" at bounding box center [456, 185] width 653 height 8
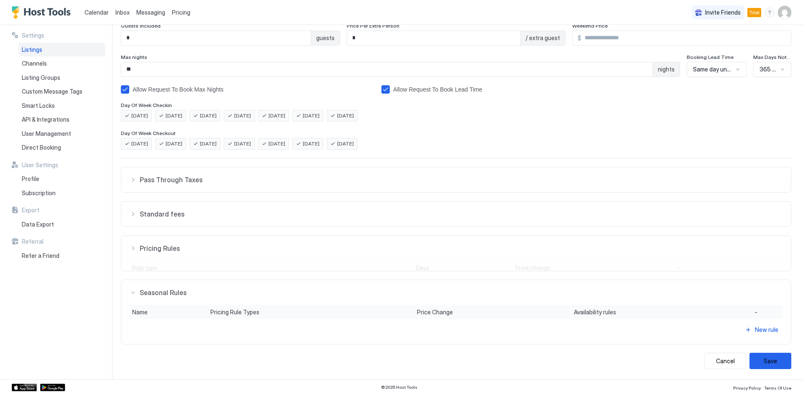
scroll to position [110, 0]
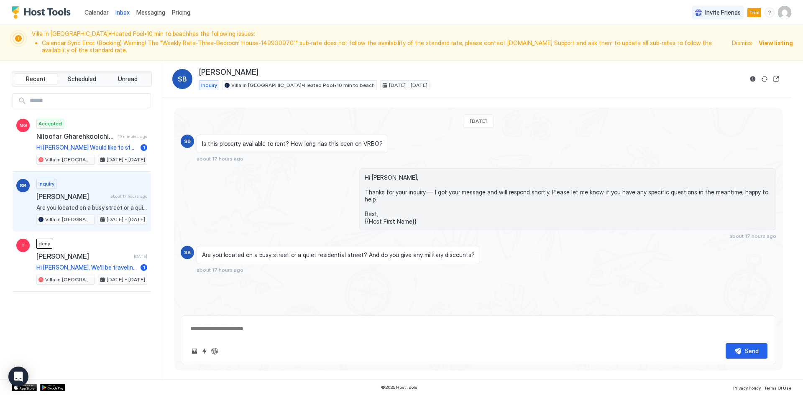
click at [84, 191] on div "Inquiry [PERSON_NAME] about 17 hours ago Are you located on a busy street or a …" at bounding box center [91, 202] width 111 height 46
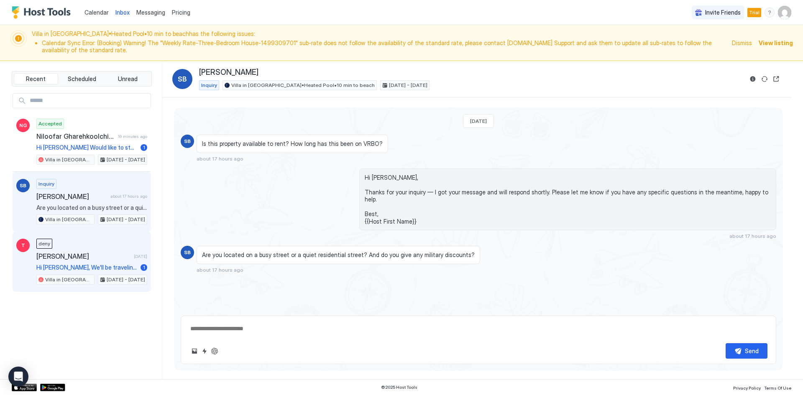
click at [79, 256] on span "[PERSON_NAME]" at bounding box center [83, 256] width 94 height 8
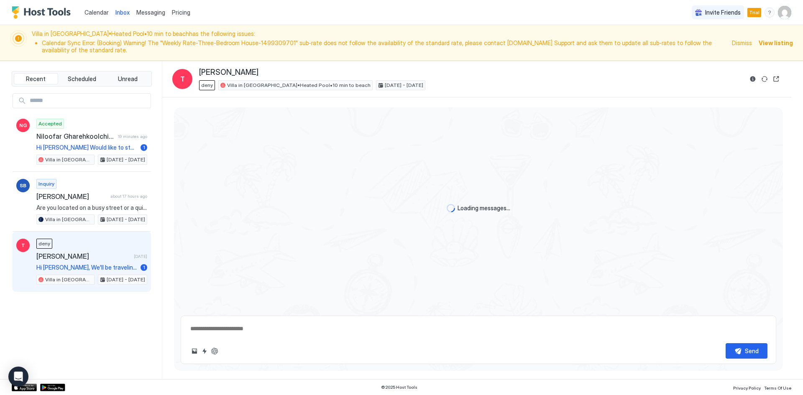
type textarea "*"
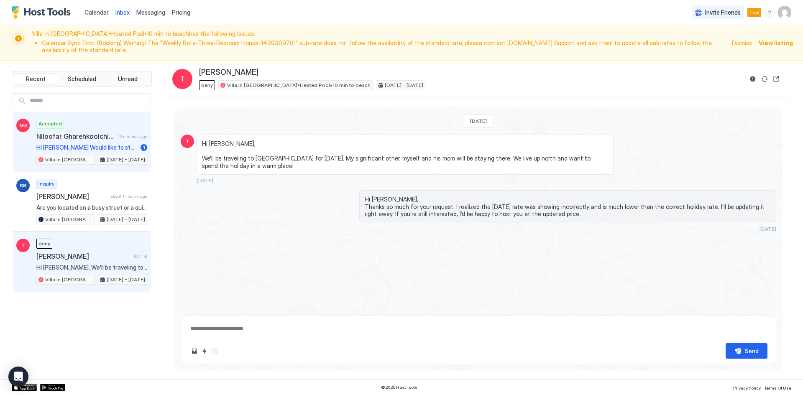
click at [91, 133] on span "Niloofar Gharehkoolchian" at bounding box center [75, 136] width 78 height 8
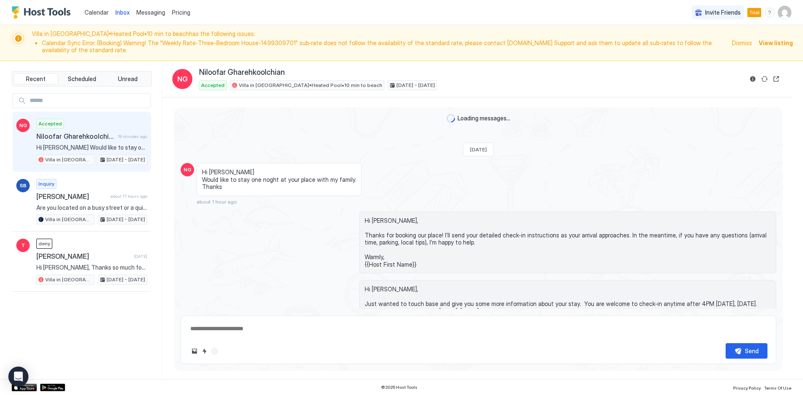
scroll to position [191, 0]
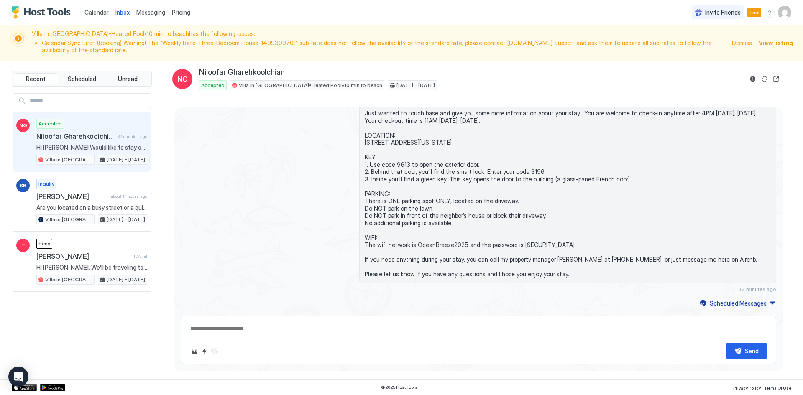
click at [80, 10] on div "Calendar Inbox Messaging Pricing" at bounding box center [103, 12] width 182 height 25
click at [91, 11] on span "Calendar" at bounding box center [96, 12] width 24 height 7
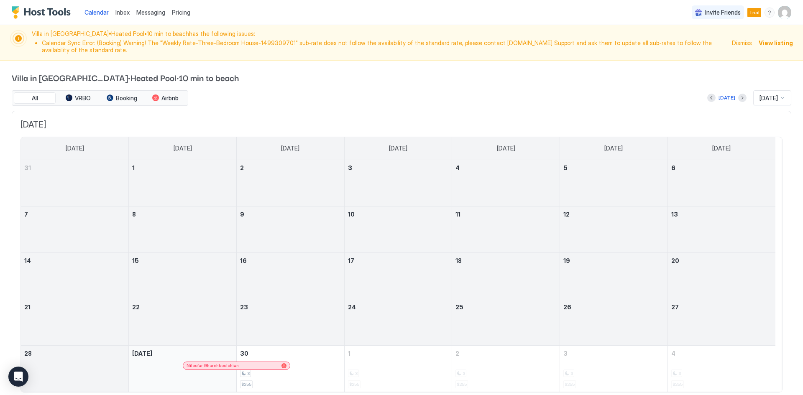
click at [91, 10] on span "Calendar" at bounding box center [96, 12] width 24 height 7
click at [732, 44] on span "Dismiss" at bounding box center [742, 42] width 20 height 9
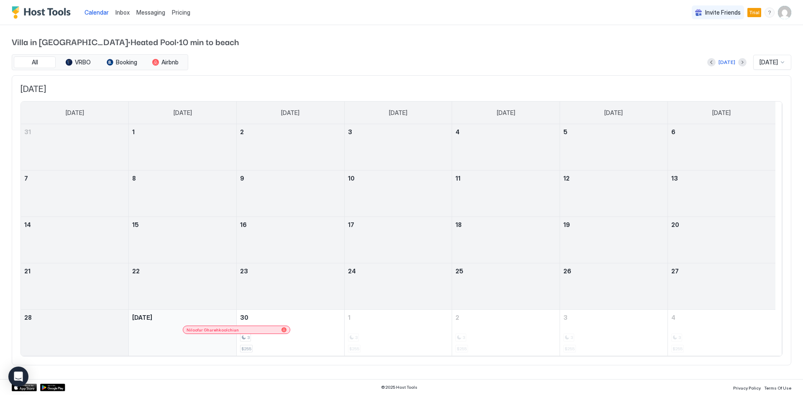
click at [217, 330] on div at bounding box center [217, 330] width 7 height 7
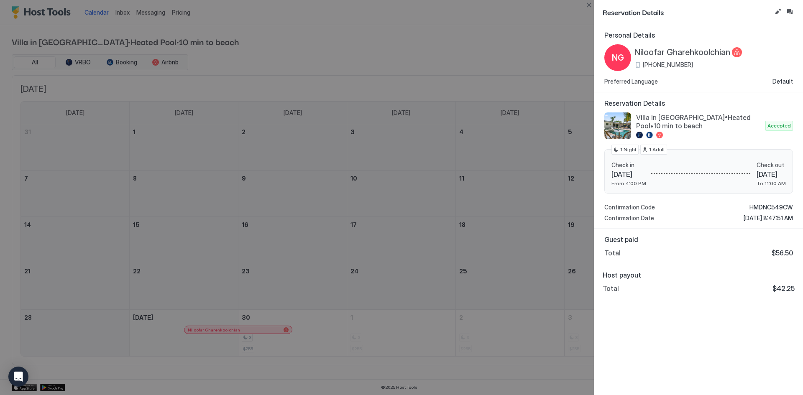
click at [492, 32] on div at bounding box center [401, 197] width 803 height 395
click at [588, 5] on button "Close" at bounding box center [589, 5] width 10 height 10
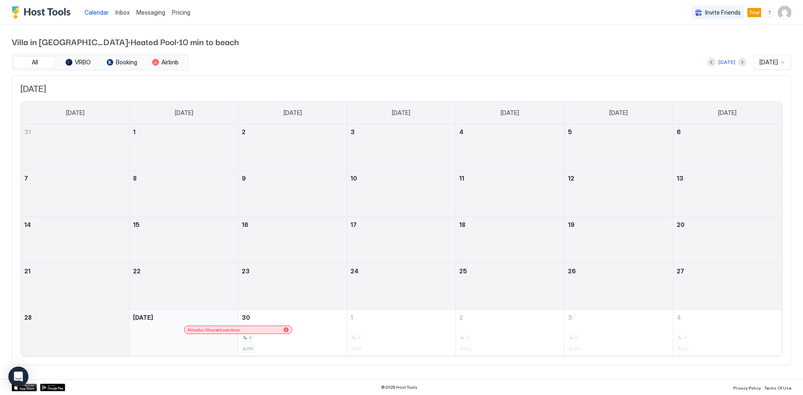
click at [140, 324] on div "September 29, 2025" at bounding box center [184, 333] width 108 height 46
click at [170, 225] on link "15" at bounding box center [184, 224] width 108 height 15
click at [77, 57] on button "VRBO" at bounding box center [78, 62] width 42 height 12
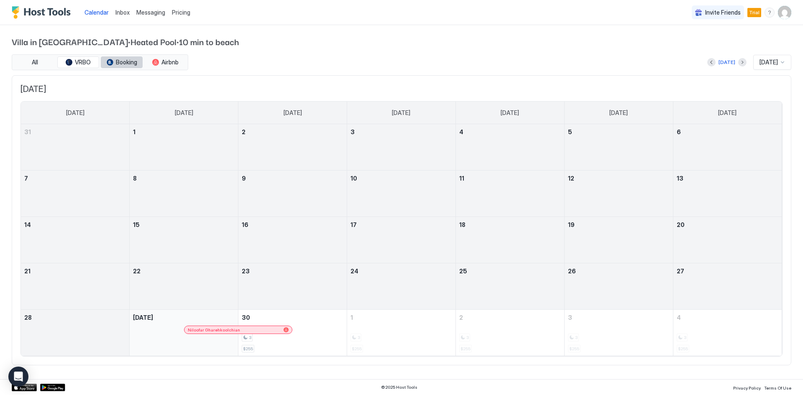
click at [114, 59] on button "Booking" at bounding box center [122, 62] width 42 height 12
click at [177, 58] on button "Airbnb" at bounding box center [165, 62] width 42 height 12
click at [39, 59] on button "All" at bounding box center [35, 62] width 42 height 12
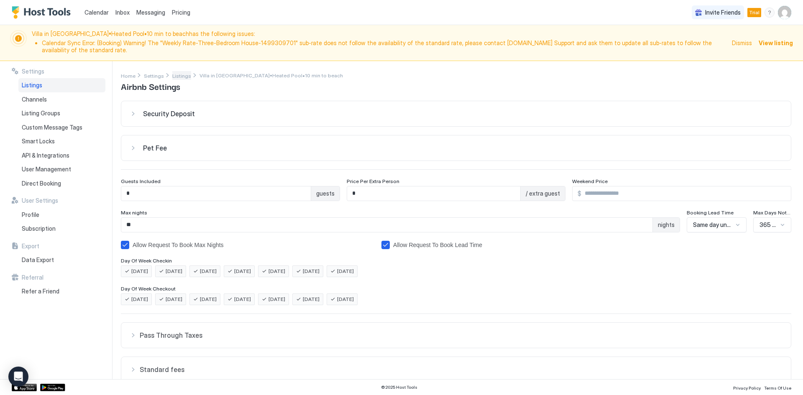
click at [179, 75] on span "Listings" at bounding box center [181, 76] width 19 height 6
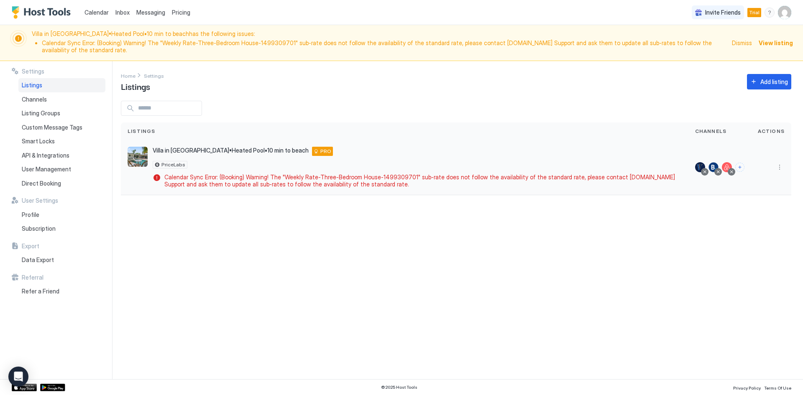
click at [782, 165] on button "More options" at bounding box center [780, 167] width 10 height 10
click at [755, 207] on span "Listing Settings" at bounding box center [760, 206] width 37 height 6
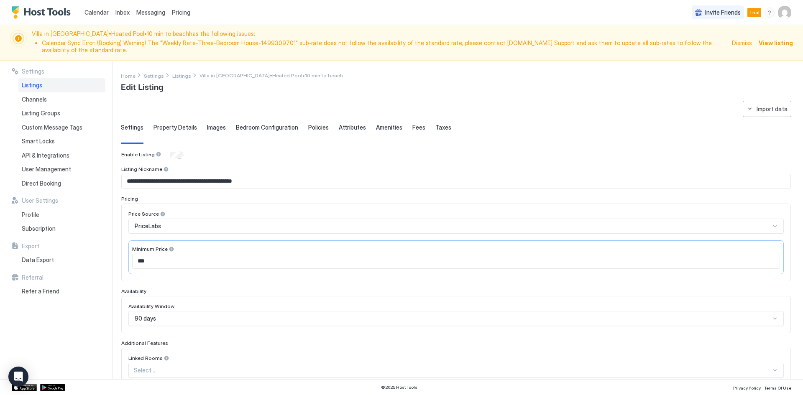
click at [169, 130] on span "Property Details" at bounding box center [175, 128] width 43 height 8
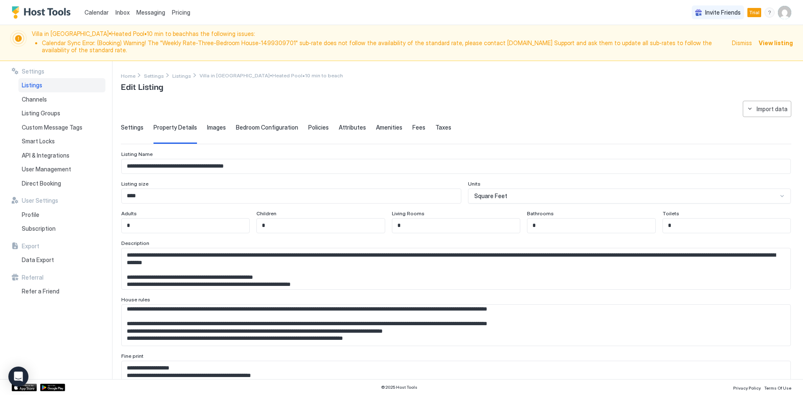
click at [309, 132] on div "Policies" at bounding box center [318, 134] width 20 height 20
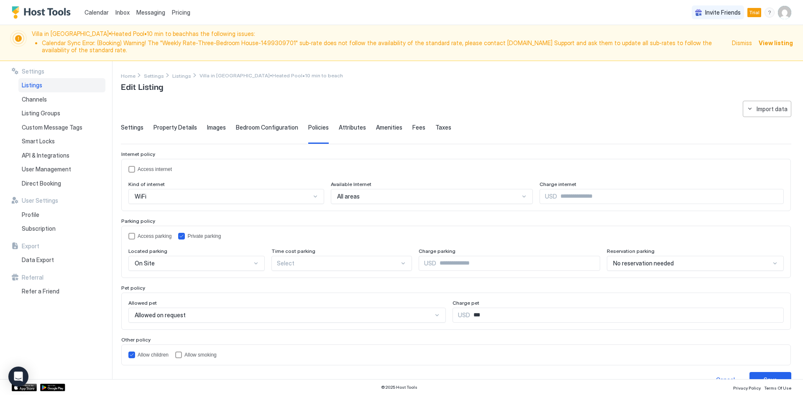
click at [173, 129] on span "Property Details" at bounding box center [175, 128] width 43 height 8
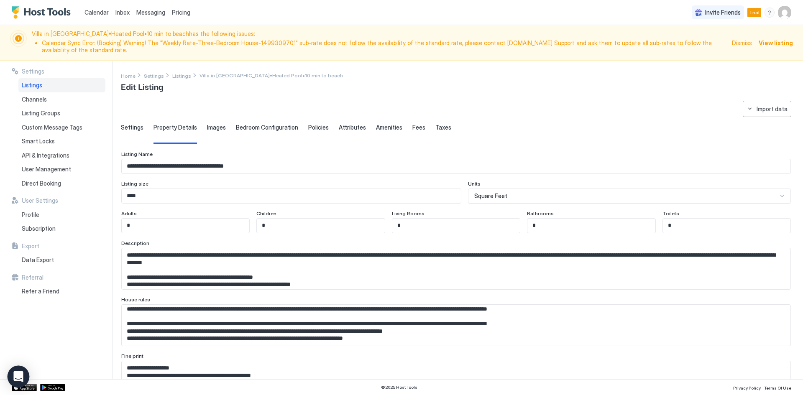
click at [22, 374] on icon "Open Intercom Messenger" at bounding box center [18, 376] width 10 height 11
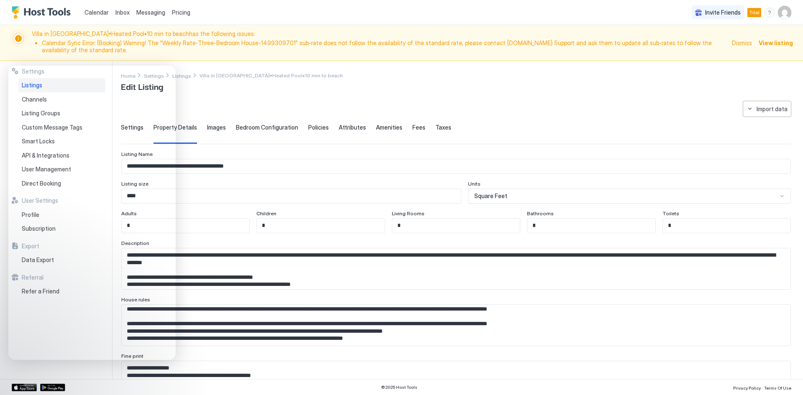
click at [184, 9] on span "Pricing" at bounding box center [181, 13] width 18 height 8
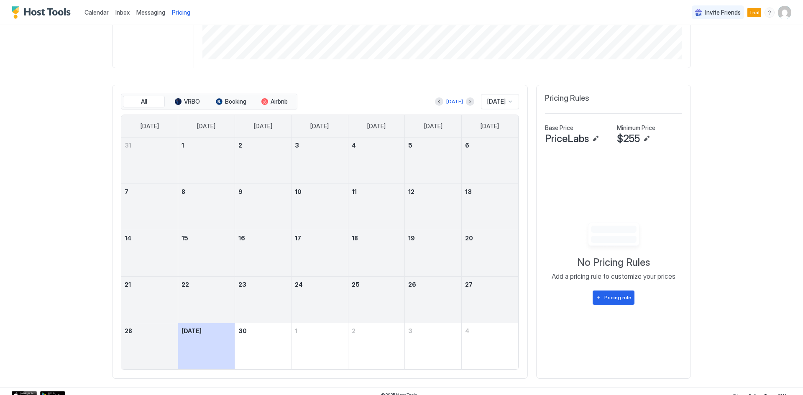
scroll to position [238, 0]
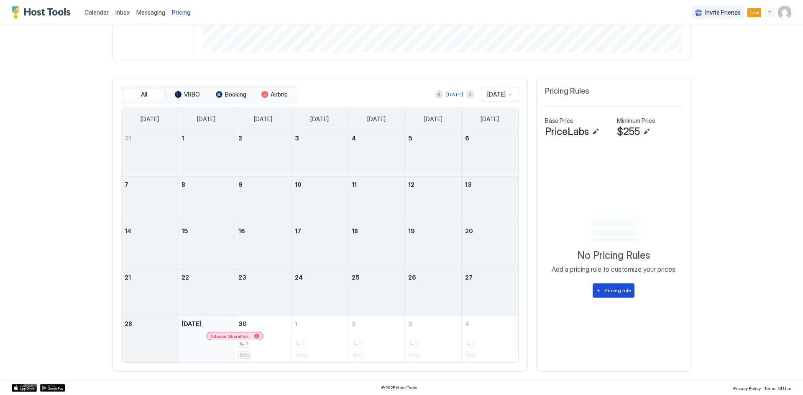
click at [614, 287] on div "Pricing rule" at bounding box center [617, 291] width 27 height 8
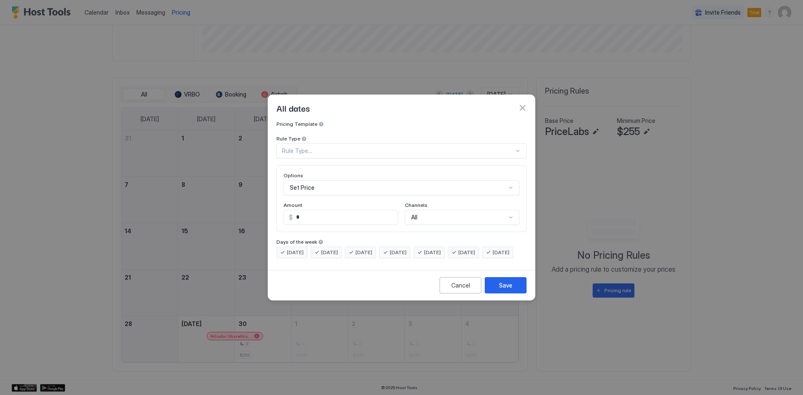
click at [358, 147] on div "Rule Type..." at bounding box center [398, 151] width 232 height 8
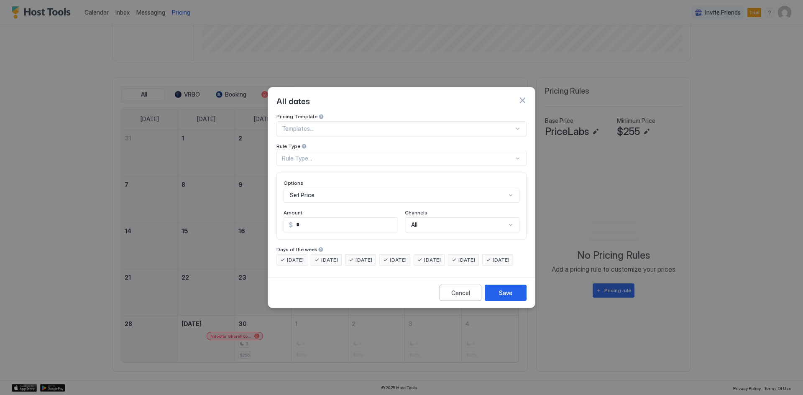
click at [361, 101] on div "All dates" at bounding box center [401, 100] width 267 height 26
click at [359, 125] on div at bounding box center [398, 129] width 232 height 8
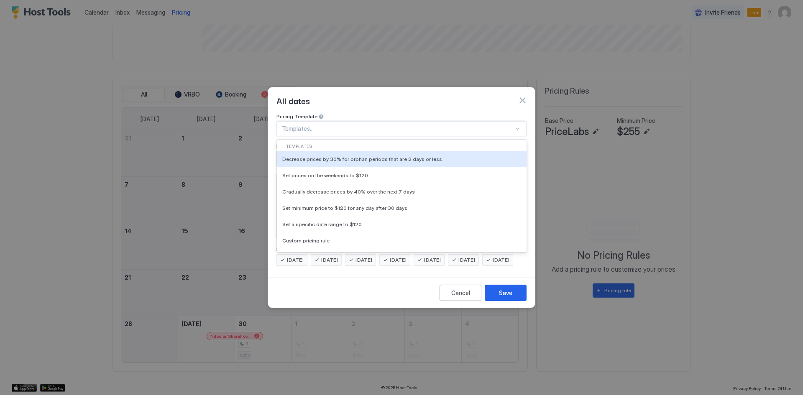
click at [381, 102] on div "All dates" at bounding box center [401, 100] width 267 height 26
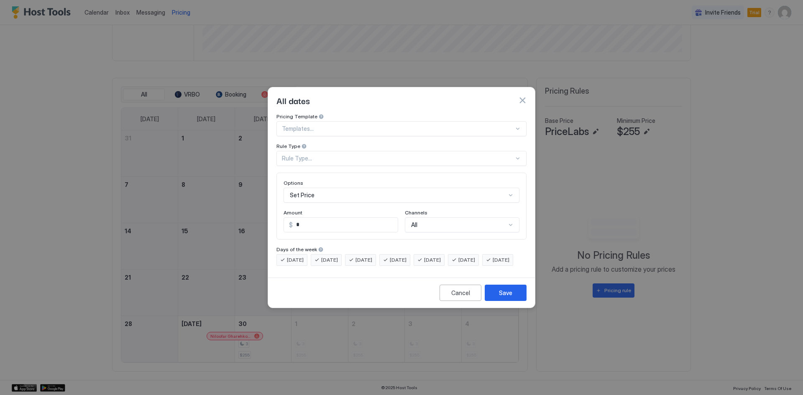
click at [524, 96] on button "button" at bounding box center [522, 100] width 8 height 8
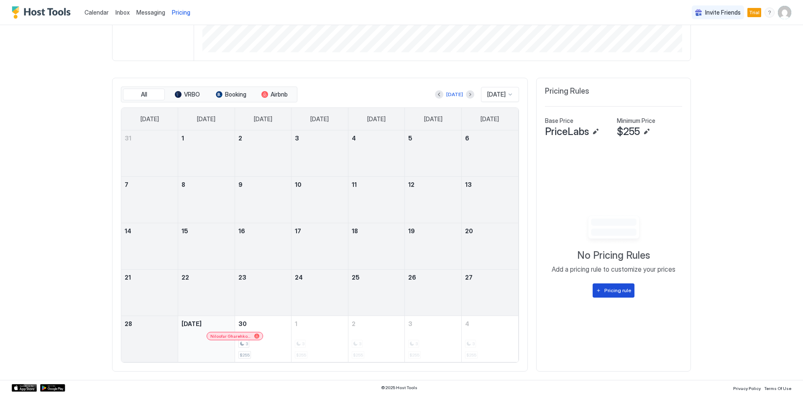
click at [612, 294] on div "Pricing rule" at bounding box center [617, 291] width 27 height 8
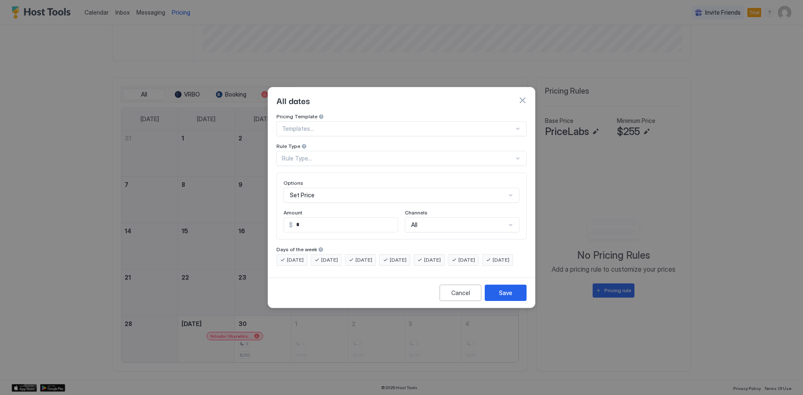
click at [375, 155] on div "Rule Type..." at bounding box center [398, 159] width 232 height 8
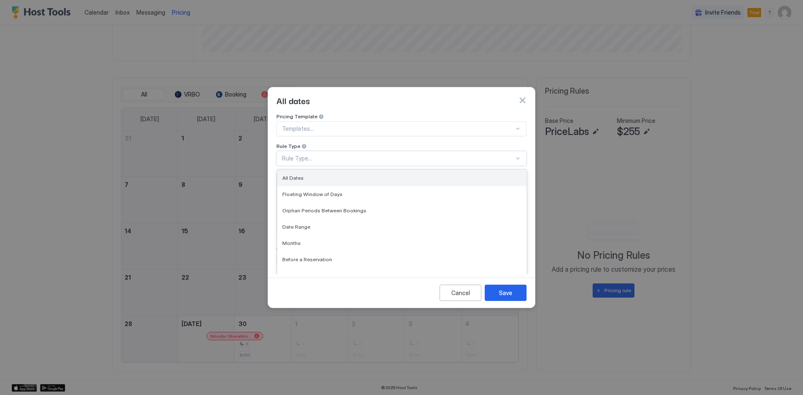
click at [358, 175] on div "All Dates" at bounding box center [401, 178] width 239 height 6
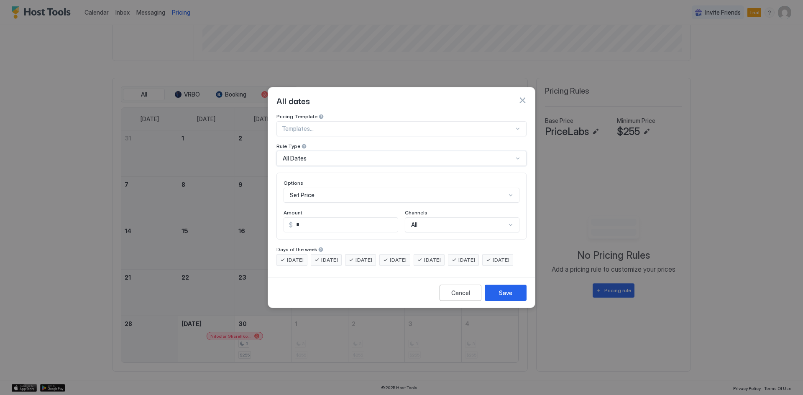
click at [357, 188] on div "Set Price" at bounding box center [402, 195] width 236 height 15
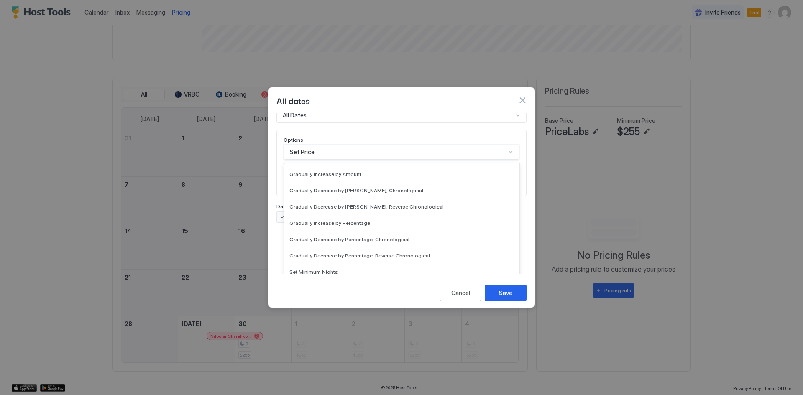
scroll to position [152, 0]
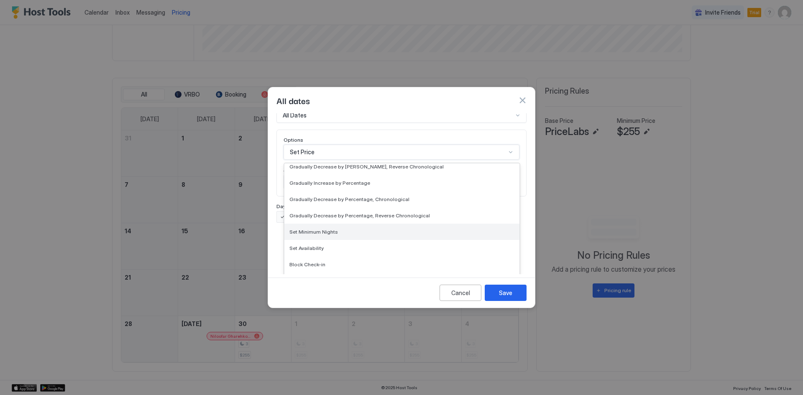
click at [359, 229] on div "Set Minimum Nights" at bounding box center [401, 232] width 225 height 6
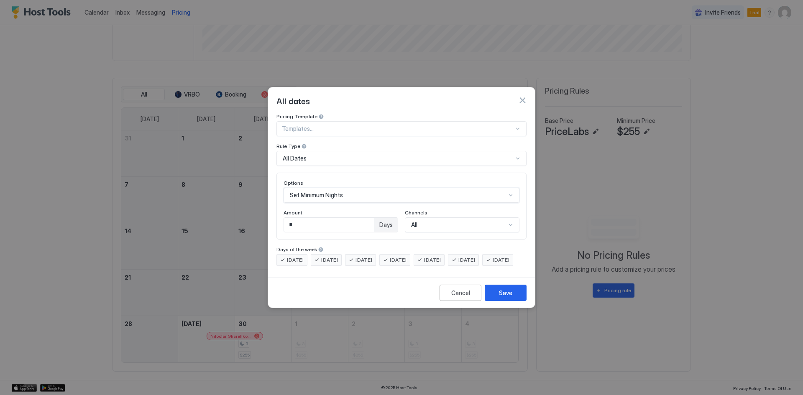
scroll to position [0, 0]
click at [333, 218] on input "*" at bounding box center [329, 225] width 90 height 14
type input "*"
click at [484, 125] on div at bounding box center [398, 129] width 232 height 8
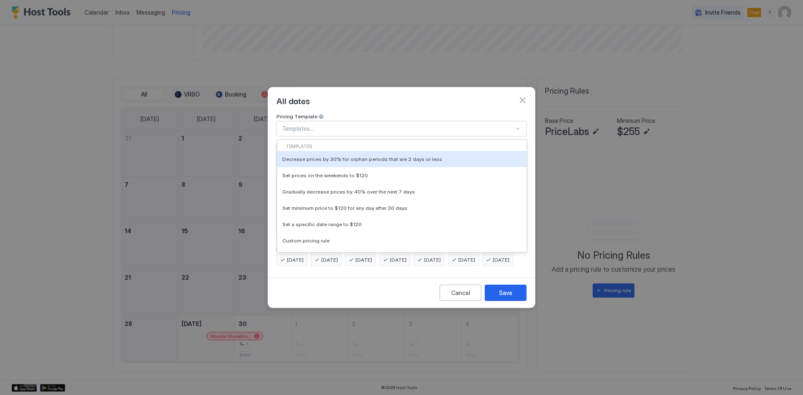
click at [484, 125] on div at bounding box center [398, 129] width 232 height 8
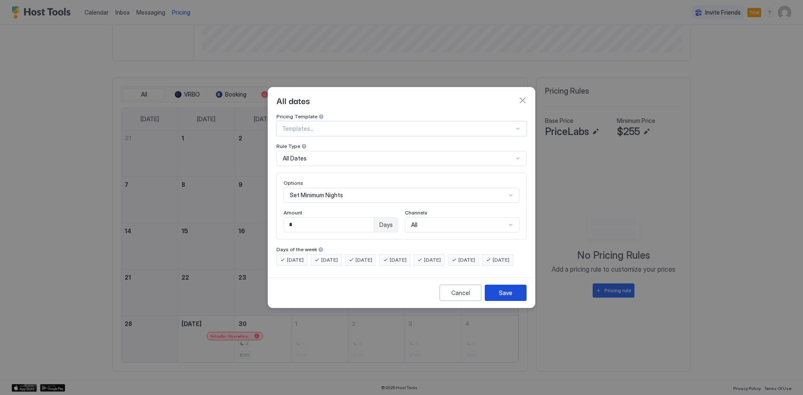
click at [495, 301] on button "Save" at bounding box center [506, 293] width 42 height 16
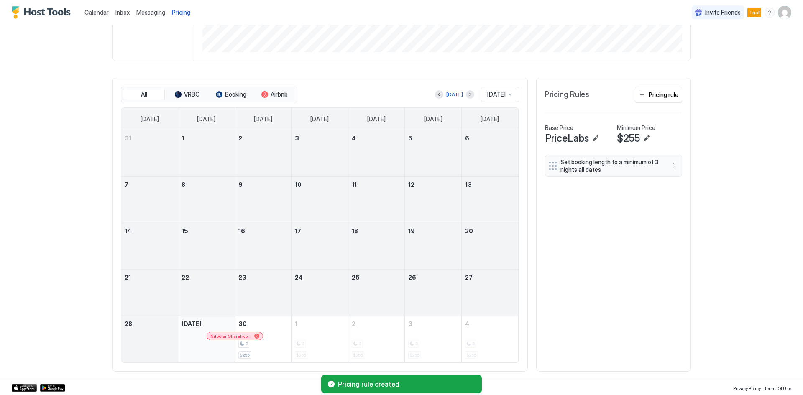
scroll to position [202, 0]
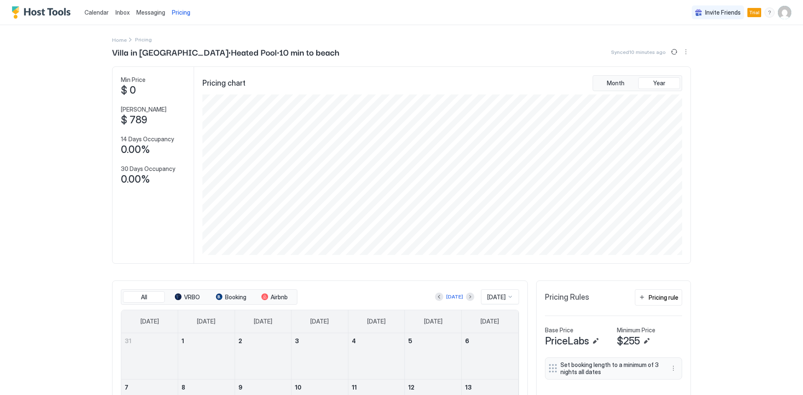
click at [177, 14] on span "Pricing" at bounding box center [181, 13] width 18 height 8
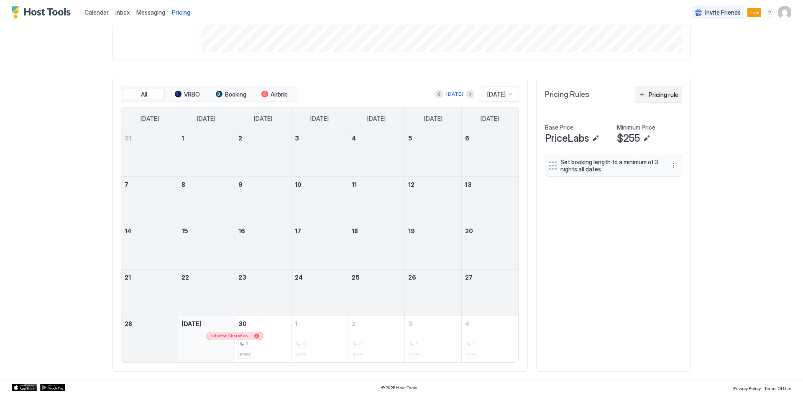
click at [652, 98] on div "Pricing rule" at bounding box center [664, 94] width 30 height 9
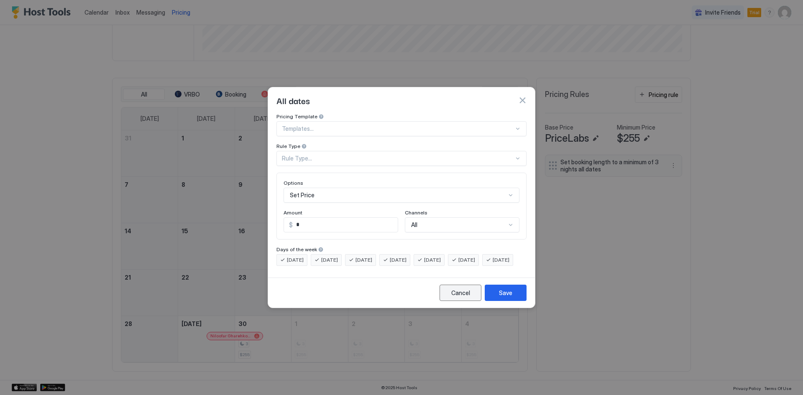
drag, startPoint x: 462, startPoint y: 301, endPoint x: 552, endPoint y: 231, distance: 113.6
click at [463, 297] on div "Cancel" at bounding box center [460, 293] width 19 height 9
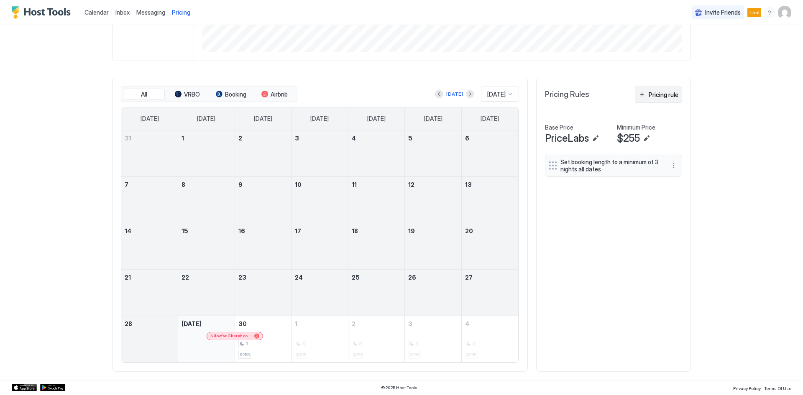
click at [659, 100] on button "Pricing rule" at bounding box center [658, 95] width 47 height 16
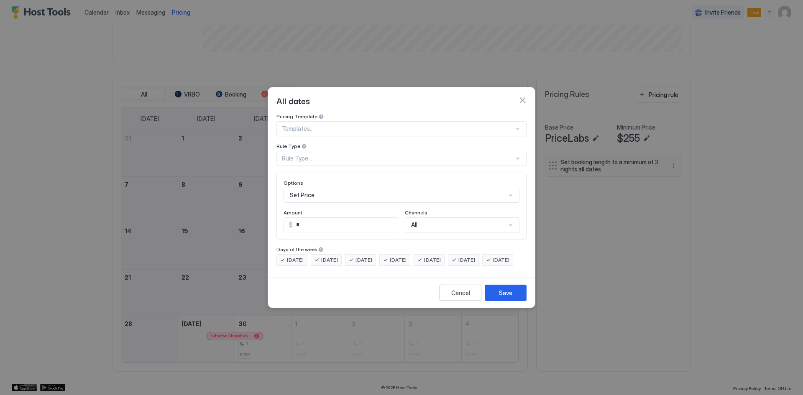
click at [353, 125] on div at bounding box center [398, 129] width 232 height 8
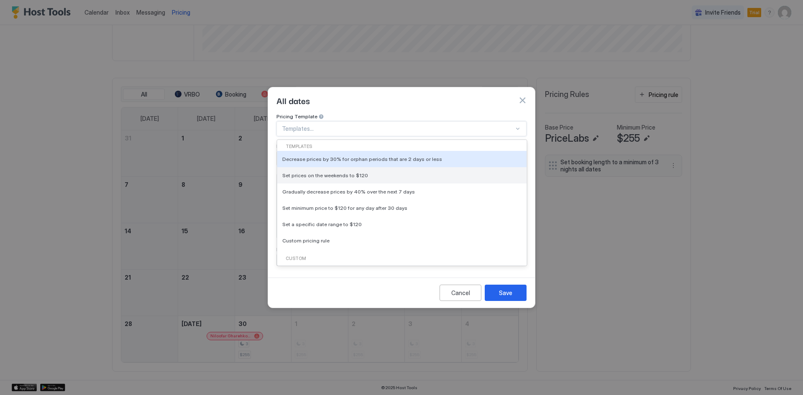
scroll to position [18, 0]
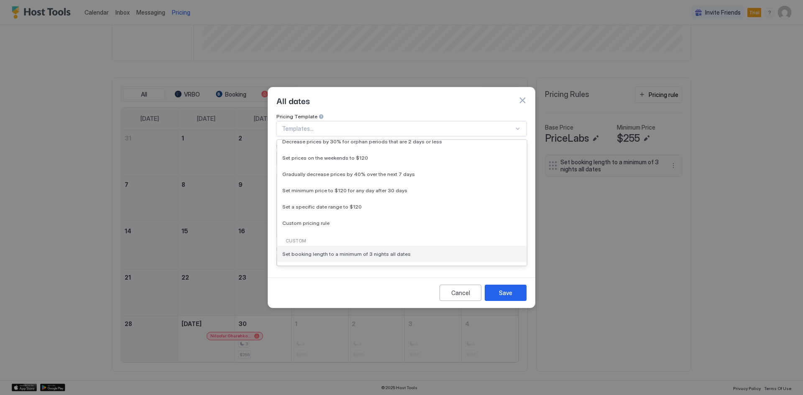
click at [338, 251] on span "Set booking length to a minimum of 3 nights all dates" at bounding box center [346, 254] width 128 height 6
type input "*"
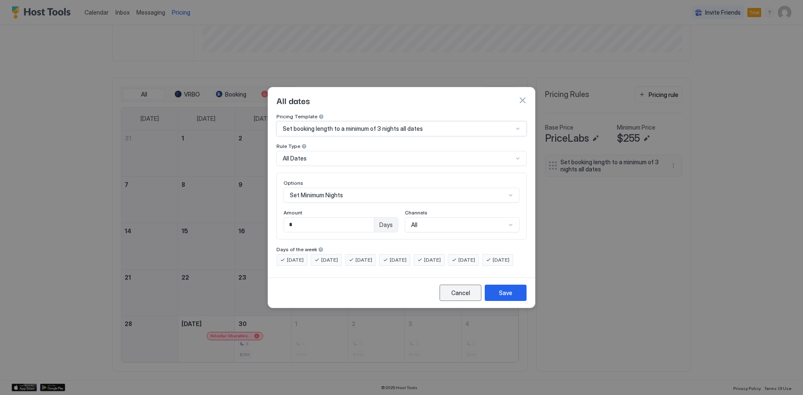
click at [448, 301] on button "Cancel" at bounding box center [461, 293] width 42 height 16
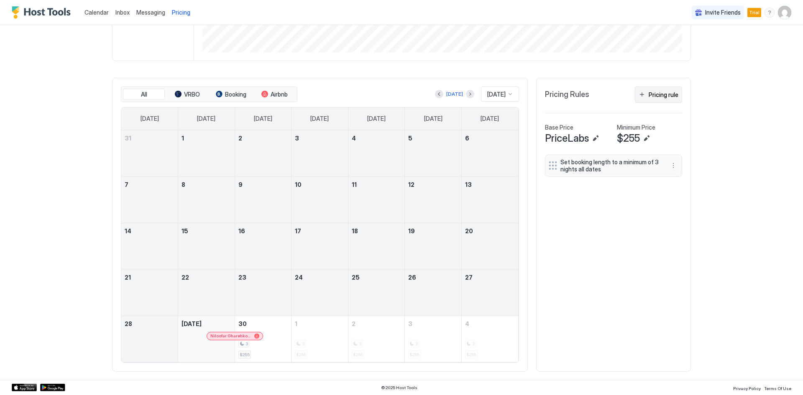
click at [663, 100] on button "Pricing rule" at bounding box center [658, 95] width 47 height 16
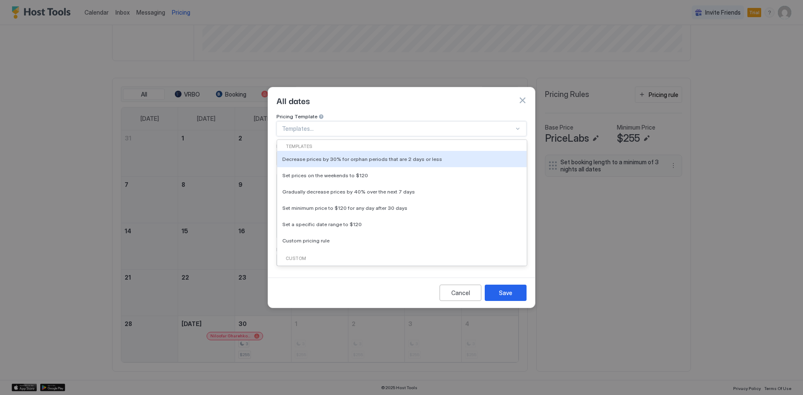
click at [327, 125] on div at bounding box center [398, 129] width 232 height 8
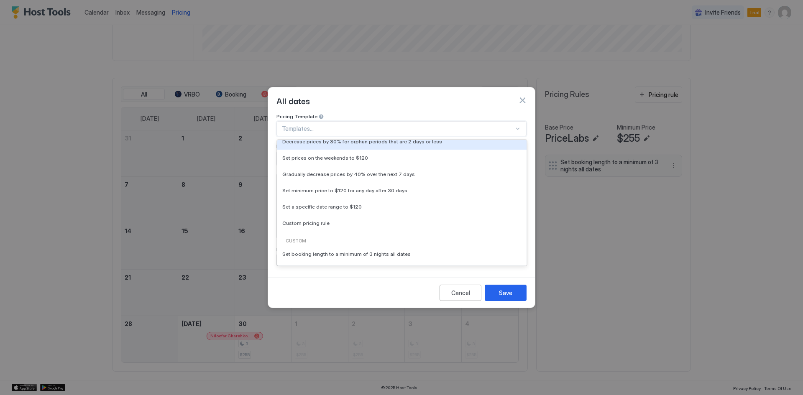
click at [409, 98] on div "All dates" at bounding box center [401, 100] width 250 height 13
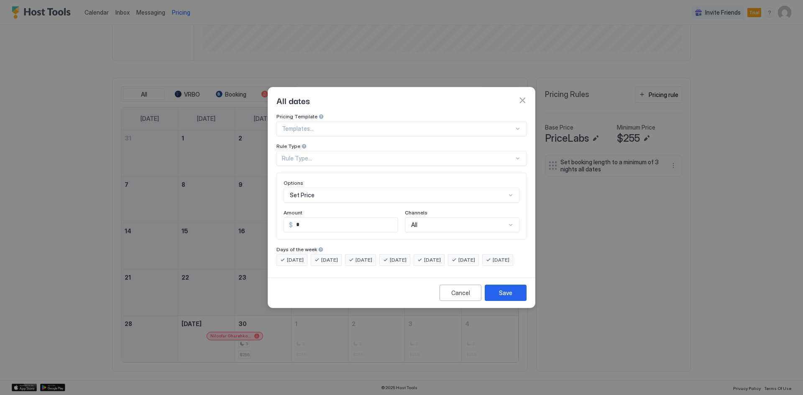
click at [408, 97] on div "All dates" at bounding box center [401, 100] width 250 height 13
click at [458, 297] on div "Cancel" at bounding box center [460, 293] width 19 height 9
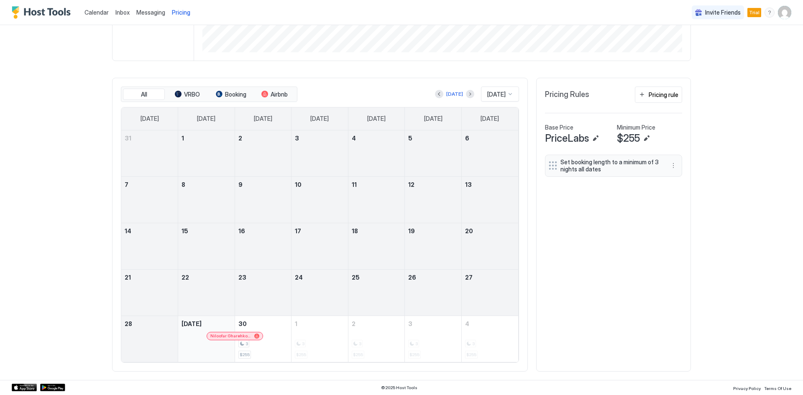
click at [588, 270] on div "Set booking length to a minimum of 3 nights all dates To pick up a draggable it…" at bounding box center [613, 259] width 137 height 208
click at [146, 8] on link "Messaging" at bounding box center [150, 12] width 29 height 9
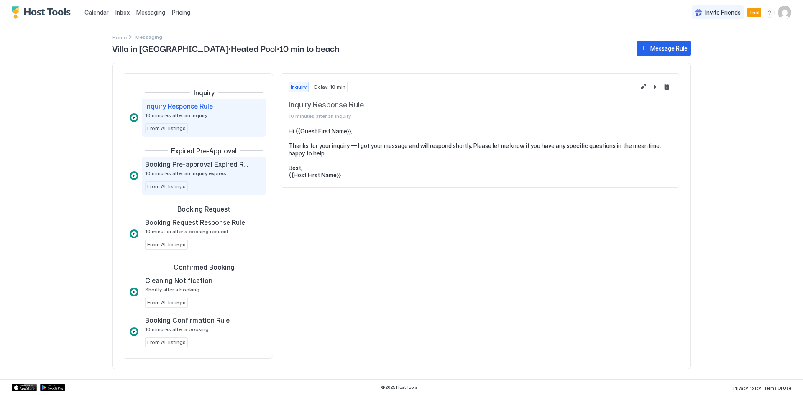
click at [188, 169] on div "Booking Pre-approval Expired Rule 10 minutes after an inquiry expires" at bounding box center [198, 168] width 106 height 16
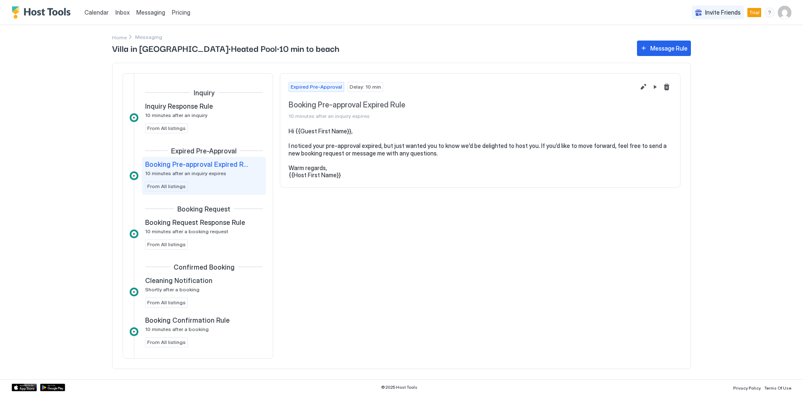
click at [149, 12] on span "Messaging" at bounding box center [150, 12] width 29 height 7
click at [118, 12] on span "Inbox" at bounding box center [122, 12] width 14 height 7
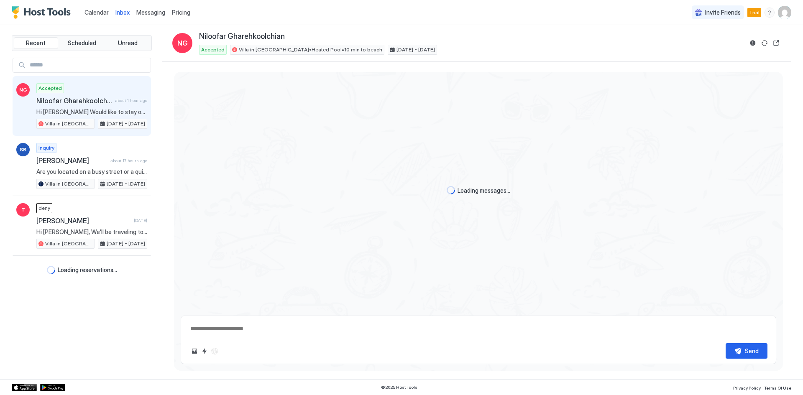
click at [118, 12] on span "Inbox" at bounding box center [122, 12] width 14 height 7
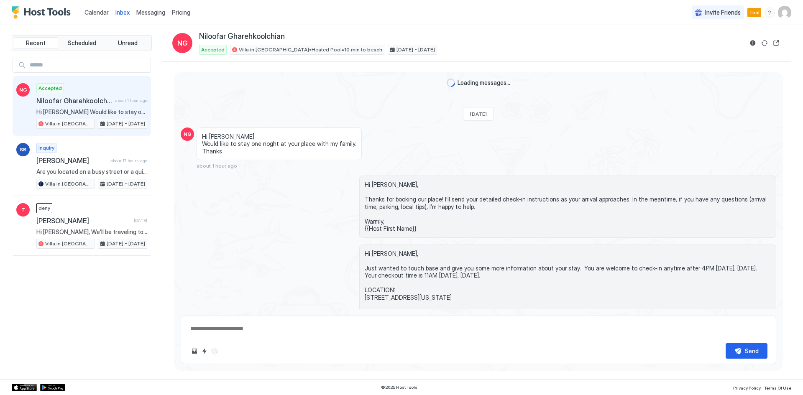
scroll to position [155, 0]
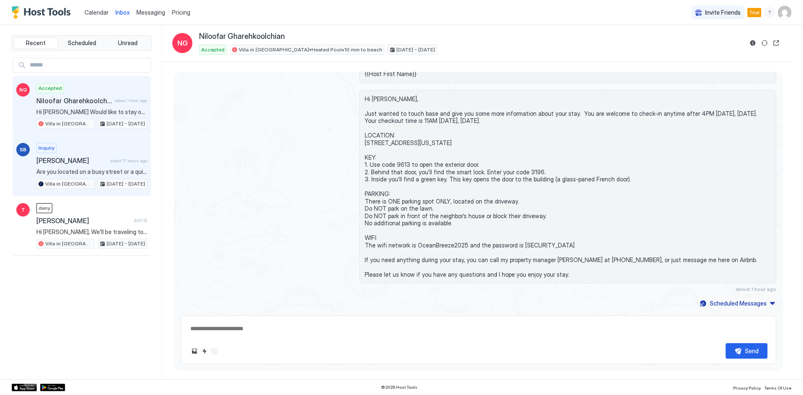
click at [95, 153] on div "Inquiry [PERSON_NAME] about 17 hours ago Are you located on a busy street or a …" at bounding box center [91, 166] width 111 height 46
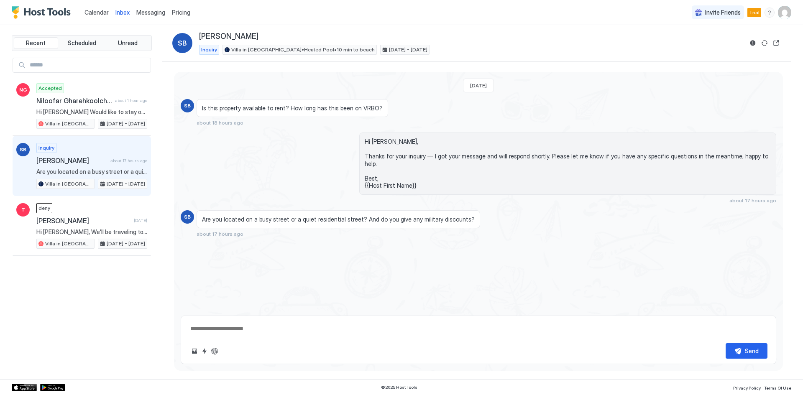
click at [148, 12] on span "Messaging" at bounding box center [150, 12] width 29 height 7
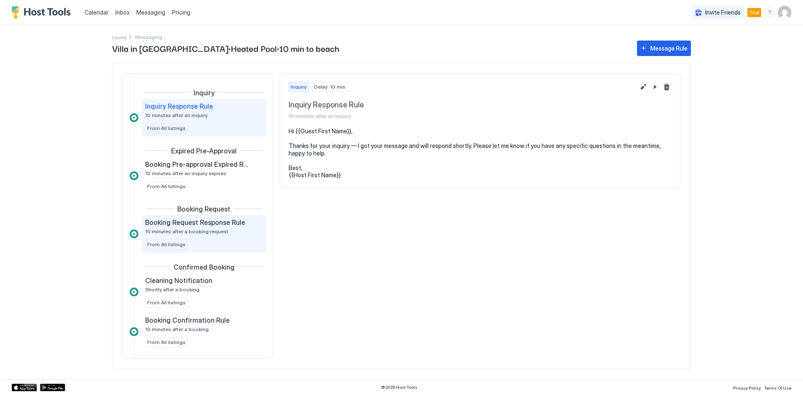
scroll to position [112, 0]
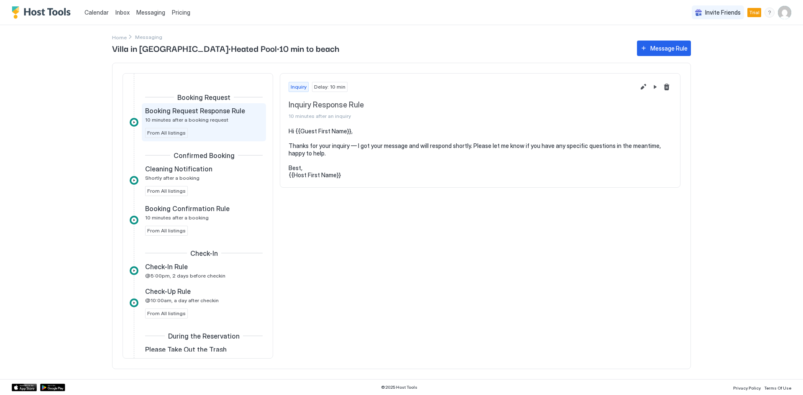
click at [229, 125] on div "Booking Request Response Rule 10 minutes after a booking request From All listi…" at bounding box center [204, 122] width 118 height 31
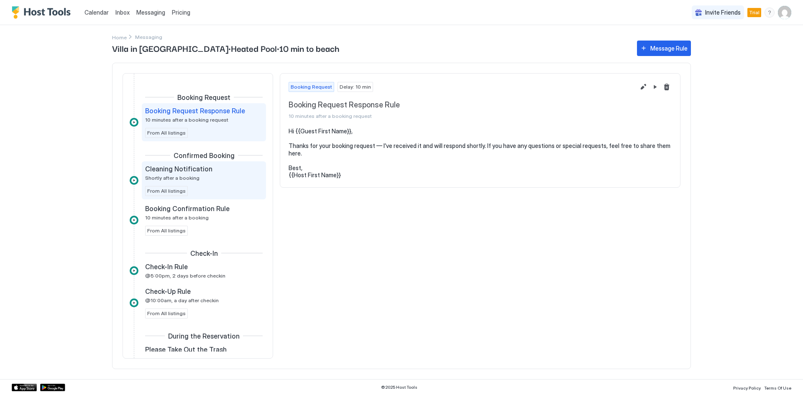
click at [221, 173] on div "Cleaning Notification" at bounding box center [198, 169] width 106 height 8
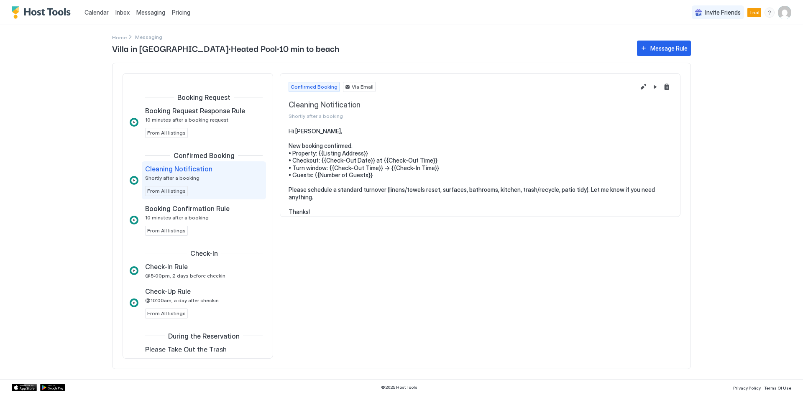
click at [146, 16] on link "Messaging" at bounding box center [150, 12] width 29 height 9
click at [146, 14] on span "Messaging" at bounding box center [150, 12] width 29 height 7
click at [122, 11] on span "Inbox" at bounding box center [122, 12] width 14 height 7
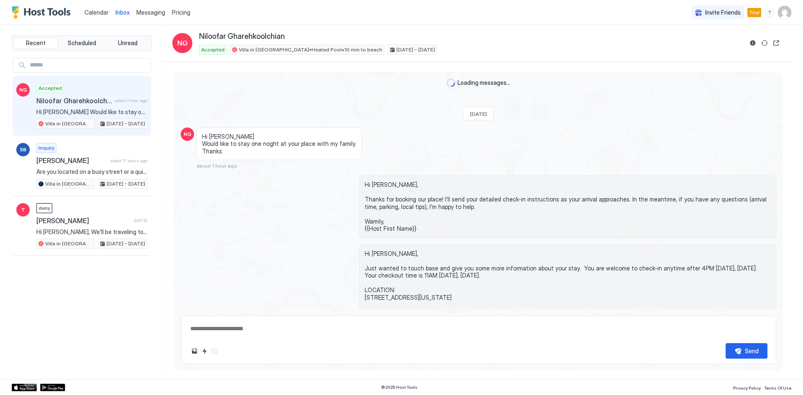
scroll to position [155, 0]
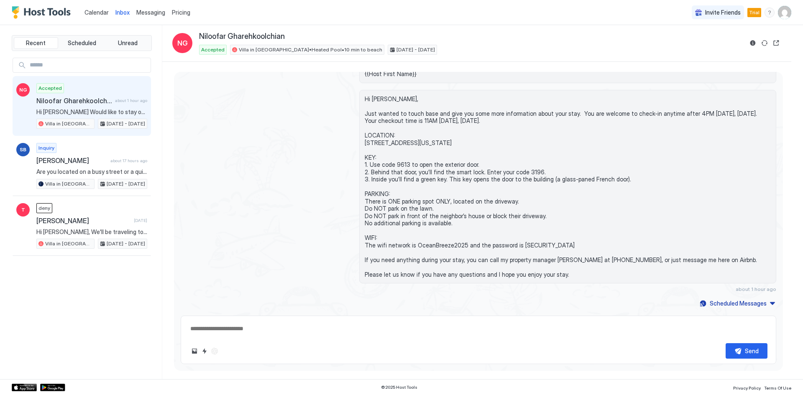
type textarea "*"
click at [99, 96] on div "Accepted Niloofar Gharehkoolchian about 1 hour ago Hi Sam Would like to stay on…" at bounding box center [91, 106] width 111 height 46
click at [90, 106] on div "Accepted Niloofar Gharehkoolchian about 1 hour ago Hi Sam Would like to stay on…" at bounding box center [91, 106] width 111 height 46
click at [151, 14] on span "Messaging" at bounding box center [150, 12] width 29 height 7
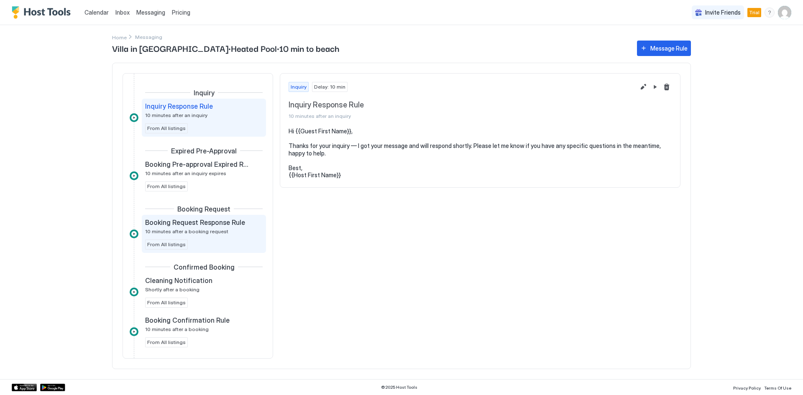
click at [219, 236] on div "Booking Request Response Rule 10 minutes after a booking request From All listi…" at bounding box center [204, 233] width 118 height 31
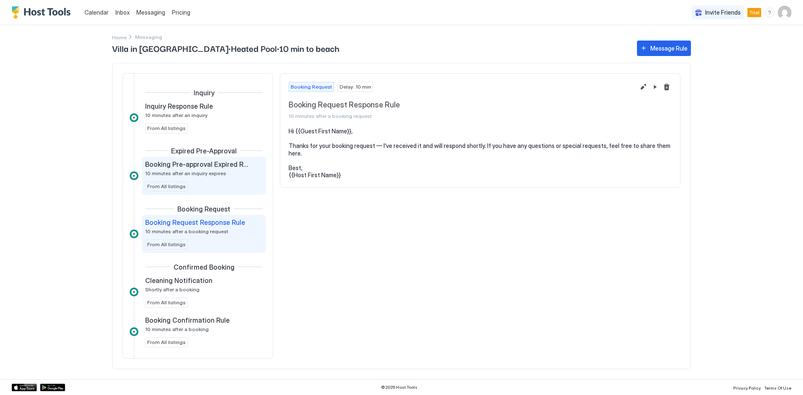
click at [215, 177] on div "Booking Pre-approval Expired Rule 10 minutes after an inquiry expires From All …" at bounding box center [204, 175] width 118 height 31
click at [214, 232] on span "10 minutes after a booking request" at bounding box center [186, 231] width 83 height 6
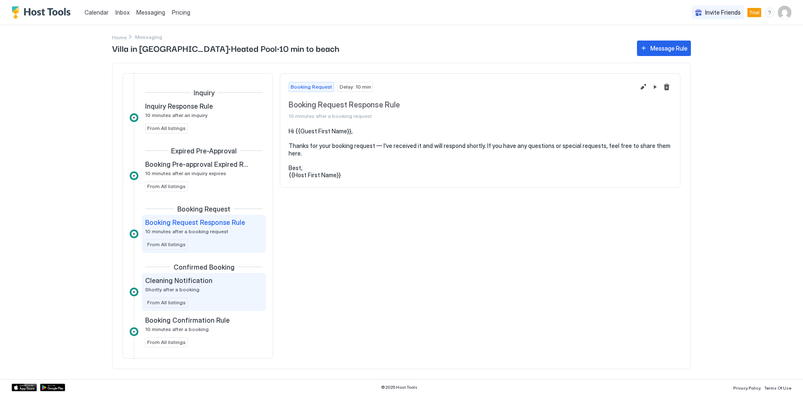
click at [204, 287] on div "Cleaning Notification Shortly after a booking" at bounding box center [198, 284] width 106 height 16
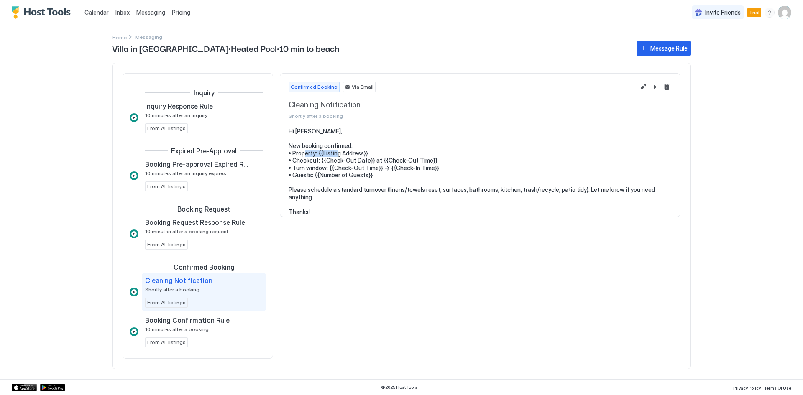
drag, startPoint x: 317, startPoint y: 153, endPoint x: 356, endPoint y: 153, distance: 38.1
click at [356, 153] on pre "Hi Adelson, New booking confirmed. • Property: {{Listing Address}} • Checkout: …" at bounding box center [480, 172] width 383 height 88
click at [330, 153] on pre "Hi Adelson, New booking confirmed. • Property: {{Listing Address}} • Checkout: …" at bounding box center [480, 172] width 383 height 88
drag, startPoint x: 322, startPoint y: 154, endPoint x: 361, endPoint y: 154, distance: 39.3
click at [361, 154] on pre "Hi Adelson, New booking confirmed. • Property: {{Listing Address}} • Checkout: …" at bounding box center [480, 172] width 383 height 88
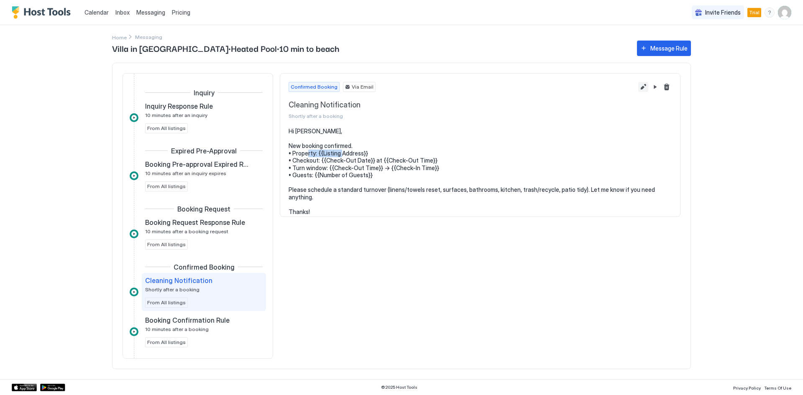
click at [645, 87] on button "Edit message rule" at bounding box center [643, 87] width 10 height 10
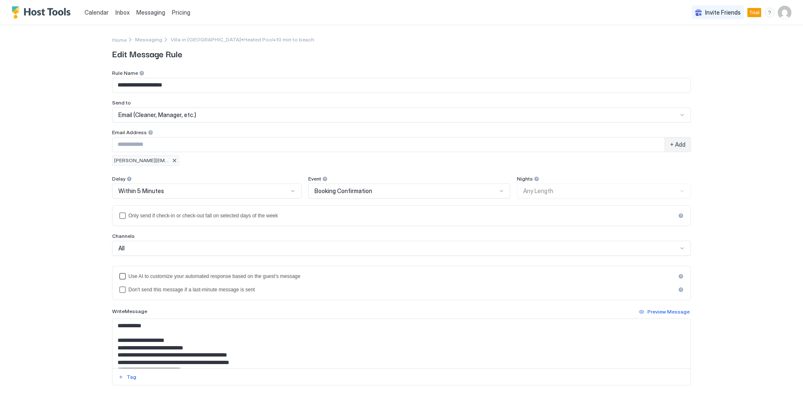
scroll to position [100, 0]
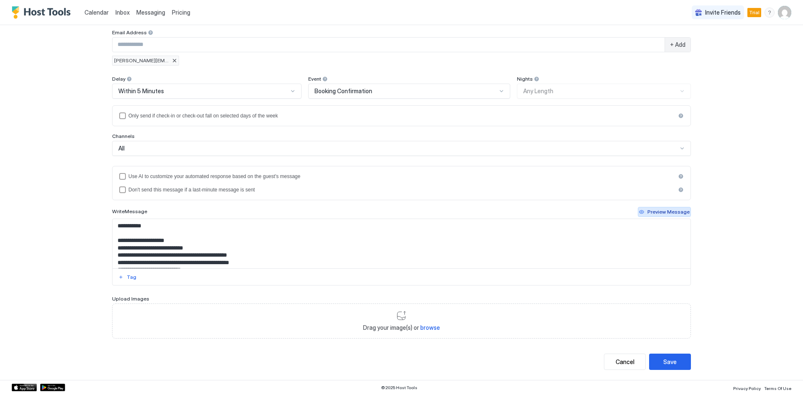
click at [667, 211] on div "Preview Message" at bounding box center [668, 212] width 42 height 8
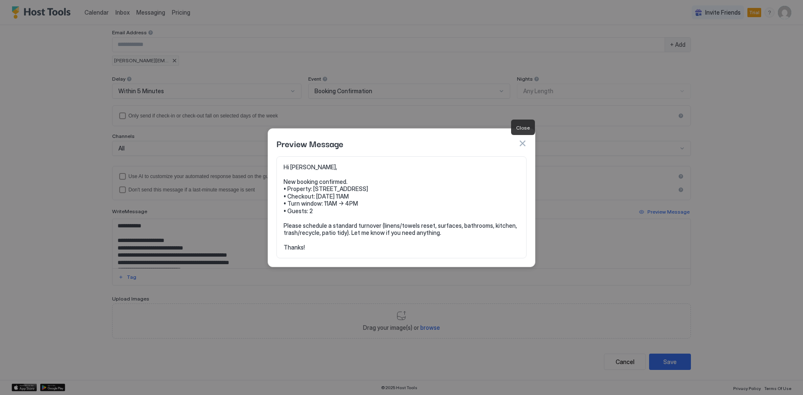
click at [525, 143] on button "button" at bounding box center [522, 143] width 8 height 8
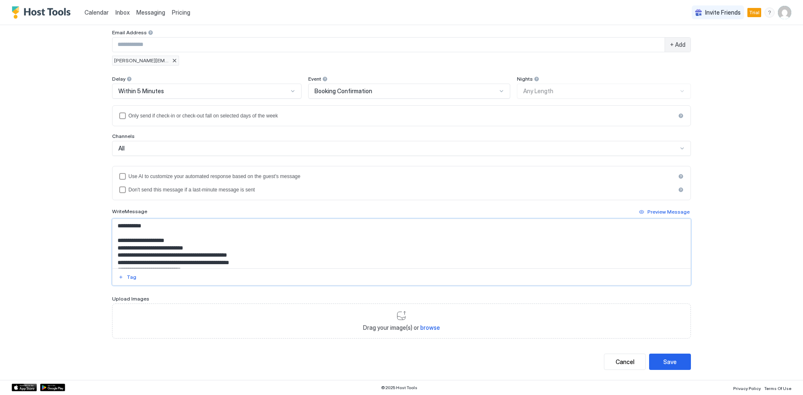
drag, startPoint x: 147, startPoint y: 248, endPoint x: 186, endPoint y: 249, distance: 38.9
click at [186, 249] on textarea "**********" at bounding box center [402, 243] width 578 height 49
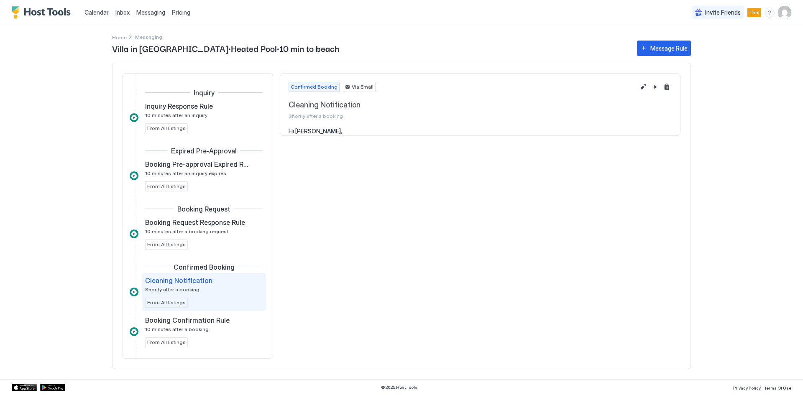
scroll to position [77, 0]
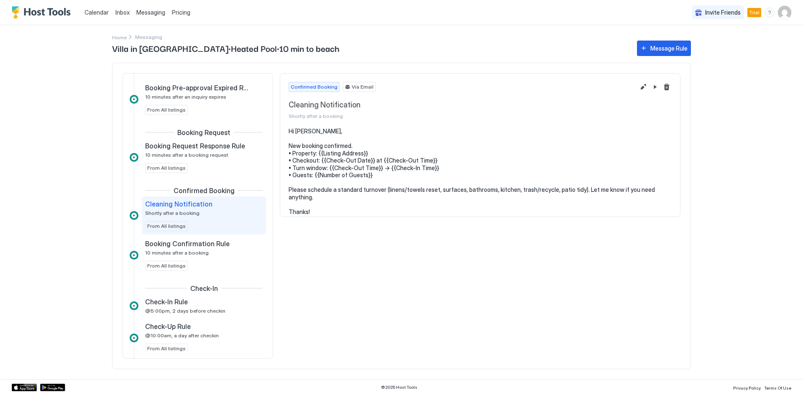
click at [784, 12] on img "User profile" at bounding box center [784, 12] width 13 height 13
click at [714, 46] on span "Settings" at bounding box center [709, 47] width 23 height 8
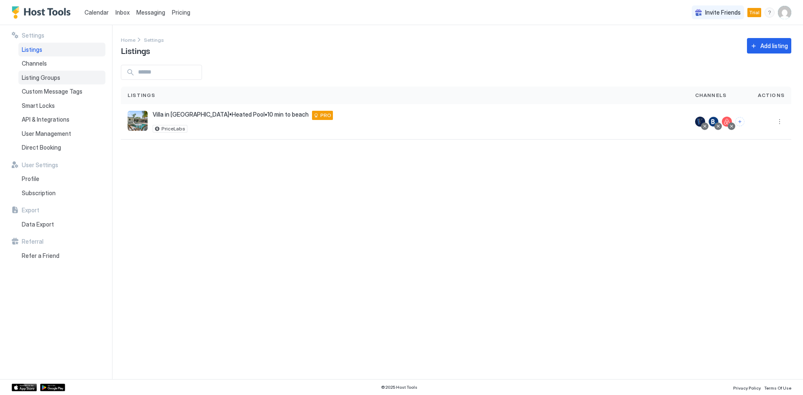
click at [50, 74] on span "Listing Groups" at bounding box center [41, 78] width 38 height 8
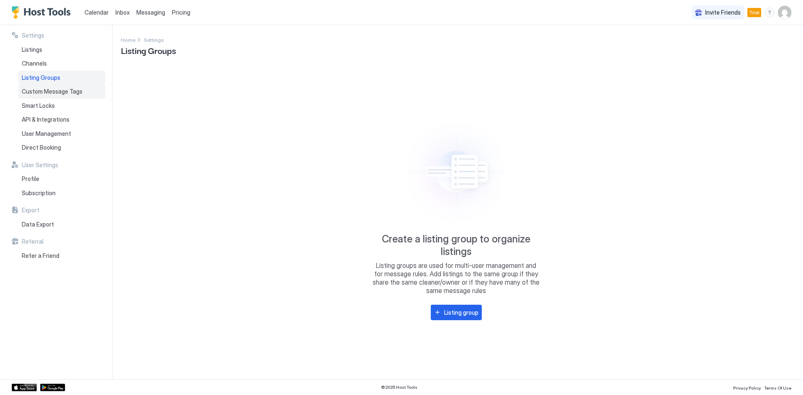
click at [52, 91] on span "Custom Message Tags" at bounding box center [52, 92] width 61 height 8
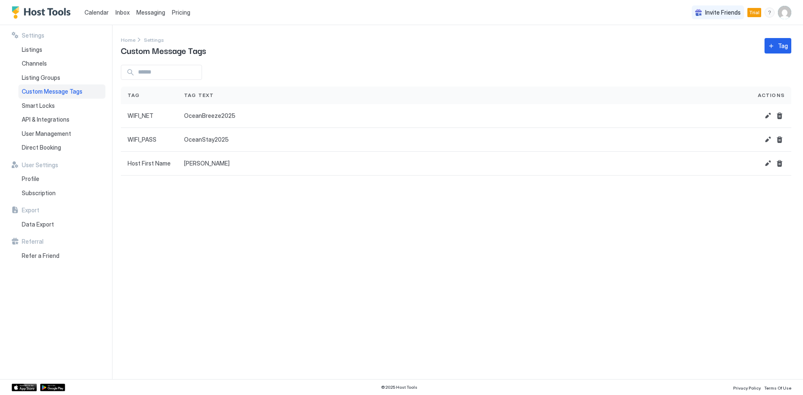
click at [795, 44] on div "Settings Home Settings Custom Message Tags Tag Tag Tag Text Actions WIFI_NET Oc…" at bounding box center [462, 202] width 682 height 354
click at [779, 43] on div "Tag" at bounding box center [783, 45] width 10 height 9
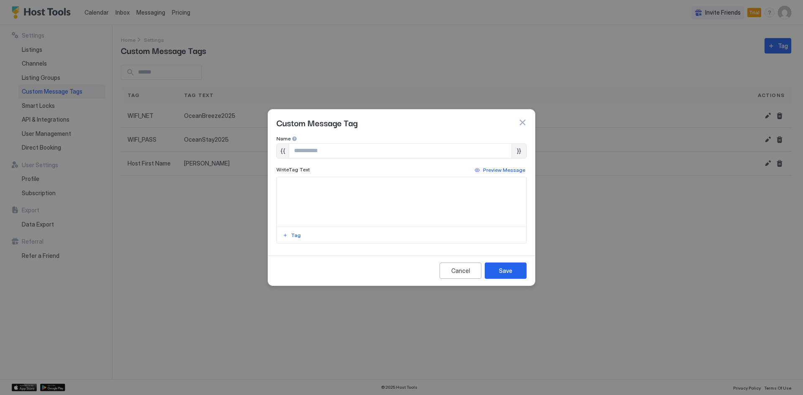
click at [357, 147] on input "Input Field" at bounding box center [400, 151] width 223 height 14
paste input "**********"
type input "**********"
click at [389, 206] on textarea "Input Field" at bounding box center [401, 201] width 249 height 49
type textarea "****"
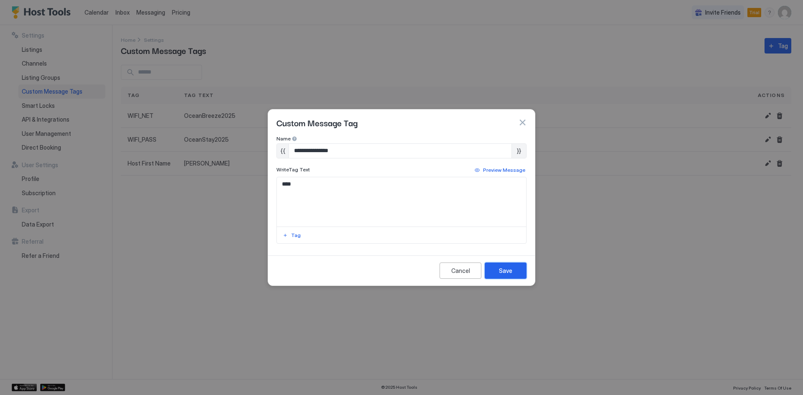
click at [506, 266] on div "Save" at bounding box center [505, 270] width 13 height 9
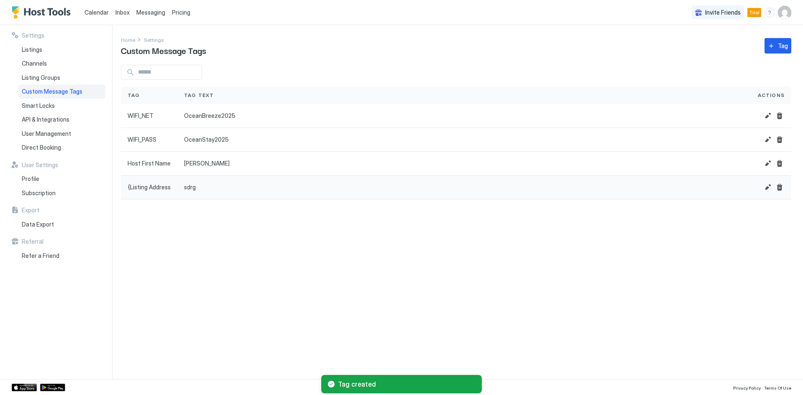
click at [202, 188] on div "sdrg" at bounding box center [464, 188] width 560 height 8
click at [764, 188] on button "Edit" at bounding box center [768, 187] width 10 height 10
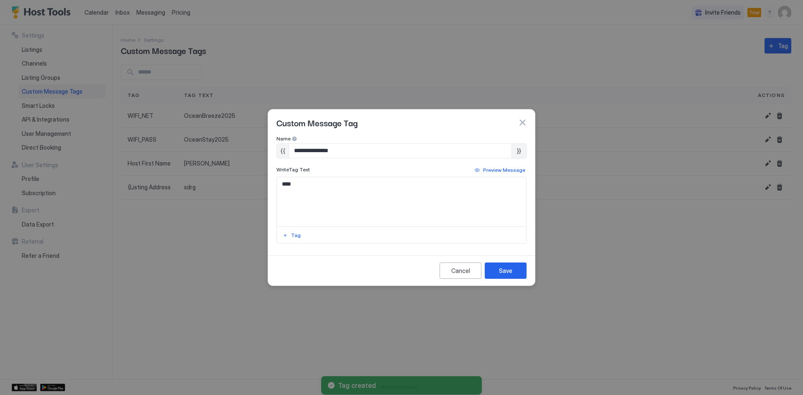
click at [297, 151] on input "**********" at bounding box center [400, 151] width 223 height 14
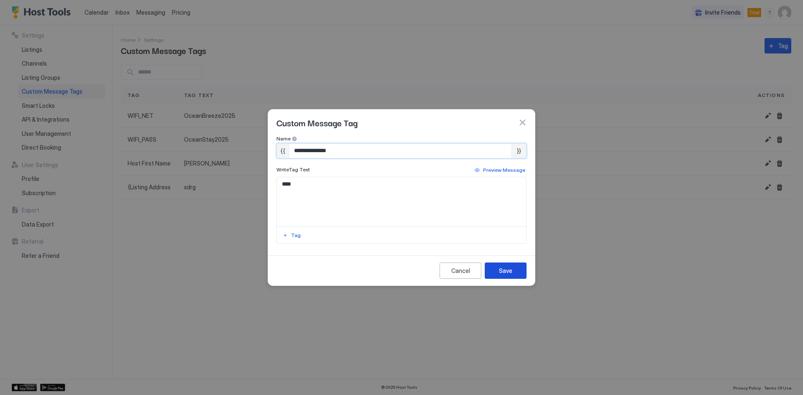
type input "**********"
click at [504, 272] on div "Save" at bounding box center [505, 270] width 13 height 9
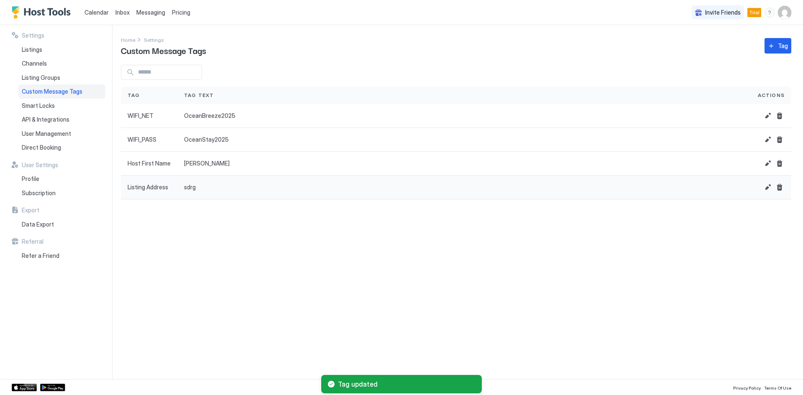
click at [202, 189] on div "sdrg" at bounding box center [464, 188] width 560 height 8
click at [769, 187] on button "Edit" at bounding box center [768, 187] width 10 height 10
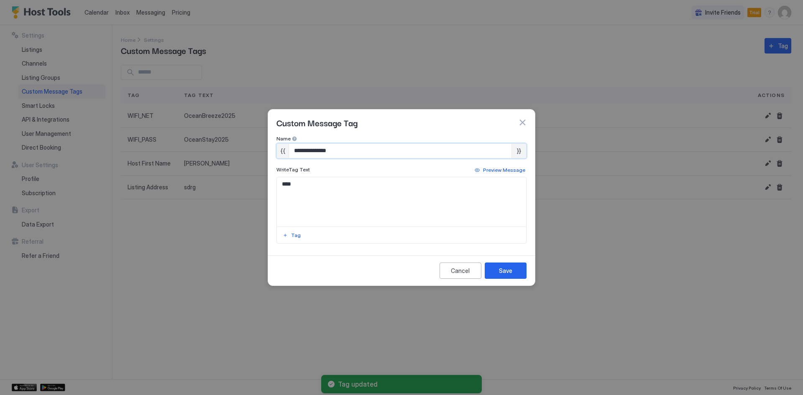
click at [345, 158] on input "**********" at bounding box center [400, 151] width 223 height 14
click at [329, 194] on textarea "****" at bounding box center [401, 201] width 249 height 49
click at [328, 194] on textarea "****" at bounding box center [401, 201] width 249 height 49
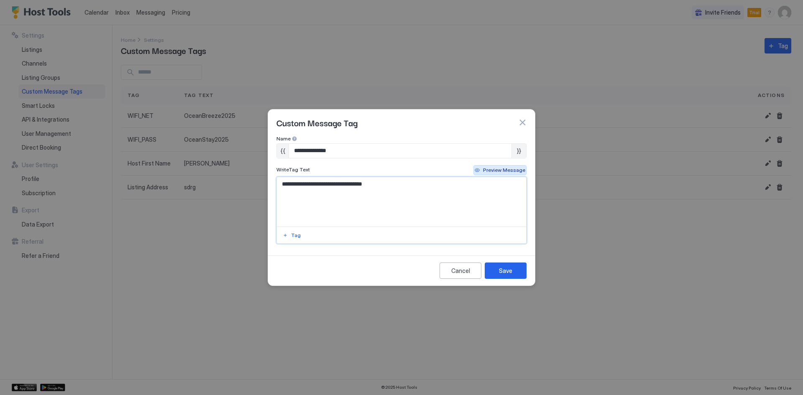
type textarea "**********"
click at [502, 172] on div "Preview Message" at bounding box center [504, 170] width 42 height 8
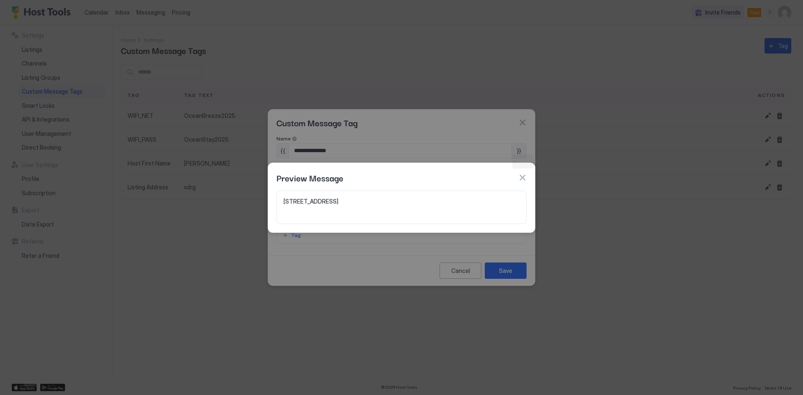
click at [522, 175] on button "button" at bounding box center [522, 178] width 8 height 8
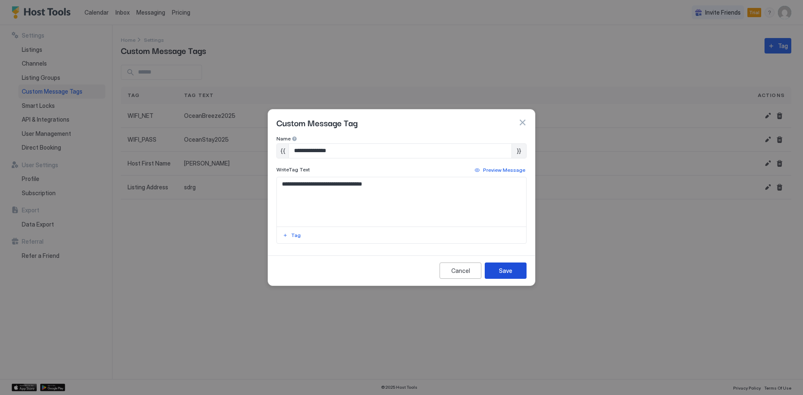
click at [503, 271] on div "Save" at bounding box center [505, 270] width 13 height 9
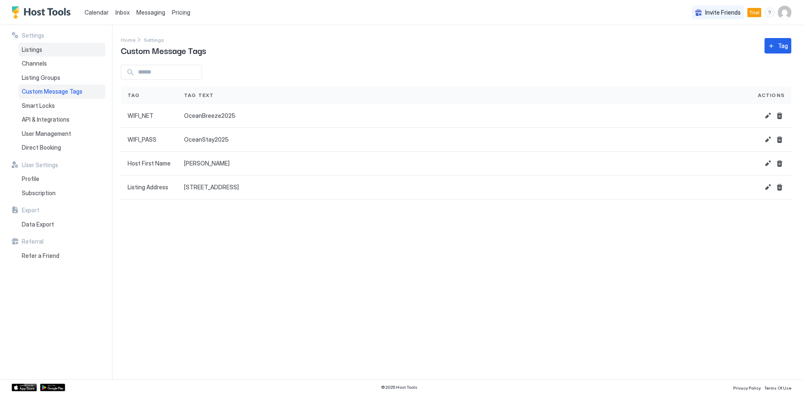
click at [44, 54] on div "Listings" at bounding box center [61, 50] width 87 height 14
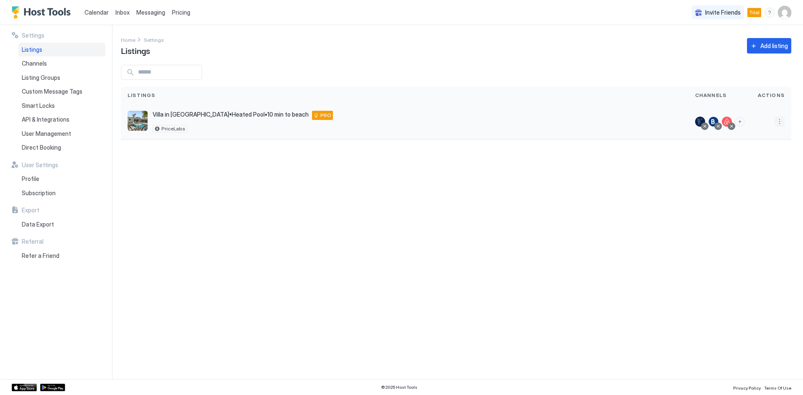
click at [780, 122] on button "More options" at bounding box center [780, 122] width 10 height 10
click at [757, 160] on span "Listing Settings" at bounding box center [760, 160] width 37 height 6
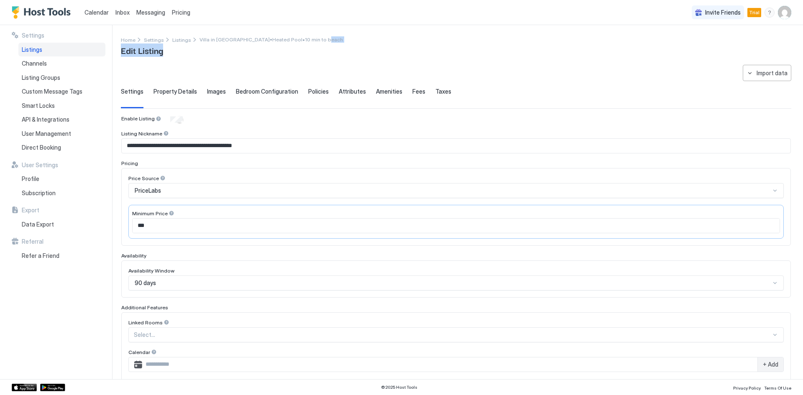
click at [392, 46] on div "Home Settings Listings Villa in Wilton Manors•Heated Pool•10 min to beach Edit …" at bounding box center [456, 45] width 670 height 21
click at [393, 43] on div "Home Settings Listings Villa in Wilton Manors•Heated Pool•10 min to beach Edit …" at bounding box center [456, 45] width 670 height 21
click at [342, 34] on div "**********" at bounding box center [462, 202] width 682 height 354
click at [147, 10] on span "Messaging" at bounding box center [150, 12] width 29 height 7
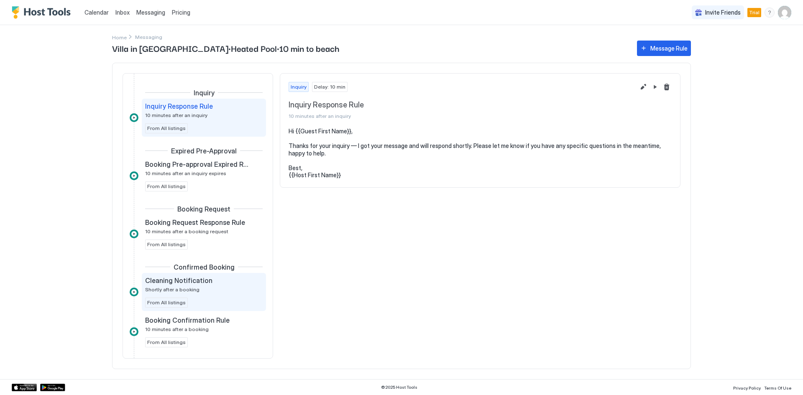
click at [196, 284] on span "Cleaning Notification" at bounding box center [178, 280] width 67 height 8
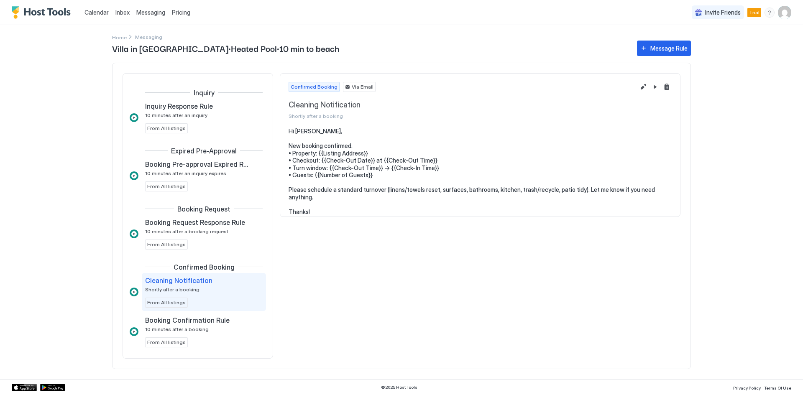
scroll to position [112, 0]
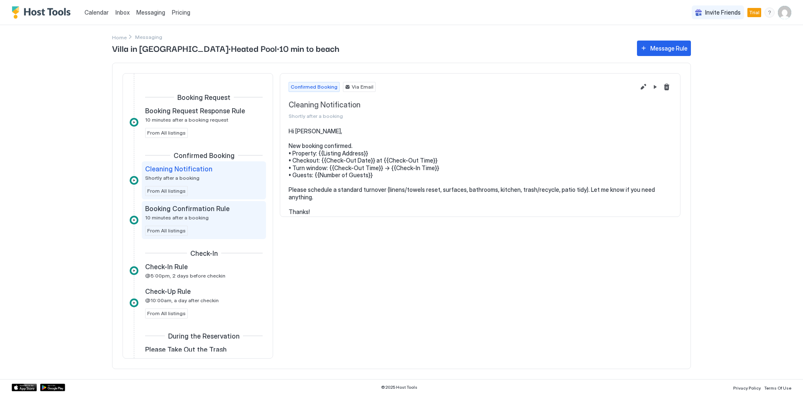
click at [204, 210] on span "Booking Confirmation Rule" at bounding box center [187, 209] width 84 height 8
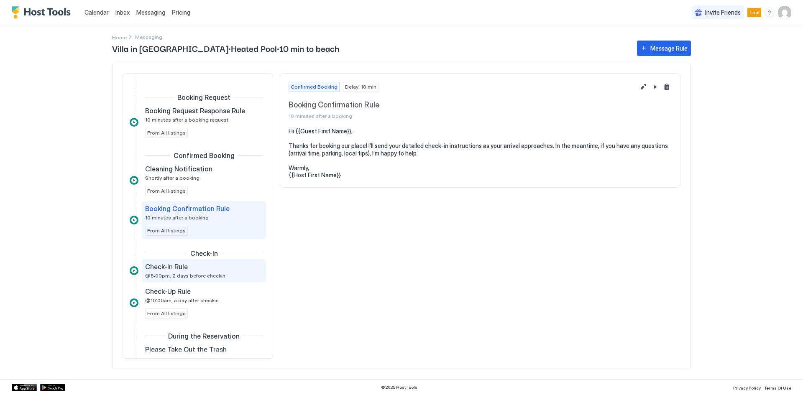
click at [197, 271] on div "Check-In Rule" at bounding box center [198, 267] width 106 height 8
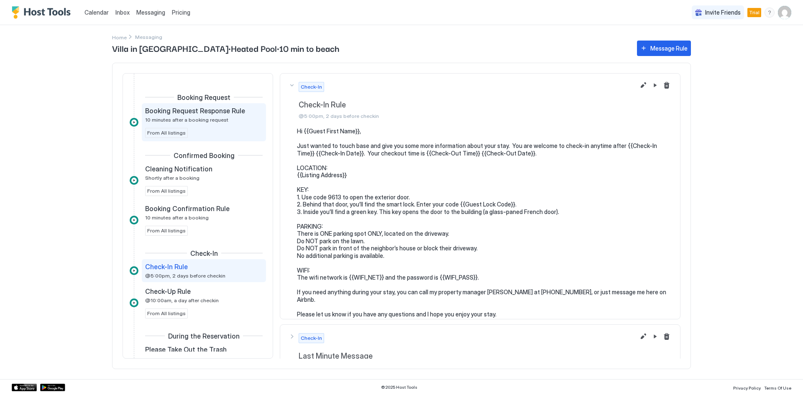
click at [217, 121] on span "10 minutes after a booking request" at bounding box center [186, 120] width 83 height 6
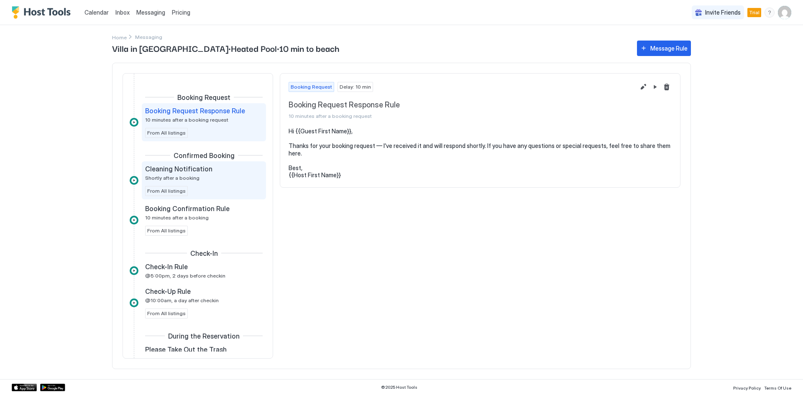
click at [196, 180] on div "Cleaning Notification Shortly after a booking" at bounding box center [198, 173] width 106 height 16
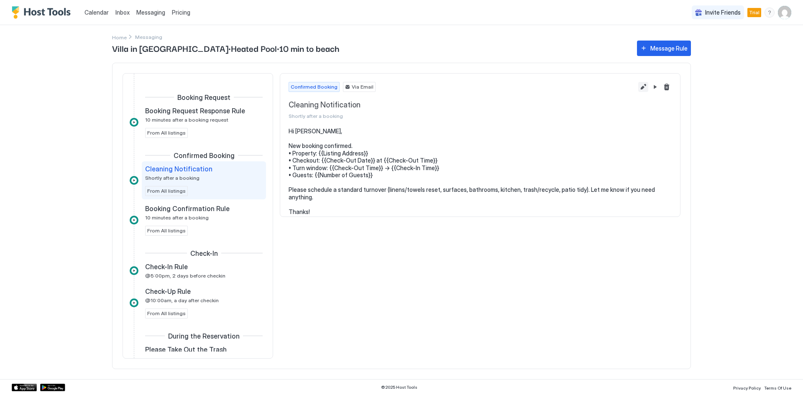
click at [643, 87] on button "Edit message rule" at bounding box center [643, 87] width 10 height 10
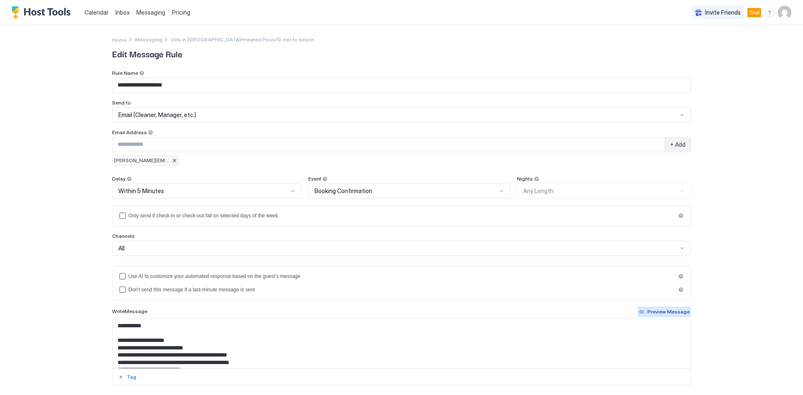
click at [677, 313] on div "Preview Message" at bounding box center [668, 312] width 42 height 8
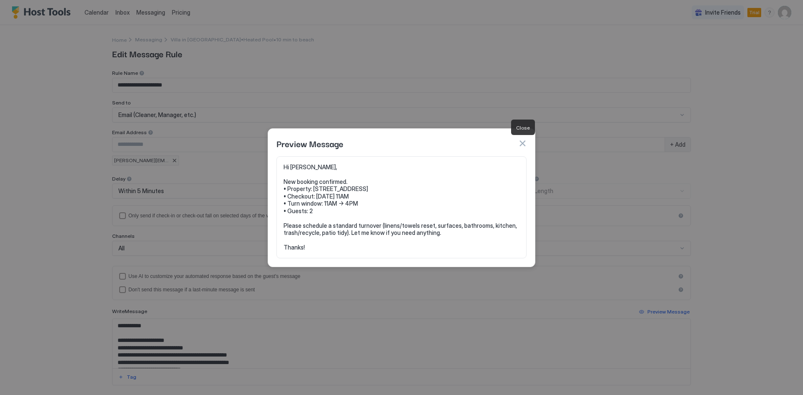
click at [525, 141] on button "button" at bounding box center [522, 143] width 8 height 8
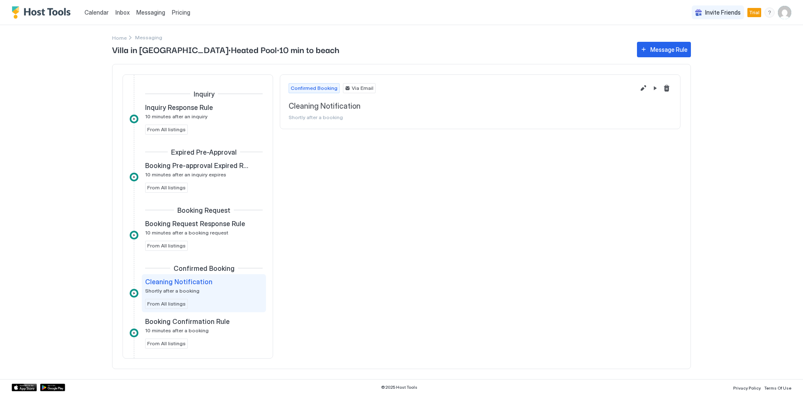
scroll to position [77, 0]
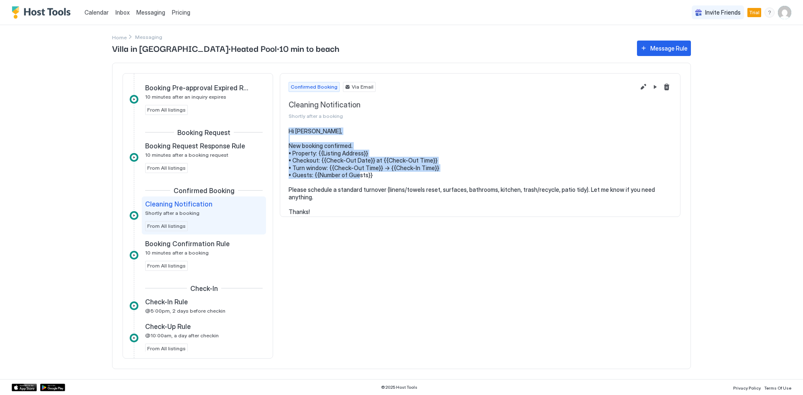
drag, startPoint x: 372, startPoint y: 181, endPoint x: 289, endPoint y: 130, distance: 98.2
click at [289, 130] on pre "Hi Adelson, New booking confirmed. • Property: {{Listing Address}} • Checkout: …" at bounding box center [480, 172] width 383 height 88
copy pre "Hi Adelson, New booking confirmed. • Property: {{Listing Address}} • Checkout: …"
click at [329, 158] on pre "Hi Adelson, New booking confirmed. • Property: {{Listing Address}} • Checkout: …" at bounding box center [480, 172] width 383 height 88
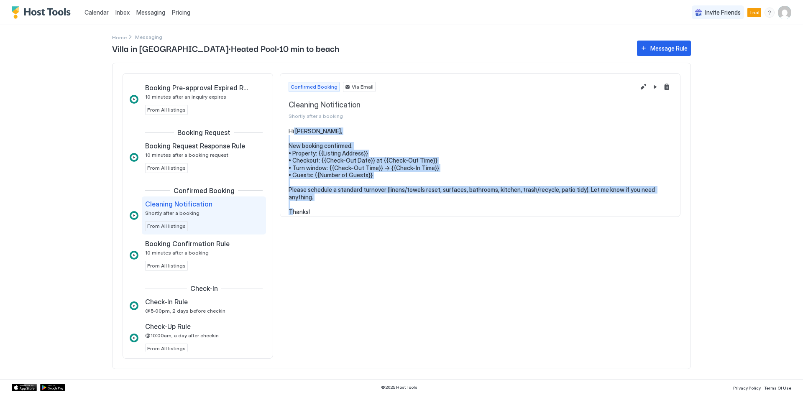
drag, startPoint x: 313, startPoint y: 205, endPoint x: 294, endPoint y: 130, distance: 77.2
click at [294, 130] on pre "Hi Adelson, New booking confirmed. • Property: {{Listing Address}} • Checkout: …" at bounding box center [480, 172] width 383 height 88
click at [639, 86] on button "Edit message rule" at bounding box center [643, 87] width 10 height 10
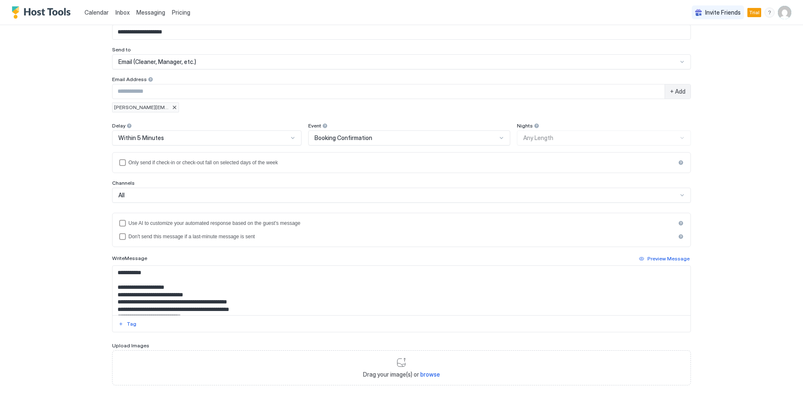
scroll to position [100, 0]
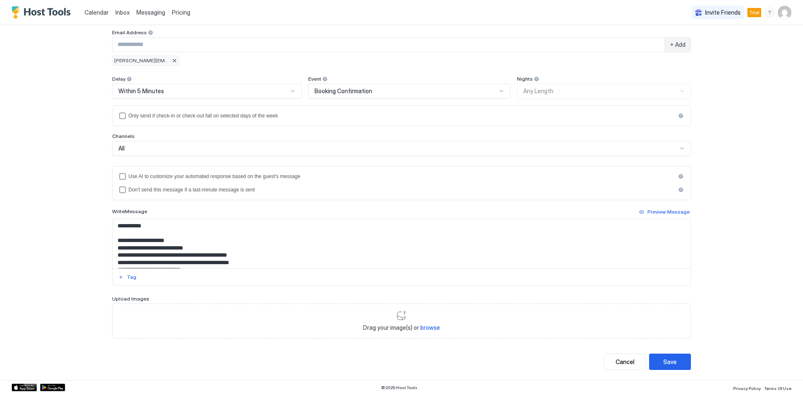
click at [191, 246] on textarea "**********" at bounding box center [402, 243] width 578 height 49
paste textarea "**********"
type textarea "**********"
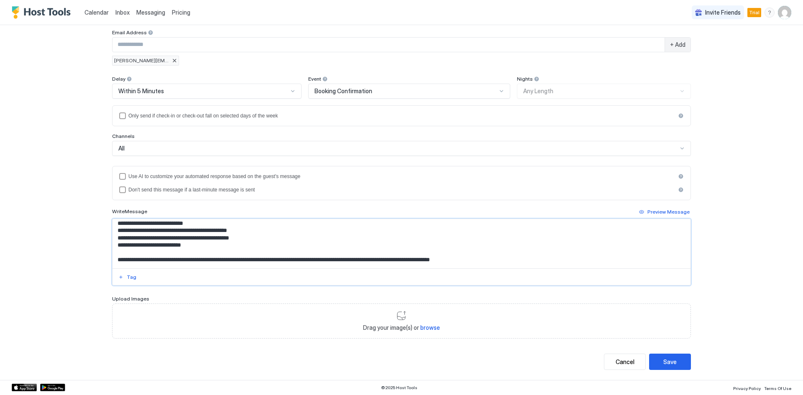
scroll to position [38, 0]
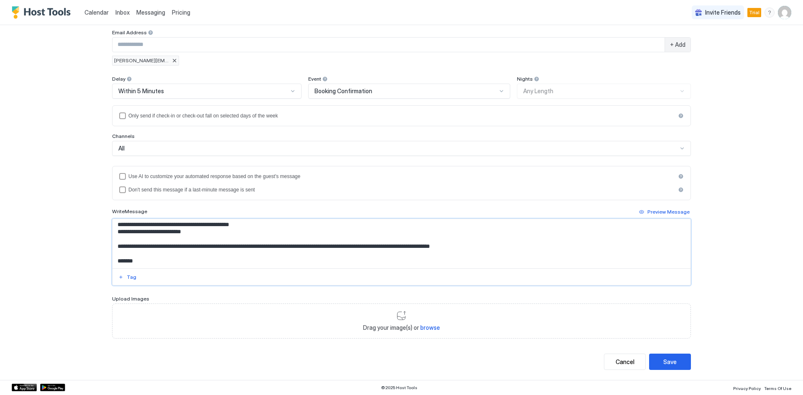
click at [232, 237] on textarea "**********" at bounding box center [402, 243] width 578 height 49
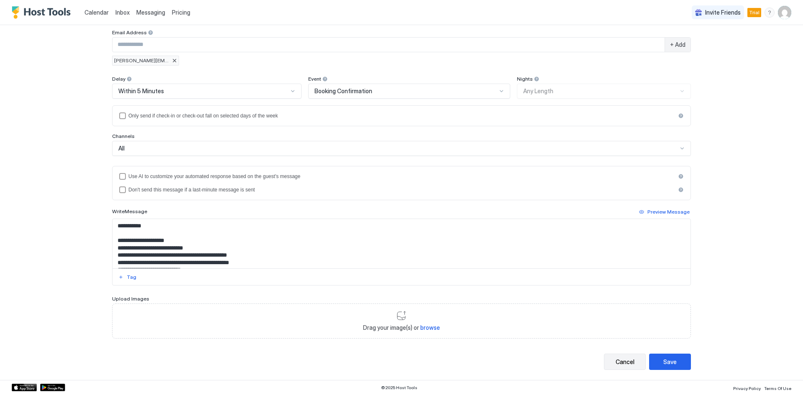
click at [619, 363] on div "Cancel" at bounding box center [625, 362] width 19 height 9
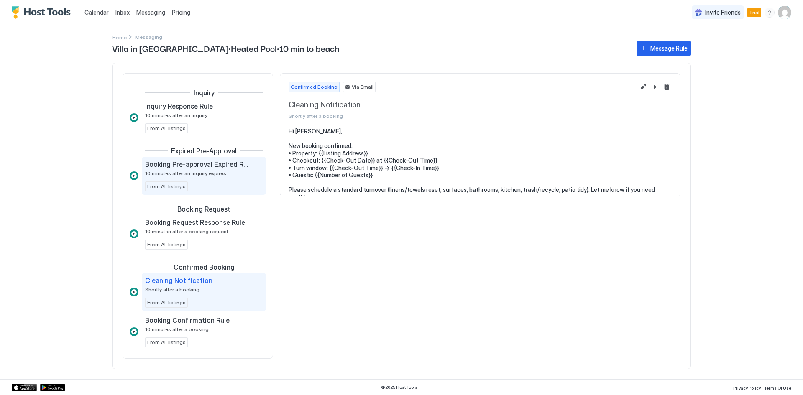
scroll to position [77, 0]
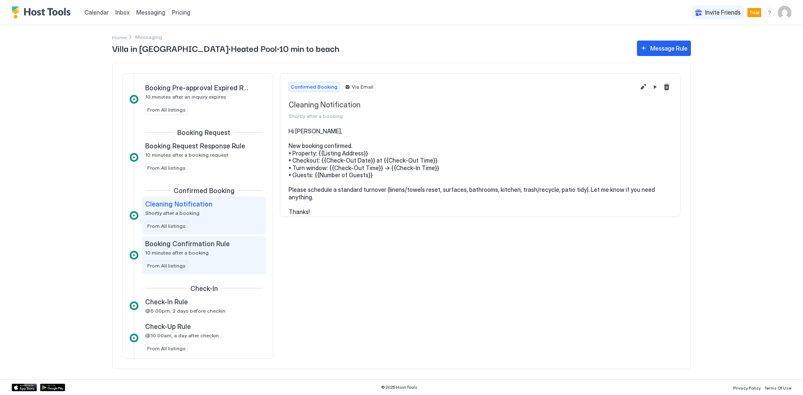
click at [236, 246] on div "Booking Confirmation Rule" at bounding box center [198, 244] width 106 height 8
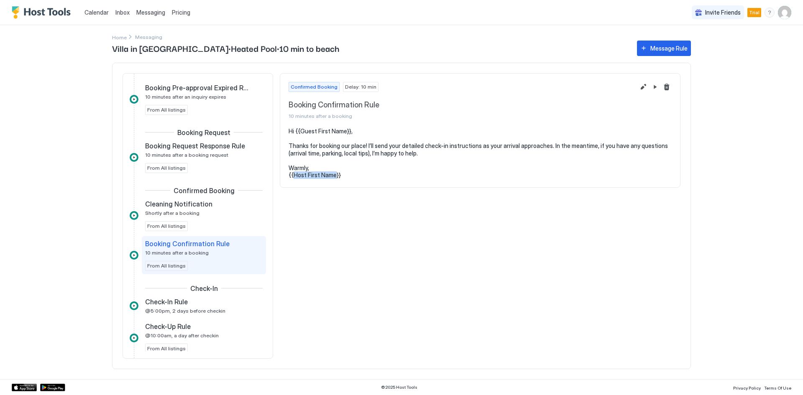
drag, startPoint x: 294, startPoint y: 176, endPoint x: 335, endPoint y: 176, distance: 41.0
click at [335, 176] on pre "Hi {{Guest First Name}}, Thanks for booking our place! I’ll send your detailed …" at bounding box center [480, 153] width 383 height 51
copy pre "Host First Name"
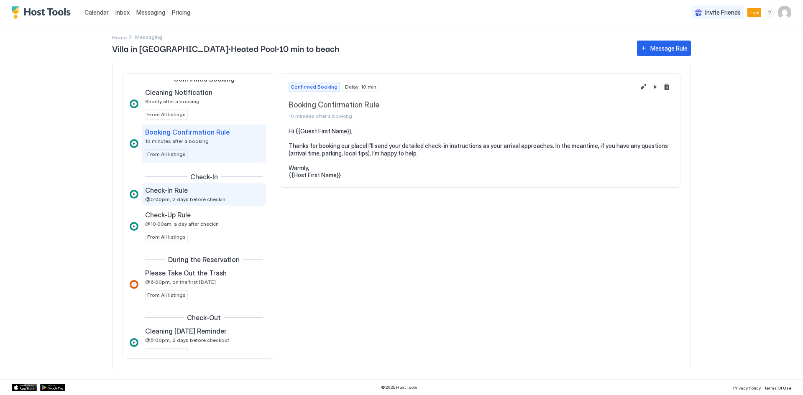
click at [187, 199] on span "@5:00pm, 2 days before checkin" at bounding box center [185, 199] width 80 height 6
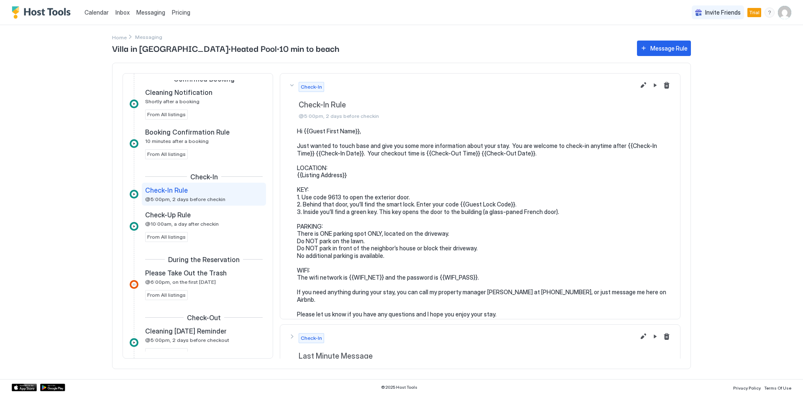
click at [785, 13] on img "User profile" at bounding box center [784, 12] width 13 height 13
click at [708, 49] on span "Settings" at bounding box center [709, 47] width 23 height 8
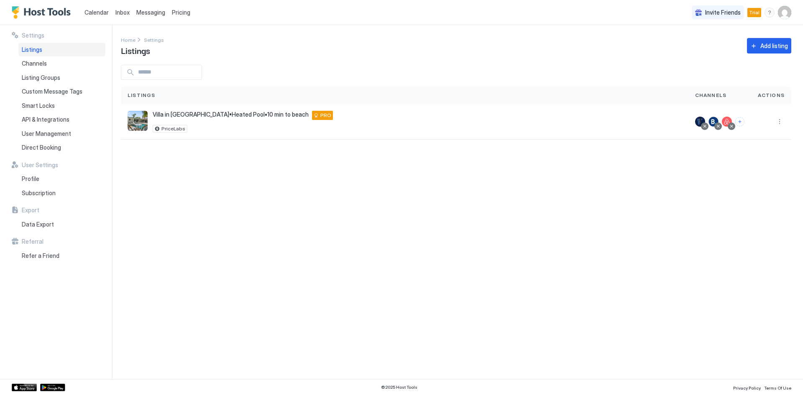
click at [41, 48] on span "Listings" at bounding box center [32, 50] width 20 height 8
click at [789, 18] on img "User profile" at bounding box center [784, 12] width 13 height 13
click at [716, 28] on span "[PERSON_NAME]" at bounding box center [729, 27] width 46 height 8
click at [696, 28] on img at bounding box center [696, 29] width 13 height 13
drag, startPoint x: 70, startPoint y: 297, endPoint x: 64, endPoint y: 165, distance: 132.8
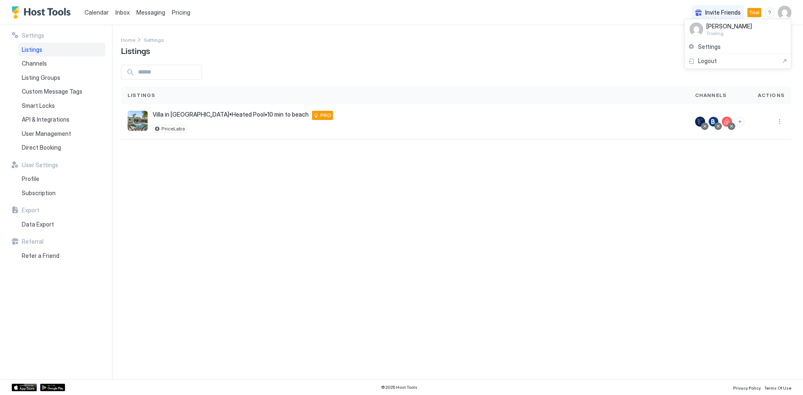
click at [70, 297] on div at bounding box center [401, 197] width 803 height 395
click at [782, 125] on button "More options" at bounding box center [780, 122] width 10 height 10
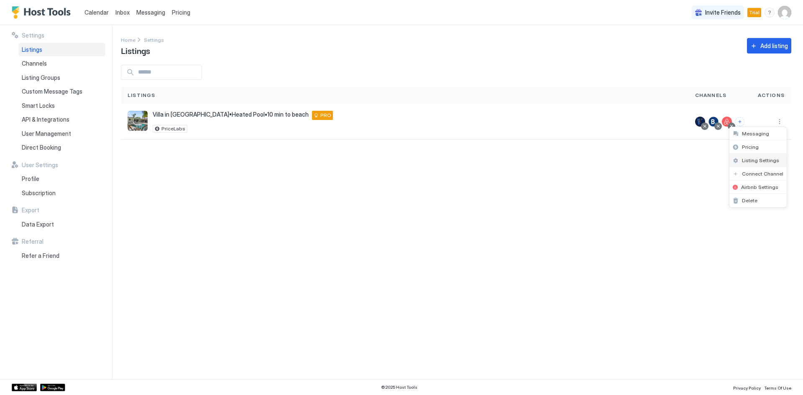
click at [747, 159] on span "Listing Settings" at bounding box center [760, 160] width 37 height 6
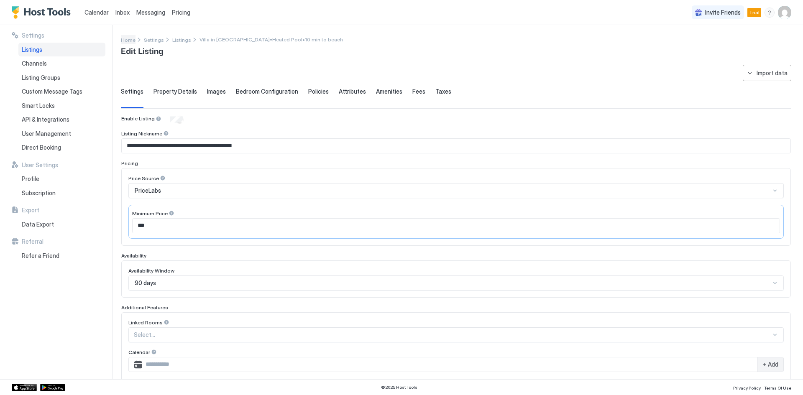
click at [125, 41] on span "Home" at bounding box center [128, 40] width 15 height 6
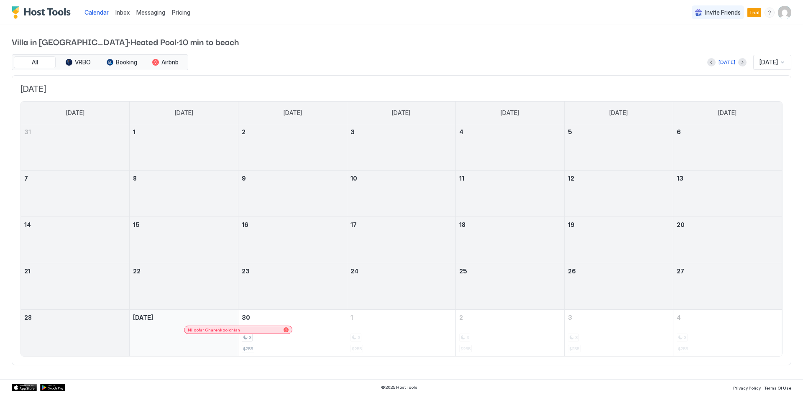
click at [782, 13] on img "User profile" at bounding box center [784, 12] width 13 height 13
click at [703, 43] on span "Settings" at bounding box center [709, 47] width 23 height 8
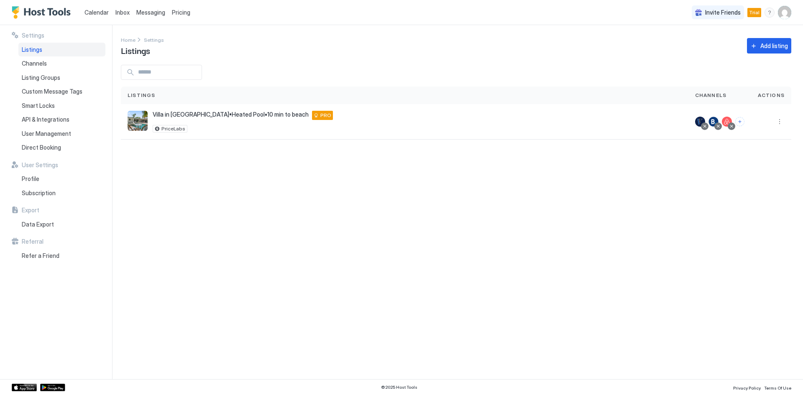
click at [141, 15] on span "Messaging" at bounding box center [150, 12] width 29 height 7
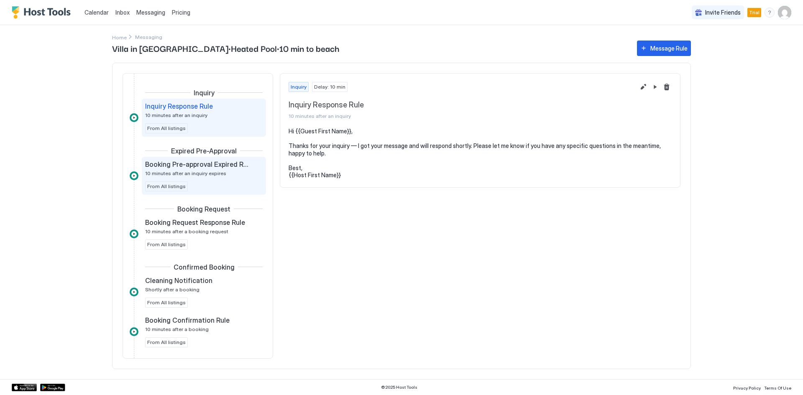
click at [206, 185] on div "Booking Pre-approval Expired Rule 10 minutes after an inquiry expires From All …" at bounding box center [204, 175] width 118 height 31
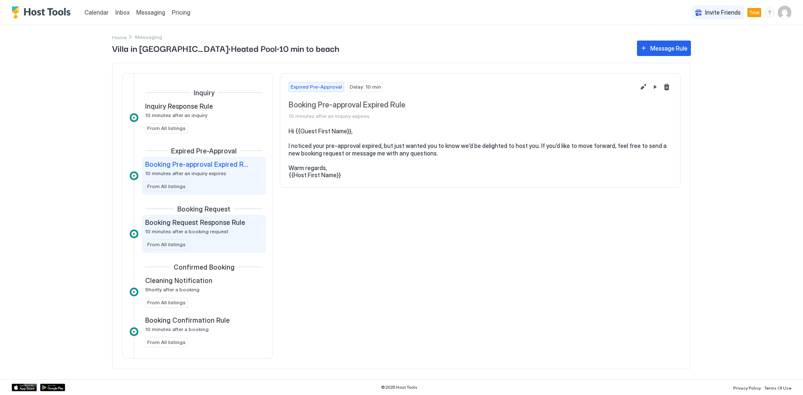
click at [215, 237] on div "Booking Request Response Rule 10 minutes after a booking request From All listi…" at bounding box center [204, 233] width 118 height 31
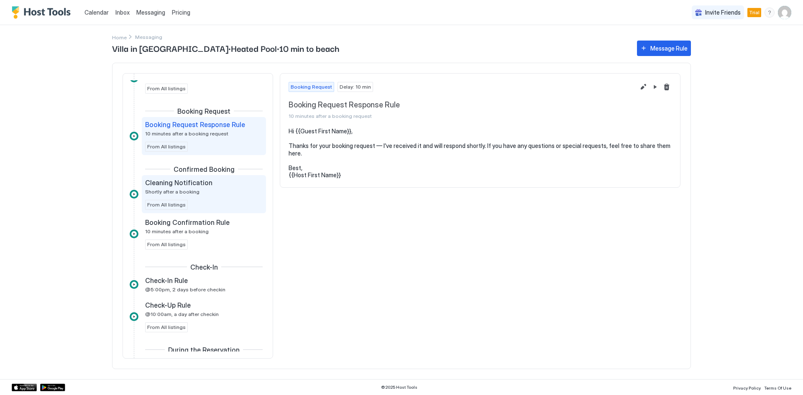
scroll to position [112, 0]
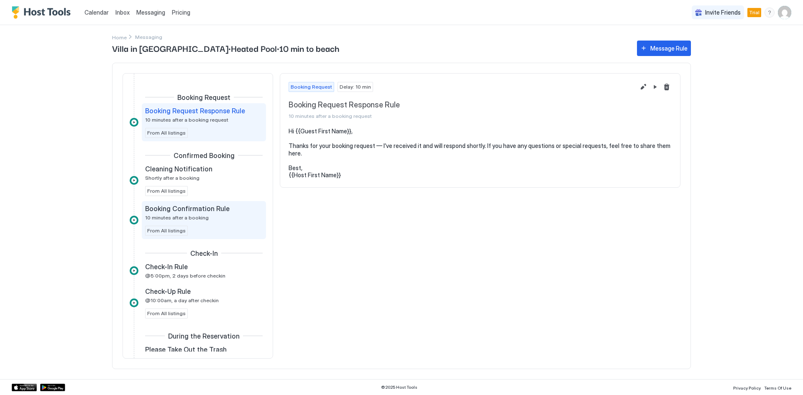
click at [200, 212] on span "Booking Confirmation Rule" at bounding box center [187, 209] width 84 height 8
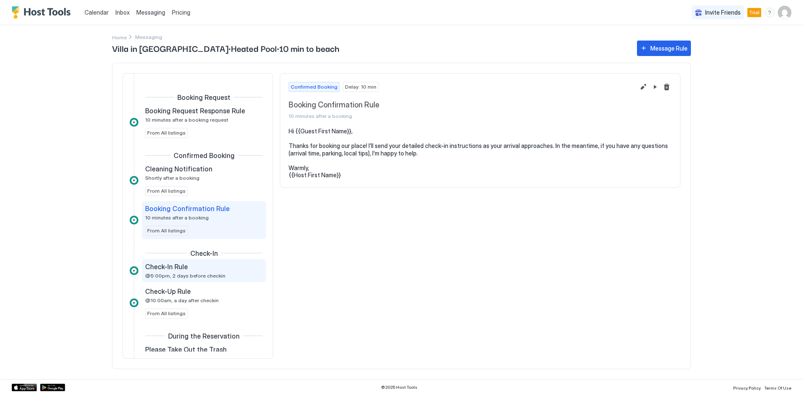
click at [213, 271] on div "Check-In Rule @5:00pm, 2 days before checkin" at bounding box center [198, 271] width 106 height 16
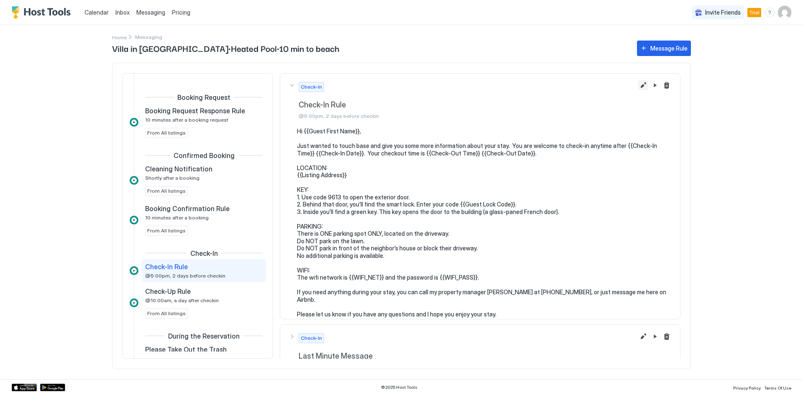
click at [638, 85] on button "Edit message rule" at bounding box center [643, 85] width 10 height 10
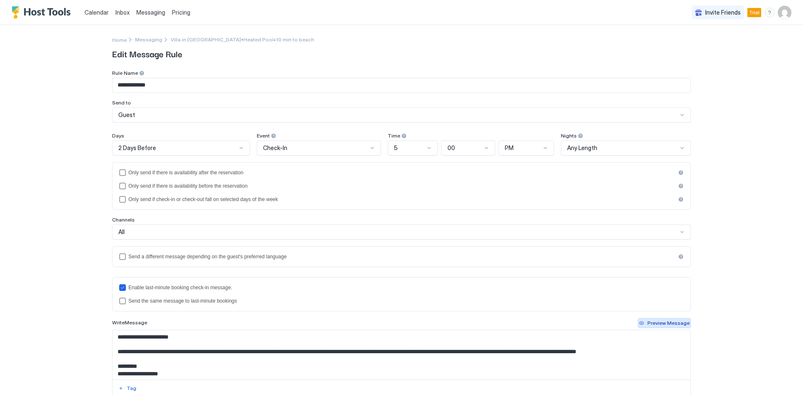
click at [662, 321] on div "Preview Message" at bounding box center [668, 324] width 42 height 8
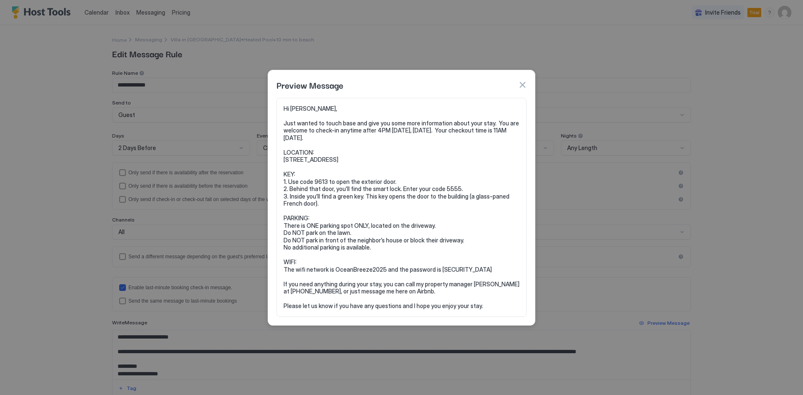
click at [522, 87] on button "button" at bounding box center [522, 85] width 8 height 8
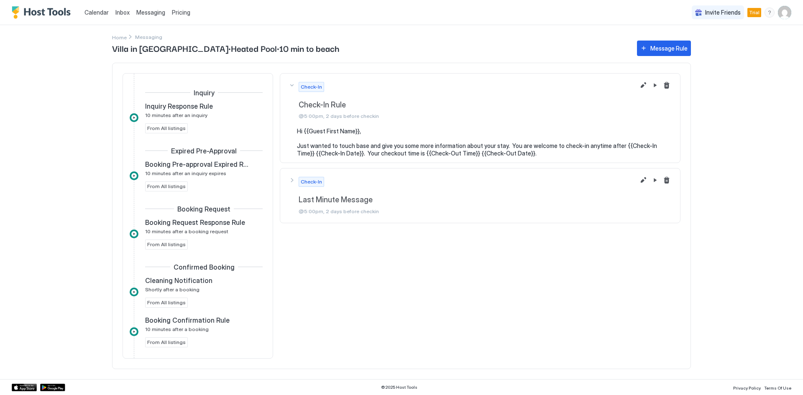
scroll to position [167, 0]
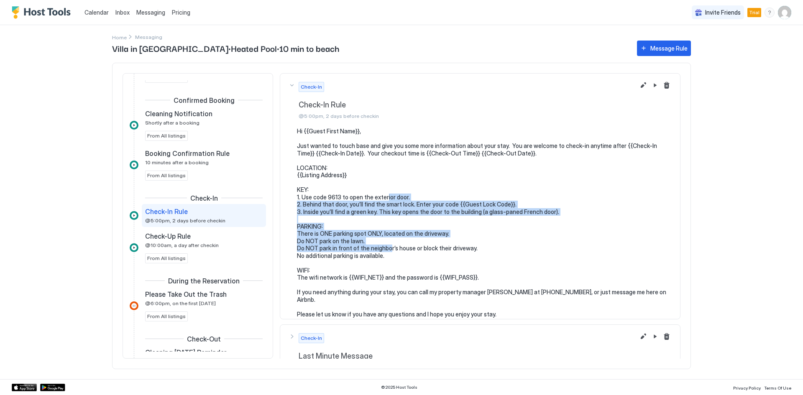
drag, startPoint x: 386, startPoint y: 200, endPoint x: 389, endPoint y: 246, distance: 46.5
click at [389, 246] on pre "Hi {{Guest First Name}}, Just wanted to touch base and give you some more infor…" at bounding box center [484, 223] width 375 height 190
click at [389, 248] on pre "Hi {{Guest First Name}}, Just wanted to touch base and give you some more infor…" at bounding box center [484, 223] width 375 height 190
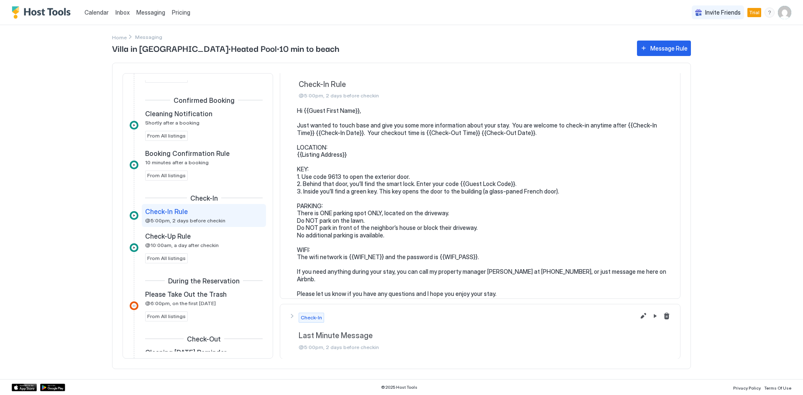
scroll to position [0, 0]
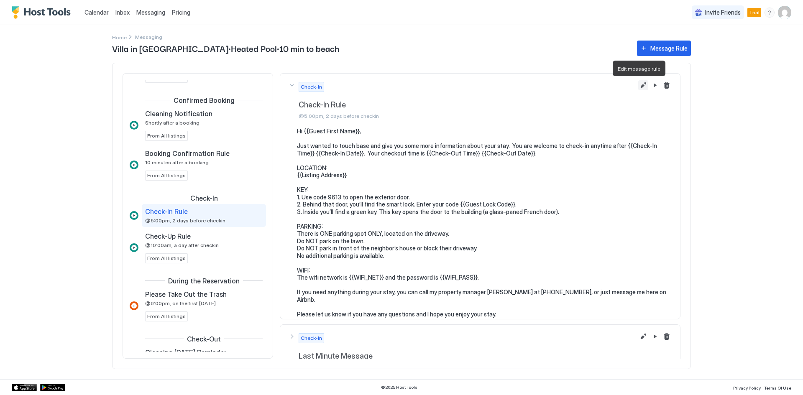
click at [638, 87] on button "Edit message rule" at bounding box center [643, 85] width 10 height 10
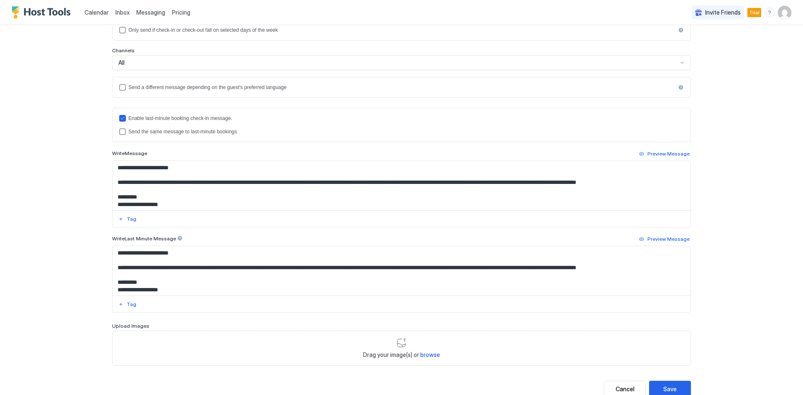
scroll to position [197, 0]
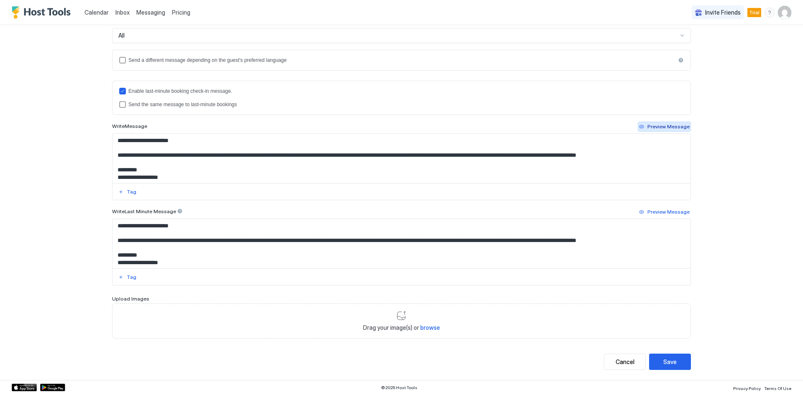
click at [660, 128] on div "Preview Message" at bounding box center [668, 127] width 42 height 8
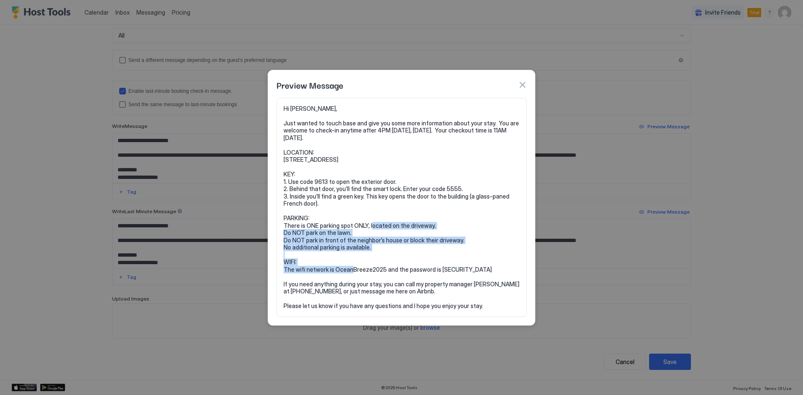
drag, startPoint x: 284, startPoint y: 225, endPoint x: 420, endPoint y: 248, distance: 138.0
click at [420, 248] on pre "Hi Juniper, Just wanted to touch base and give you some more information about …" at bounding box center [402, 207] width 236 height 205
click at [388, 235] on pre "Hi Juniper, Just wanted to touch base and give you some more information about …" at bounding box center [402, 207] width 236 height 205
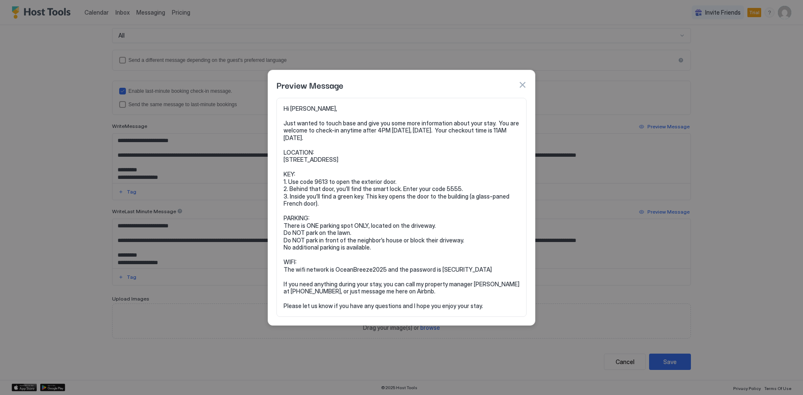
click at [380, 225] on pre "Hi Juniper, Just wanted to touch base and give you some more information about …" at bounding box center [402, 207] width 236 height 205
copy pre "There is ONE parking spot ONLY, located on the driveway."
click at [524, 86] on button "button" at bounding box center [522, 85] width 8 height 8
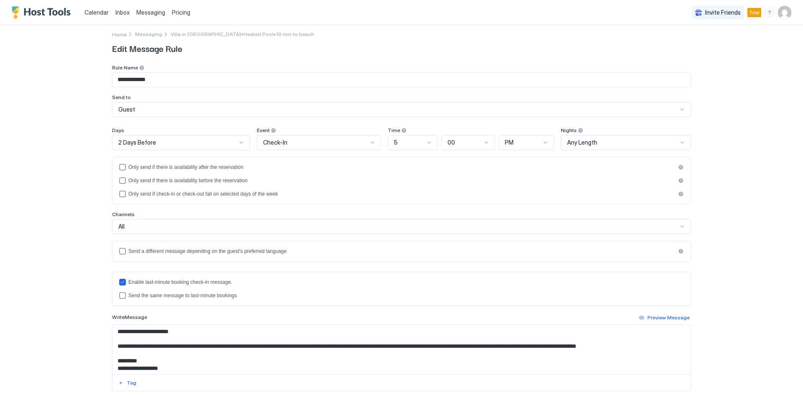
scroll to position [0, 0]
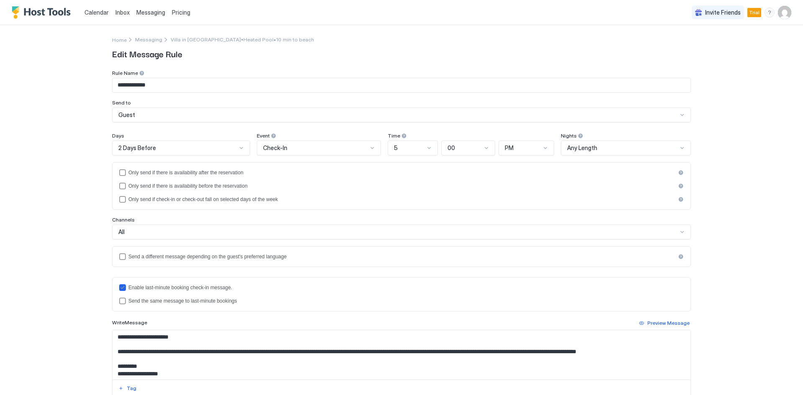
click at [93, 12] on span "Calendar" at bounding box center [96, 12] width 24 height 7
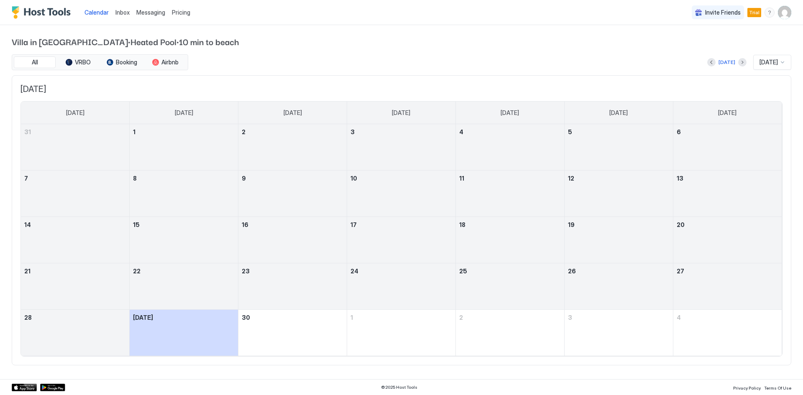
click at [51, 13] on img "Host Tools Logo" at bounding box center [43, 12] width 63 height 13
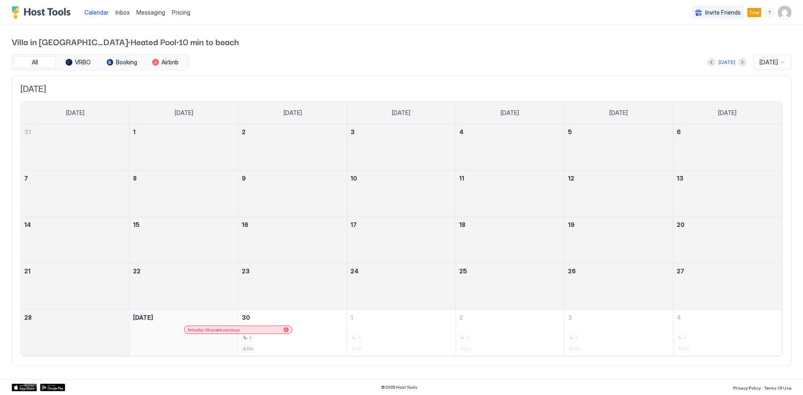
click at [783, 14] on img "User profile" at bounding box center [784, 12] width 13 height 13
click at [737, 50] on div "Settings" at bounding box center [738, 47] width 106 height 15
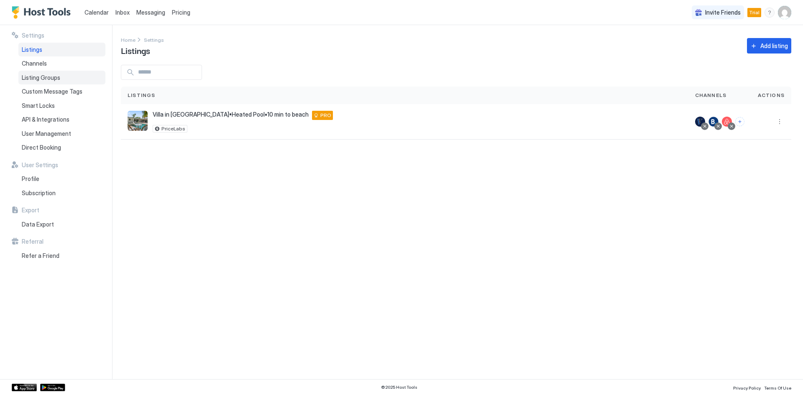
click at [49, 78] on span "Listing Groups" at bounding box center [41, 78] width 38 height 8
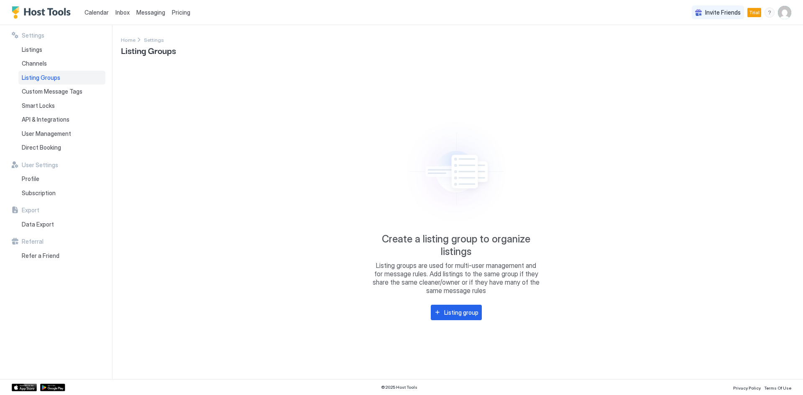
click at [46, 74] on span "Listing Groups" at bounding box center [41, 78] width 38 height 8
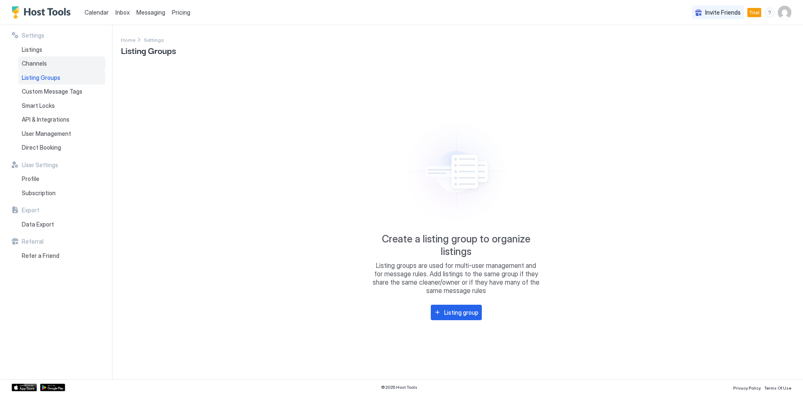
click at [40, 61] on span "Channels" at bounding box center [34, 64] width 25 height 8
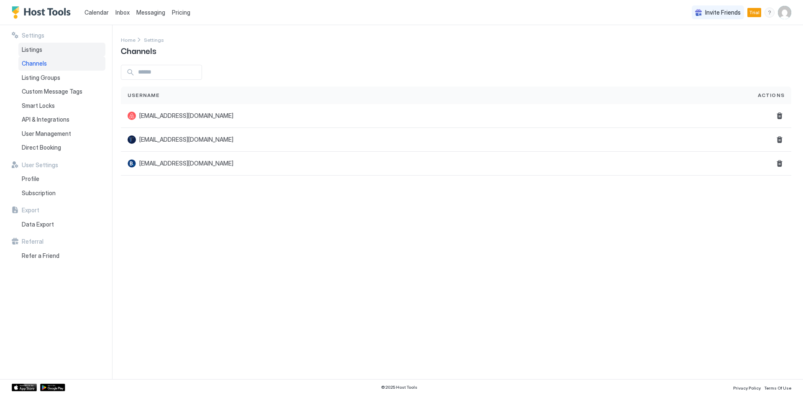
click at [32, 48] on span "Listings" at bounding box center [32, 50] width 20 height 8
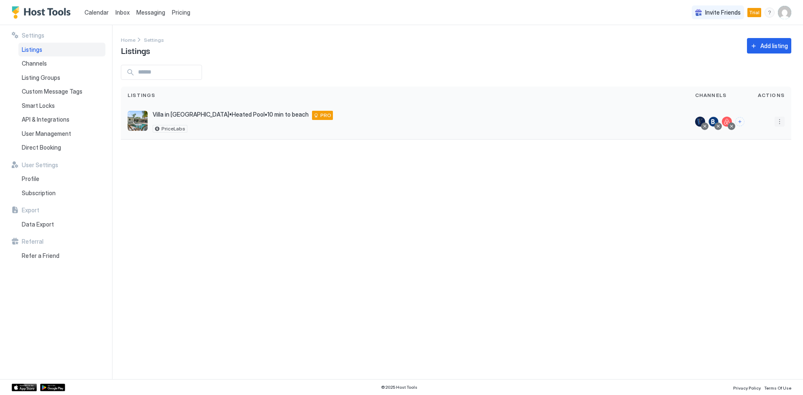
click at [780, 123] on button "More options" at bounding box center [780, 122] width 10 height 10
click at [758, 163] on span "Listing Settings" at bounding box center [760, 160] width 37 height 6
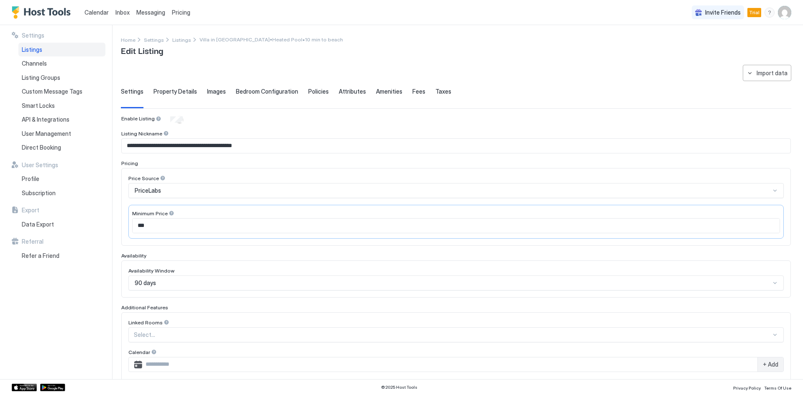
click at [206, 61] on div "**********" at bounding box center [462, 202] width 682 height 354
click at [159, 92] on span "Property Details" at bounding box center [175, 92] width 43 height 8
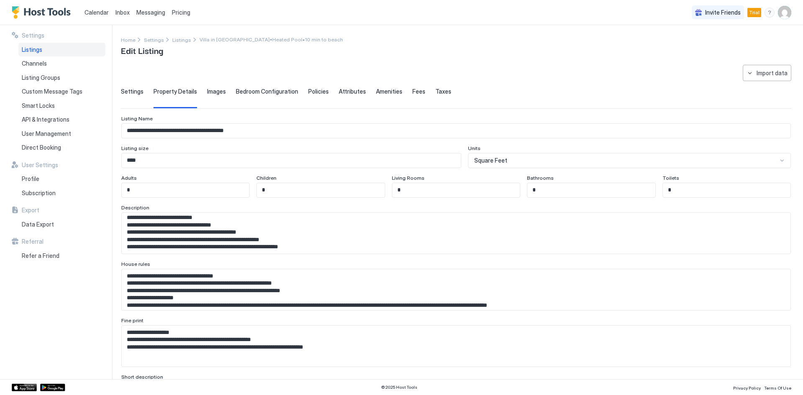
scroll to position [112, 0]
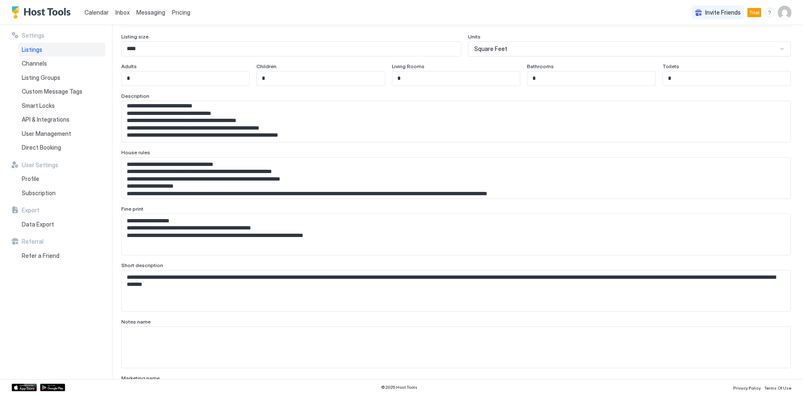
click at [159, 184] on textarea "**********" at bounding box center [453, 178] width 663 height 41
click at [154, 193] on textarea "**********" at bounding box center [453, 178] width 663 height 41
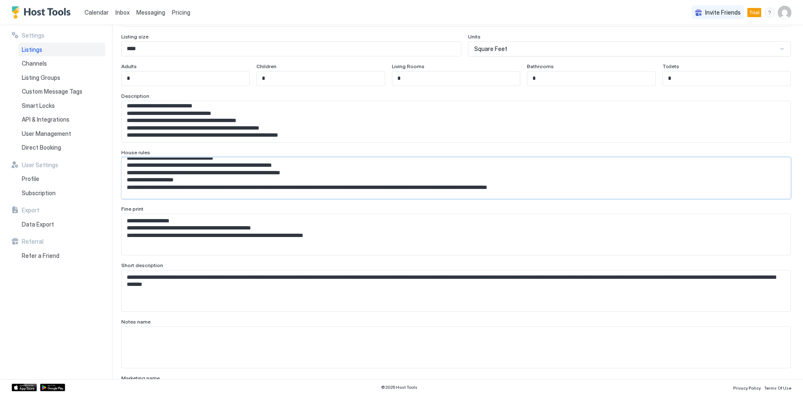
click at [558, 190] on textarea "**********" at bounding box center [453, 178] width 663 height 41
paste textarea "**********"
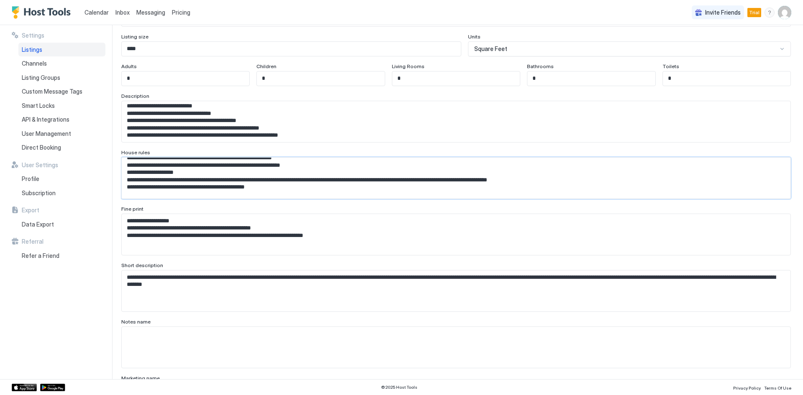
drag, startPoint x: 127, startPoint y: 189, endPoint x: 279, endPoint y: 188, distance: 151.8
click at [279, 188] on textarea "**********" at bounding box center [453, 178] width 663 height 41
drag, startPoint x: 179, startPoint y: 179, endPoint x: 217, endPoint y: 178, distance: 37.7
click at [217, 178] on textarea "**********" at bounding box center [453, 178] width 663 height 41
paste textarea "**********"
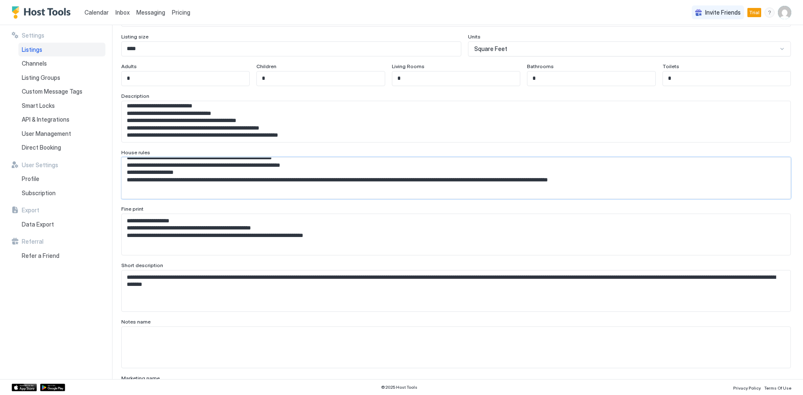
click at [217, 194] on textarea "**********" at bounding box center [453, 178] width 663 height 41
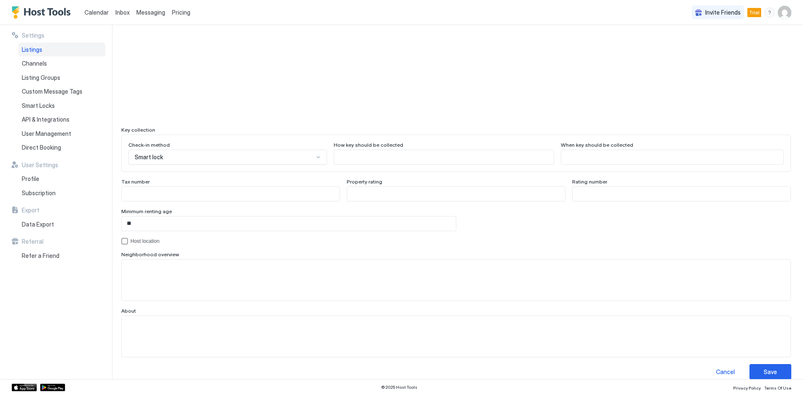
scroll to position [693, 0]
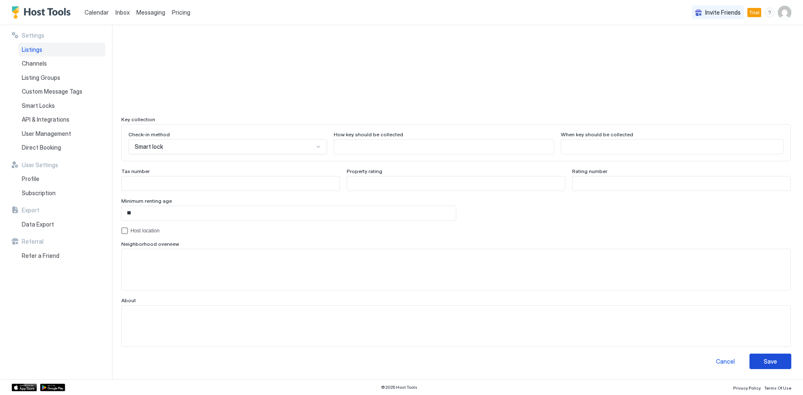
type textarea "**********"
click at [766, 365] on div "Save" at bounding box center [770, 361] width 13 height 9
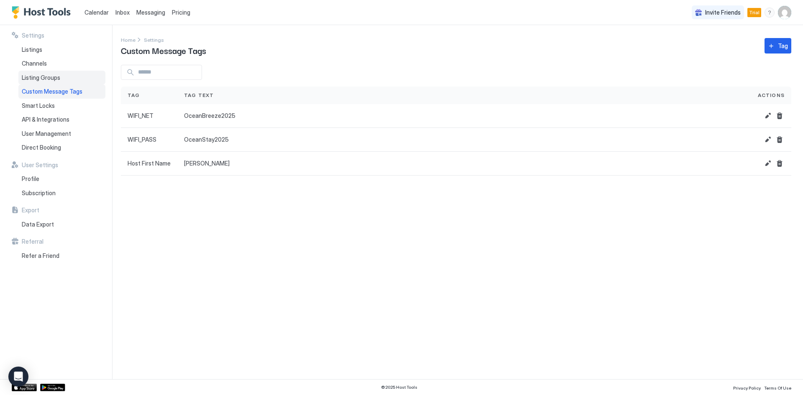
click at [53, 79] on span "Listing Groups" at bounding box center [41, 78] width 38 height 8
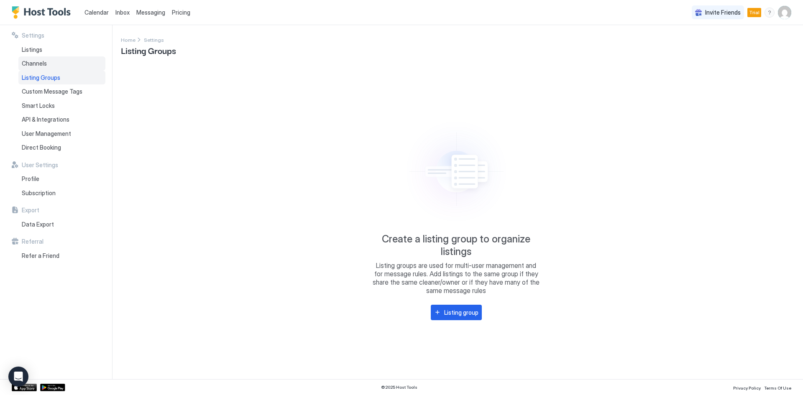
click at [42, 68] on div "Channels" at bounding box center [61, 63] width 87 height 14
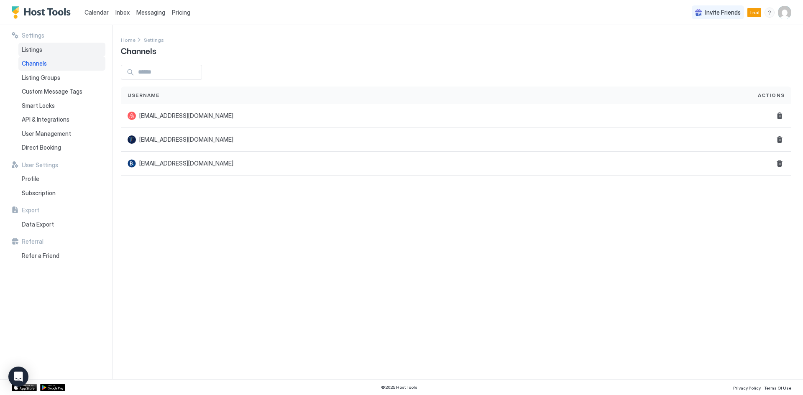
click at [41, 54] on div "Listings" at bounding box center [61, 50] width 87 height 14
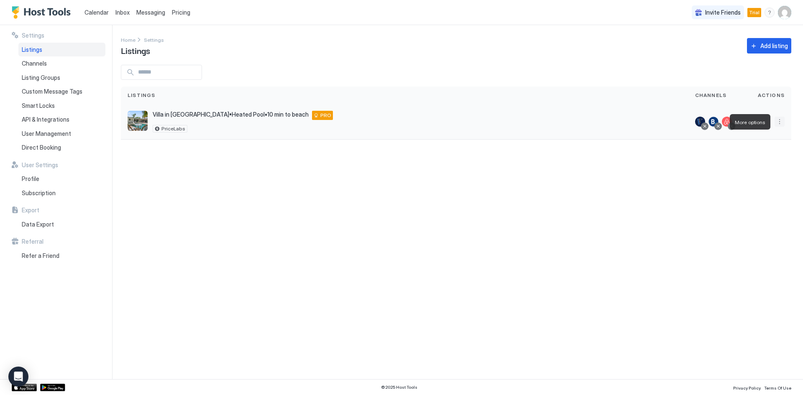
click at [779, 123] on button "More options" at bounding box center [780, 122] width 10 height 10
click at [32, 80] on div at bounding box center [401, 197] width 803 height 395
click at [41, 92] on span "Custom Message Tags" at bounding box center [52, 92] width 61 height 8
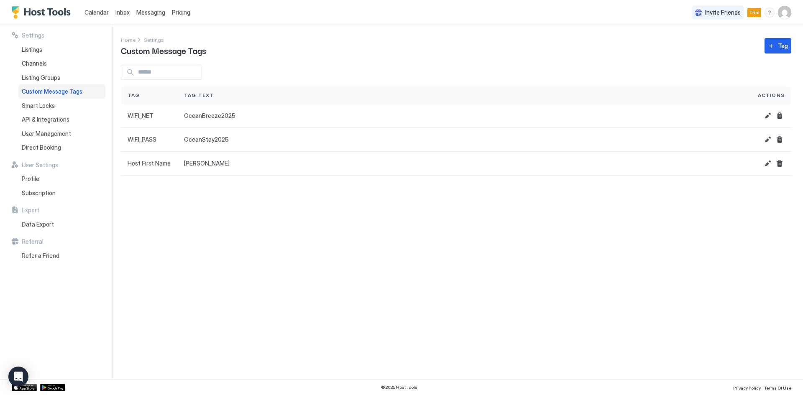
click at [41, 92] on span "Custom Message Tags" at bounding box center [52, 92] width 61 height 8
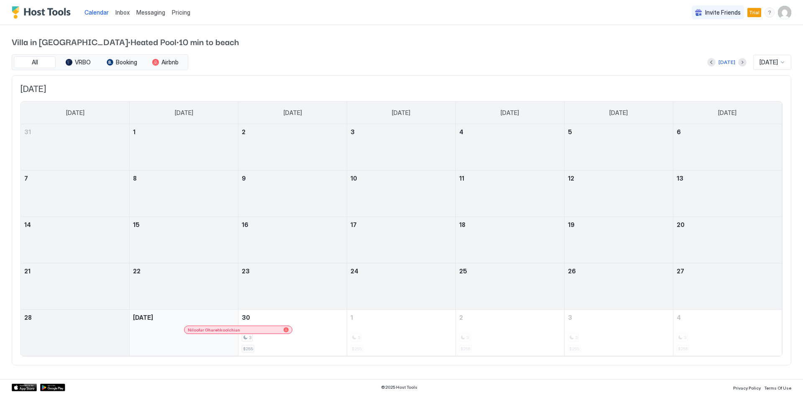
click at [785, 14] on img "User profile" at bounding box center [784, 12] width 13 height 13
click at [736, 51] on div "Settings" at bounding box center [738, 47] width 106 height 15
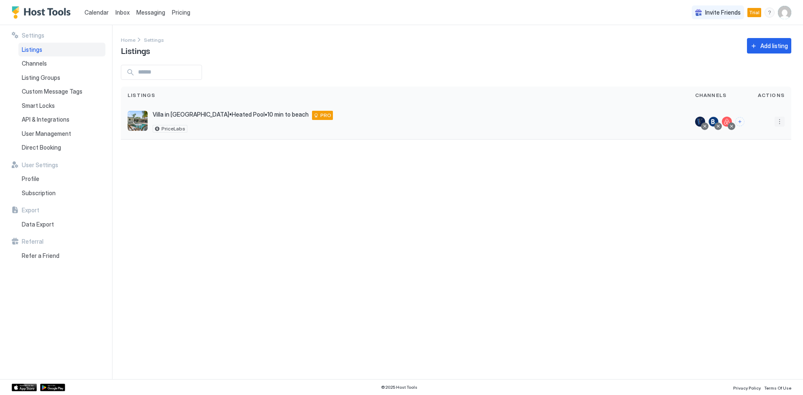
click at [778, 120] on button "More options" at bounding box center [780, 122] width 10 height 10
click at [751, 134] on span "Messaging" at bounding box center [755, 133] width 27 height 6
click at [780, 120] on button "More options" at bounding box center [780, 122] width 10 height 10
click at [760, 160] on span "Listing Settings" at bounding box center [760, 160] width 37 height 6
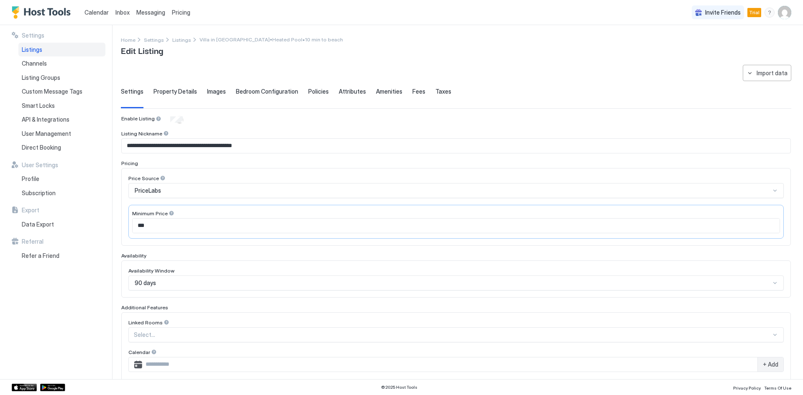
click at [412, 92] on span "Fees" at bounding box center [418, 92] width 13 height 8
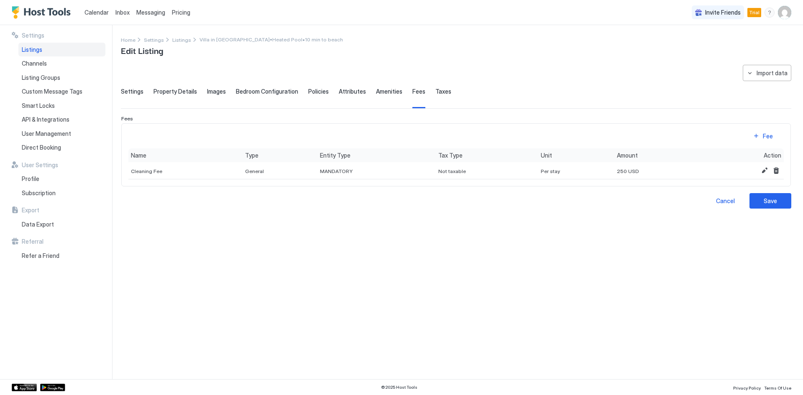
click at [309, 229] on div "**********" at bounding box center [456, 217] width 670 height 304
click at [774, 172] on button "Delete" at bounding box center [776, 171] width 10 height 10
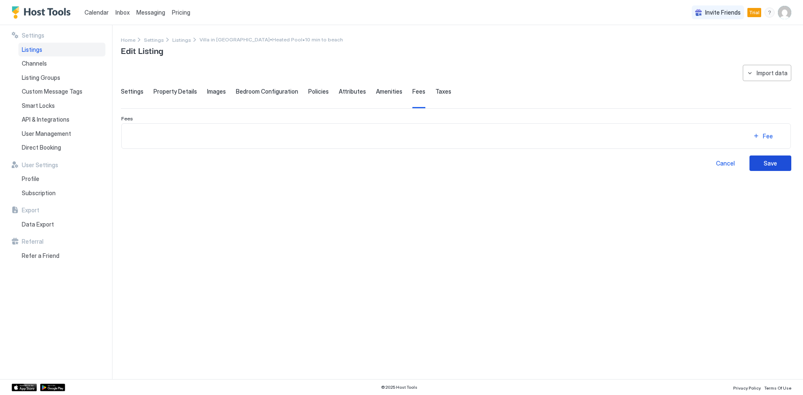
click at [773, 163] on div "Save" at bounding box center [770, 163] width 13 height 9
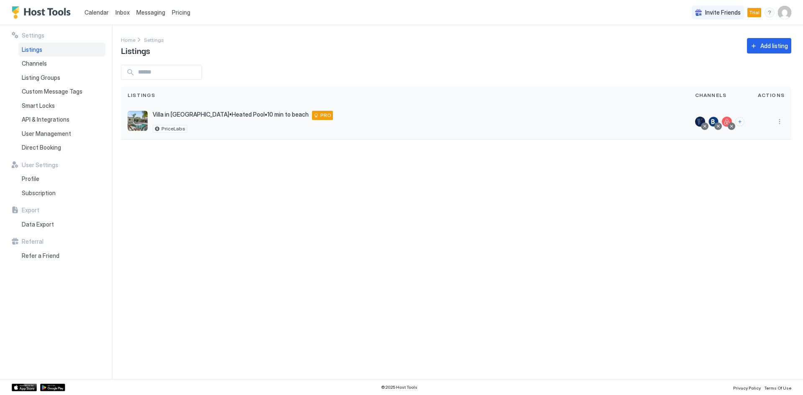
click at [705, 125] on div at bounding box center [705, 126] width 4 height 4
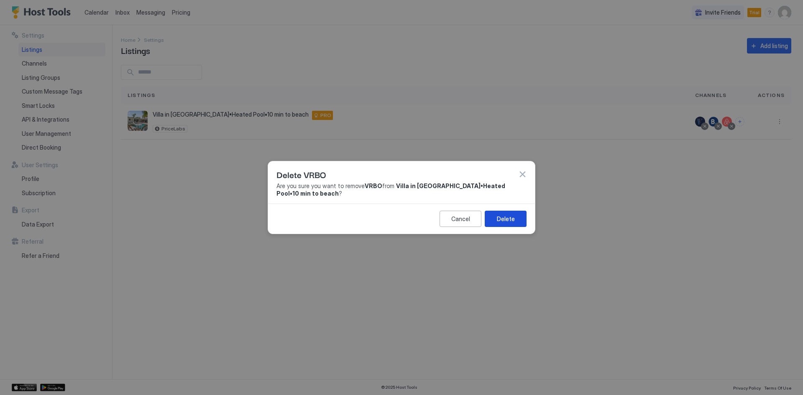
click at [503, 217] on div "Delete" at bounding box center [506, 219] width 18 height 9
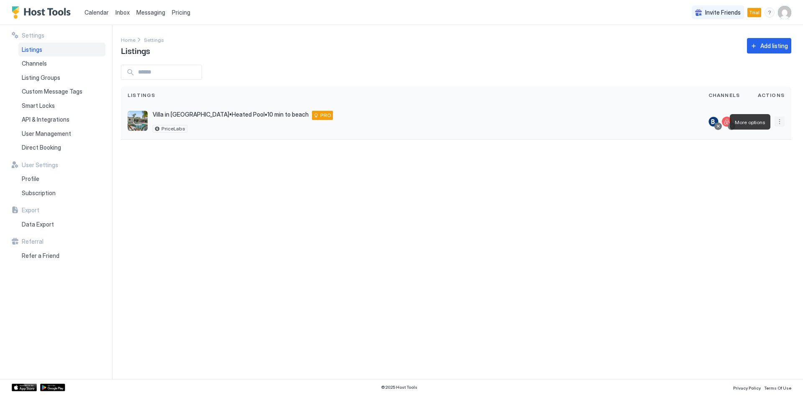
click at [780, 123] on button "More options" at bounding box center [780, 122] width 10 height 10
drag, startPoint x: 641, startPoint y: 194, endPoint x: 647, endPoint y: 185, distance: 10.9
click at [644, 189] on div at bounding box center [401, 197] width 803 height 395
click at [740, 123] on button "Connect channels" at bounding box center [739, 121] width 9 height 9
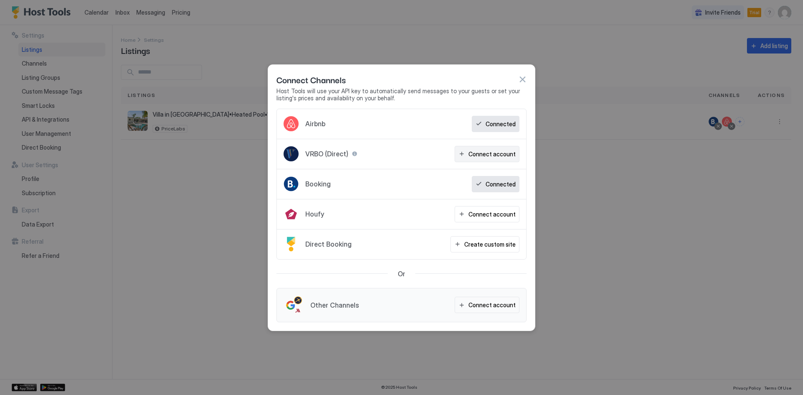
click at [478, 156] on div "Connect account" at bounding box center [491, 154] width 47 height 9
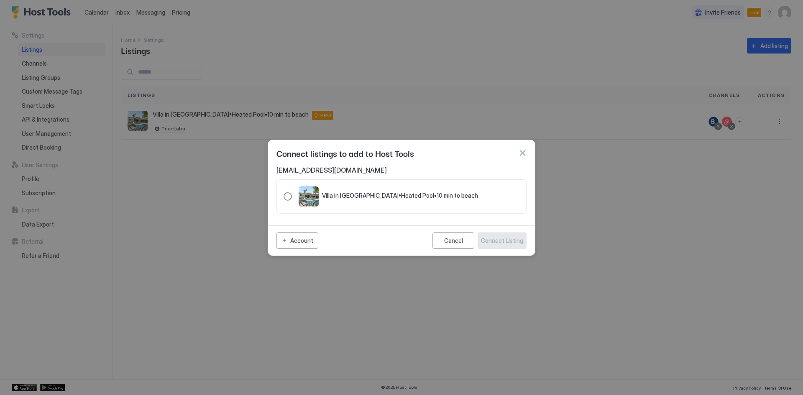
click at [291, 197] on div "321.4852902.5427068" at bounding box center [288, 196] width 8 height 8
click at [509, 244] on div "Connect Listing" at bounding box center [502, 240] width 42 height 9
